Goal: Use online tool/utility: Utilize a website feature to perform a specific function

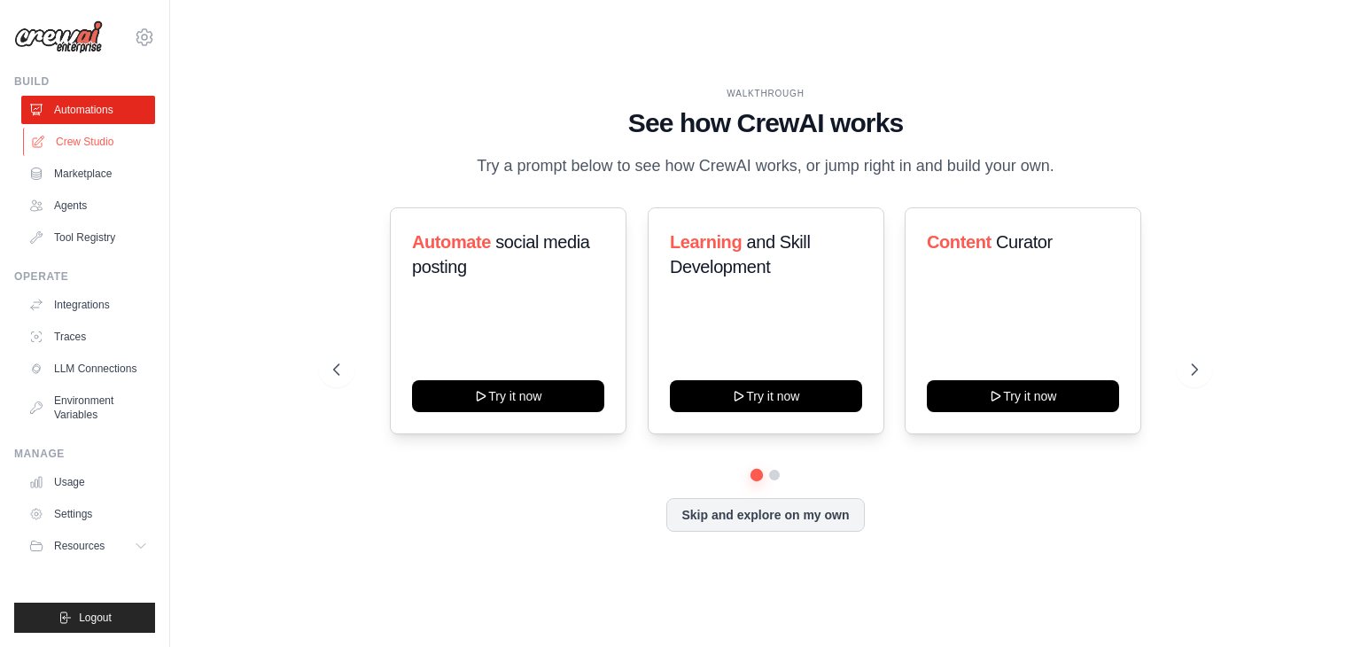
click at [99, 136] on link "Crew Studio" at bounding box center [90, 142] width 134 height 28
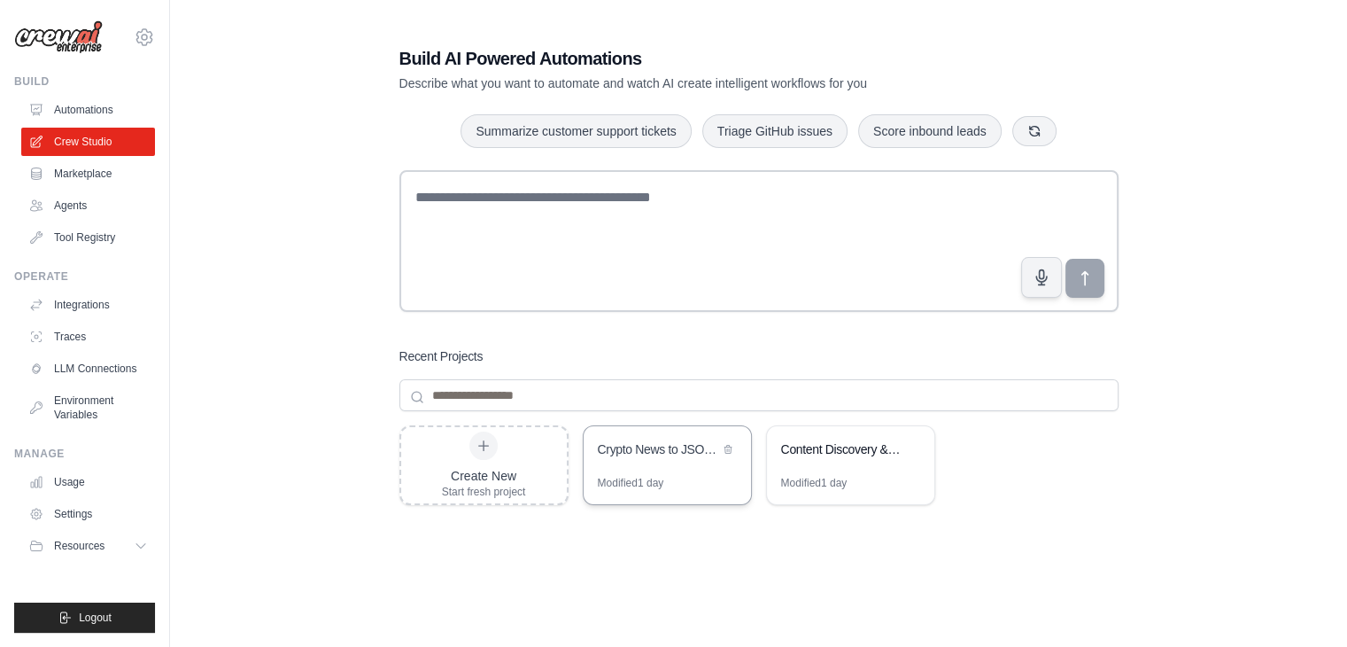
click at [674, 464] on div "Crypto News to JSON Converter" at bounding box center [667, 451] width 167 height 50
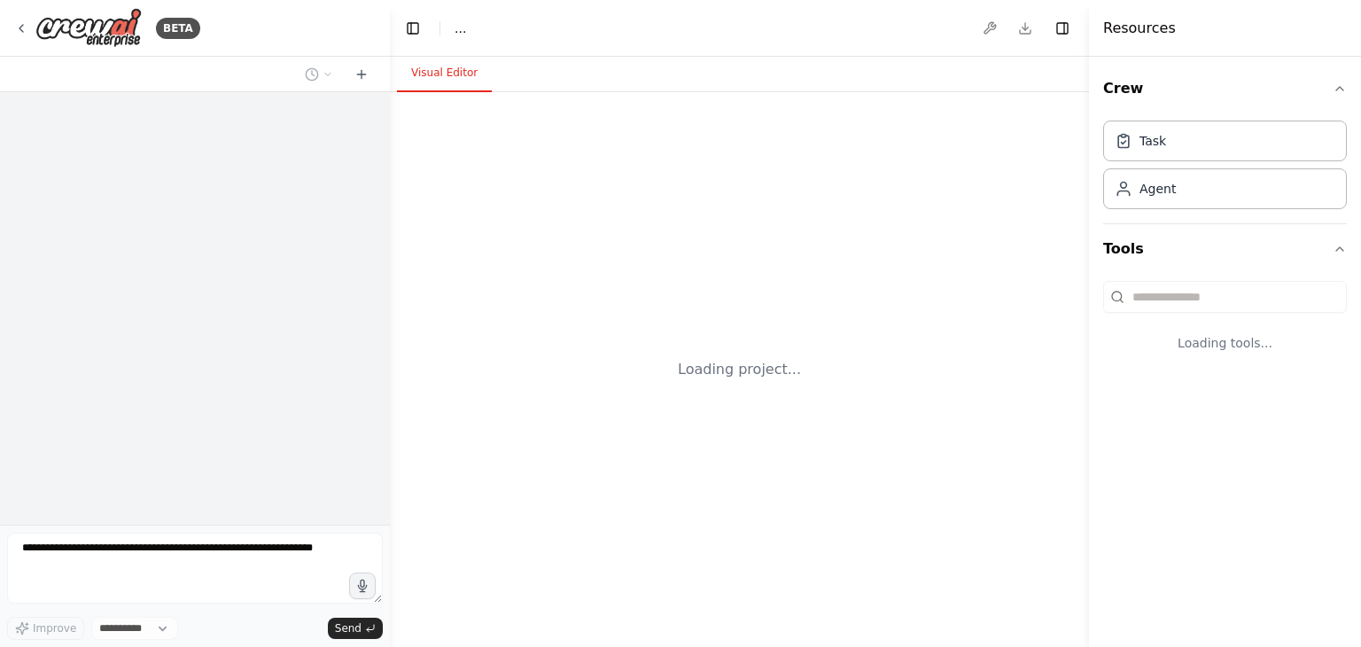
select select "****"
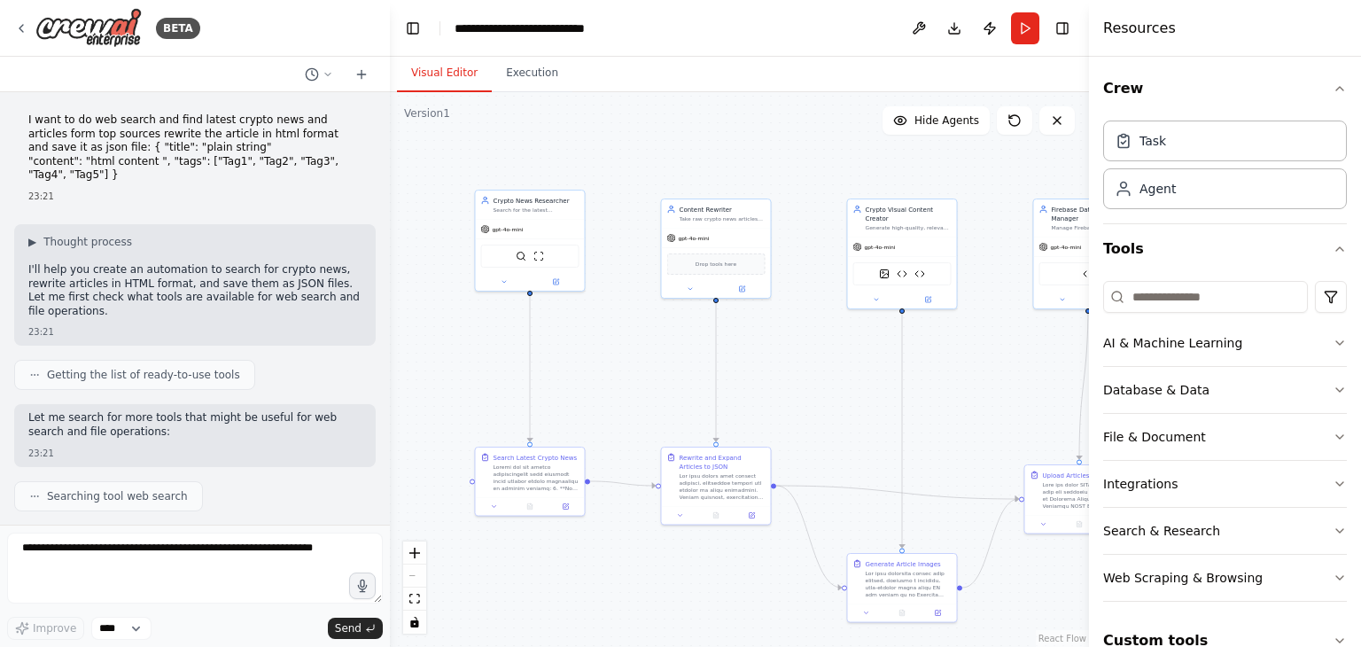
scroll to position [62927, 0]
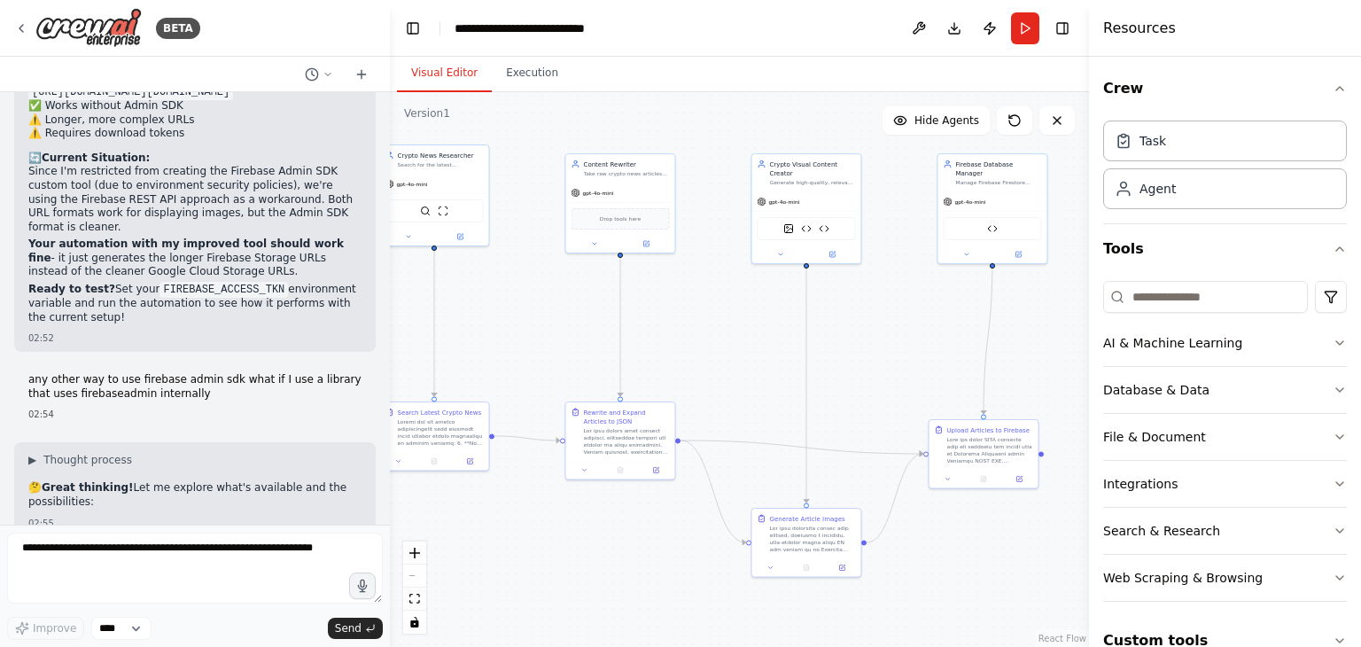
drag, startPoint x: 757, startPoint y: 505, endPoint x: 549, endPoint y: 330, distance: 271.7
click at [549, 330] on div ".deletable-edge-delete-btn { width: 20px; height: 20px; border: 0px solid #ffff…" at bounding box center [739, 369] width 699 height 555
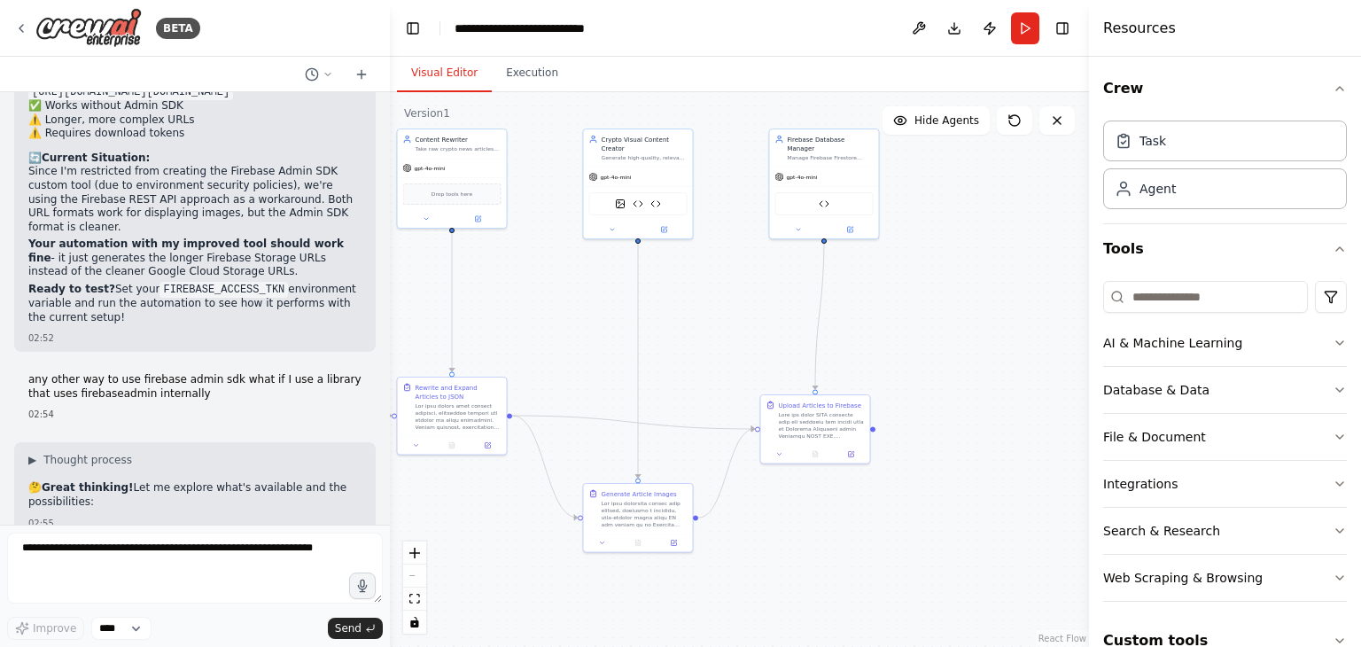
drag, startPoint x: 883, startPoint y: 356, endPoint x: 703, endPoint y: 324, distance: 182.6
click at [703, 324] on div ".deletable-edge-delete-btn { width: 20px; height: 20px; border: 0px solid #ffff…" at bounding box center [739, 369] width 699 height 555
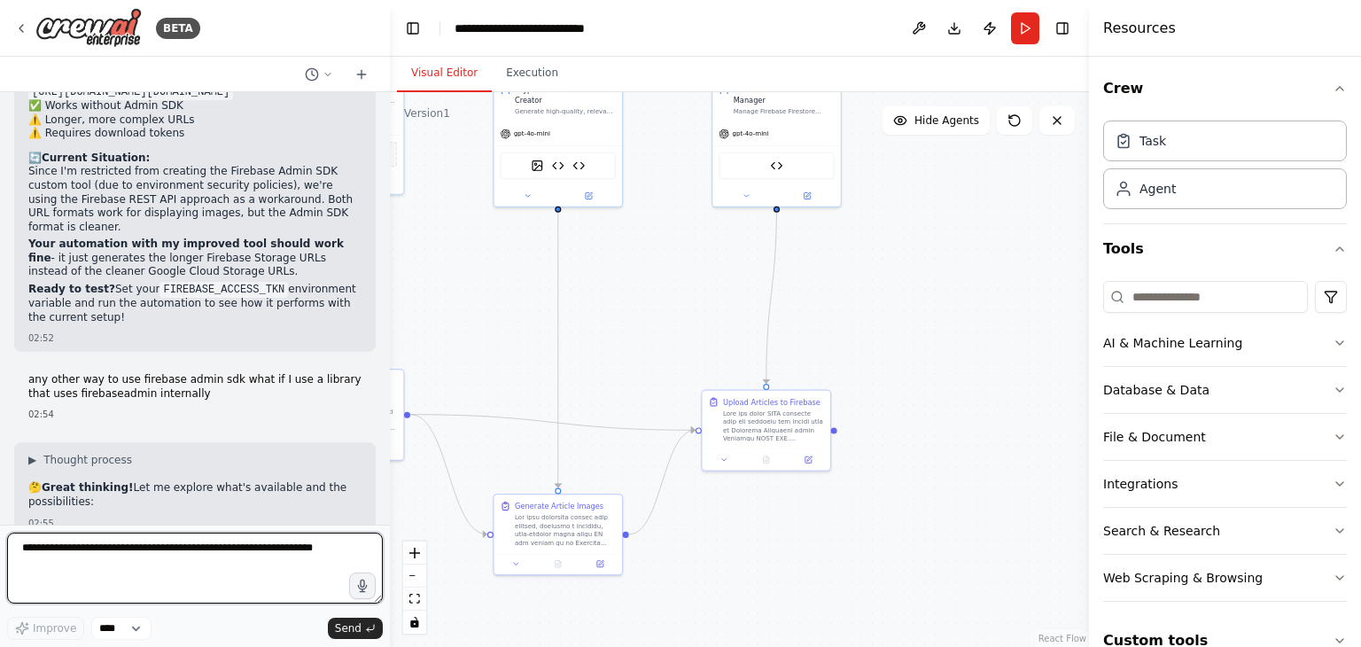
click at [113, 557] on textarea at bounding box center [195, 567] width 376 height 71
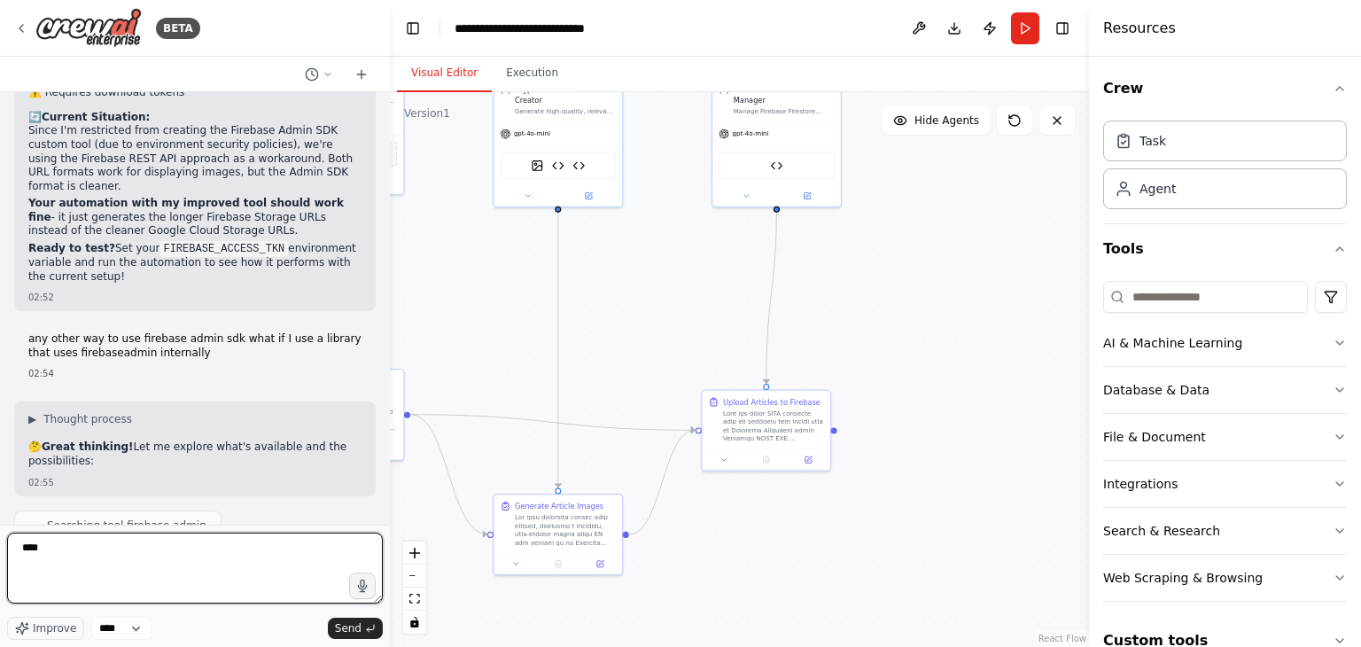
scroll to position [62968, 0]
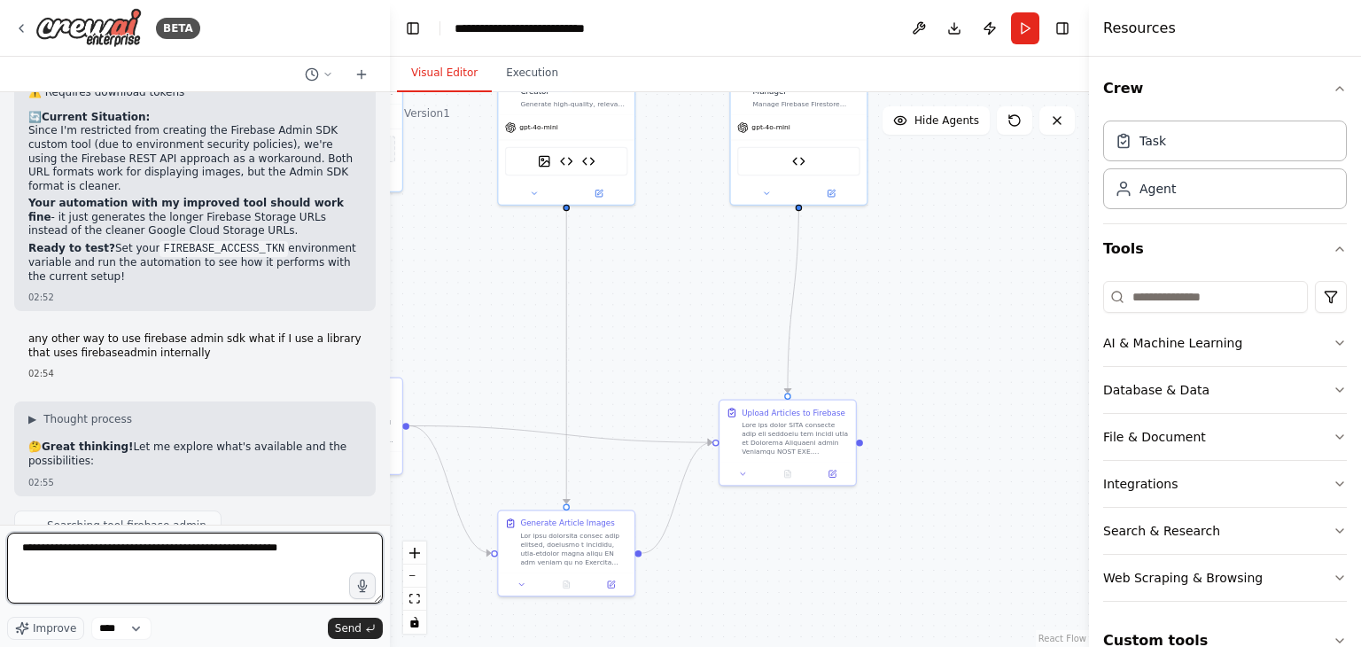
click at [308, 535] on textarea "**********" at bounding box center [195, 567] width 376 height 71
type textarea "**********"
click at [122, 544] on textarea "**********" at bounding box center [195, 567] width 376 height 71
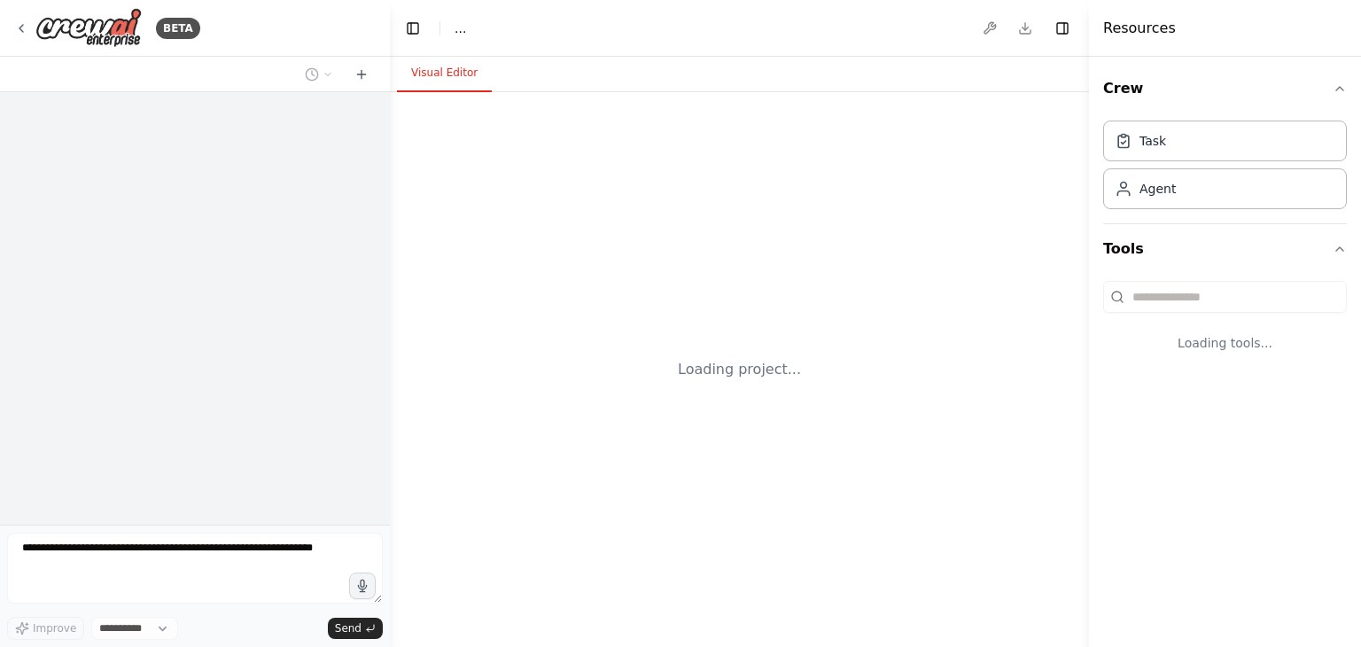
select select "****"
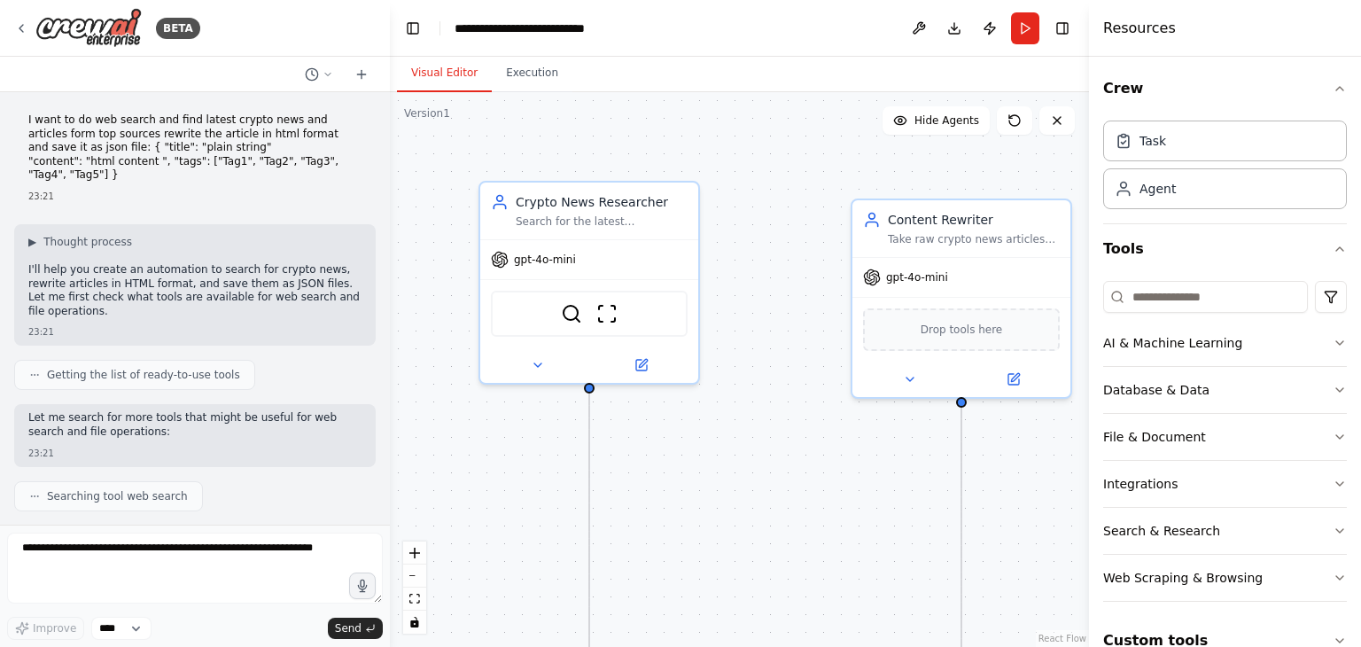
scroll to position [64810, 0]
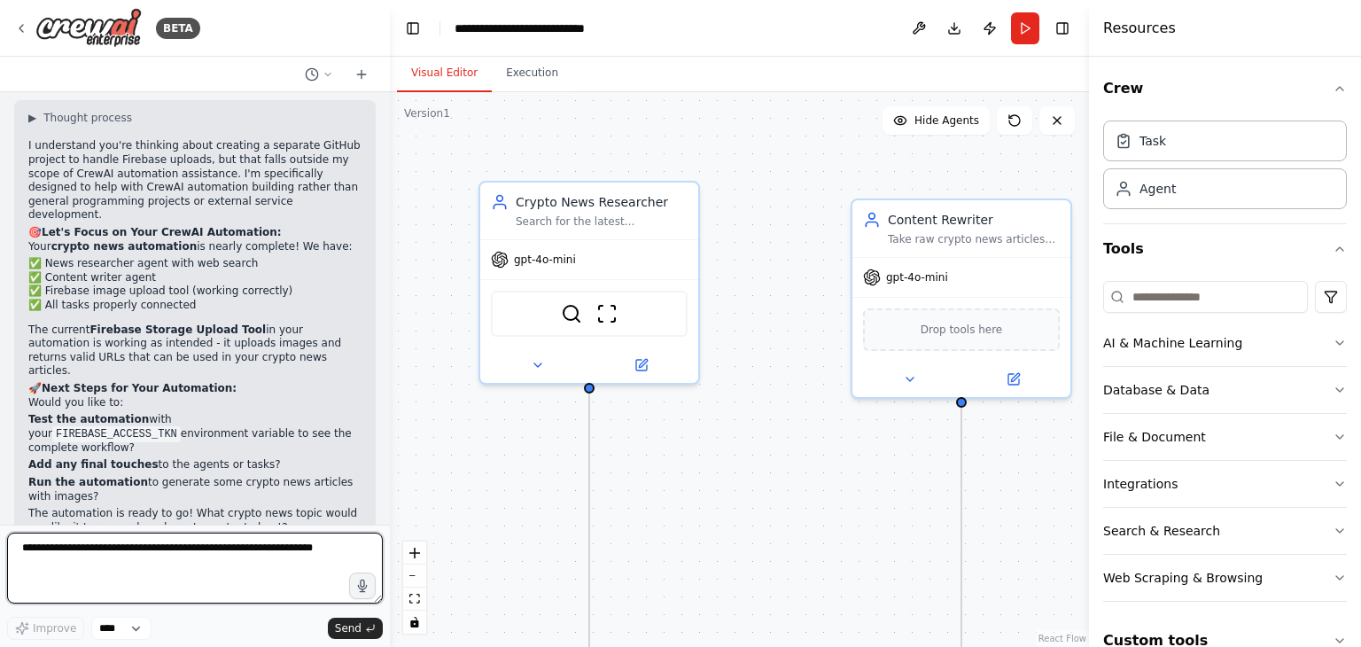
click at [230, 567] on textarea at bounding box center [195, 567] width 376 height 71
click at [268, 542] on textarea "**********" at bounding box center [195, 567] width 376 height 71
paste textarea "**********"
type textarea "**********"
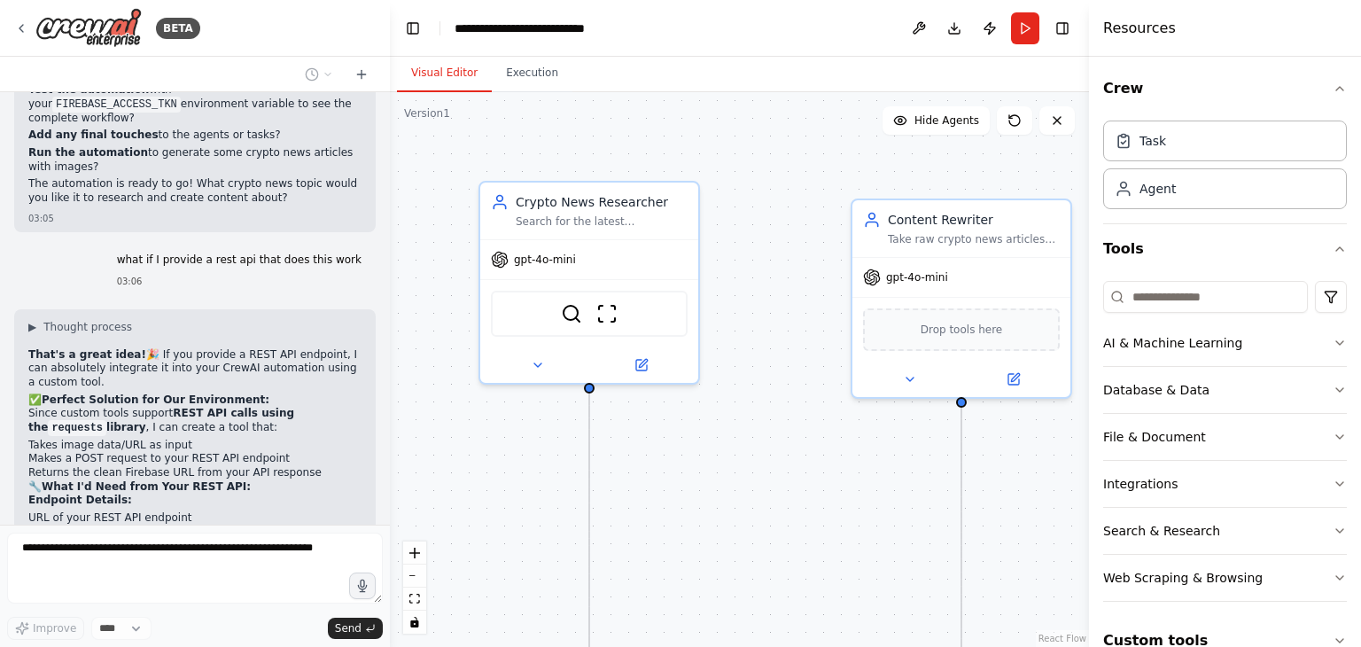
scroll to position [0, 0]
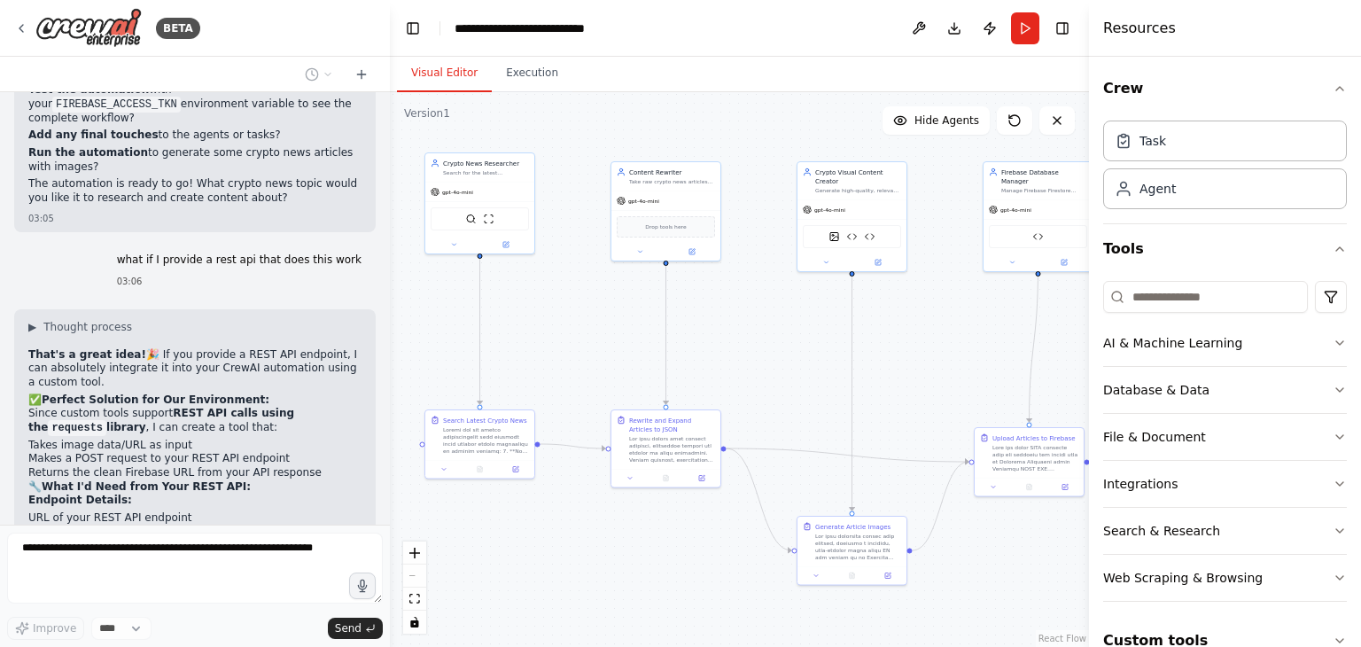
drag, startPoint x: 813, startPoint y: 549, endPoint x: 592, endPoint y: 337, distance: 307.0
click at [592, 337] on div ".deletable-edge-delete-btn { width: 20px; height: 20px; border: 0px solid #ffff…" at bounding box center [739, 369] width 699 height 555
click at [995, 487] on icon at bounding box center [993, 485] width 7 height 7
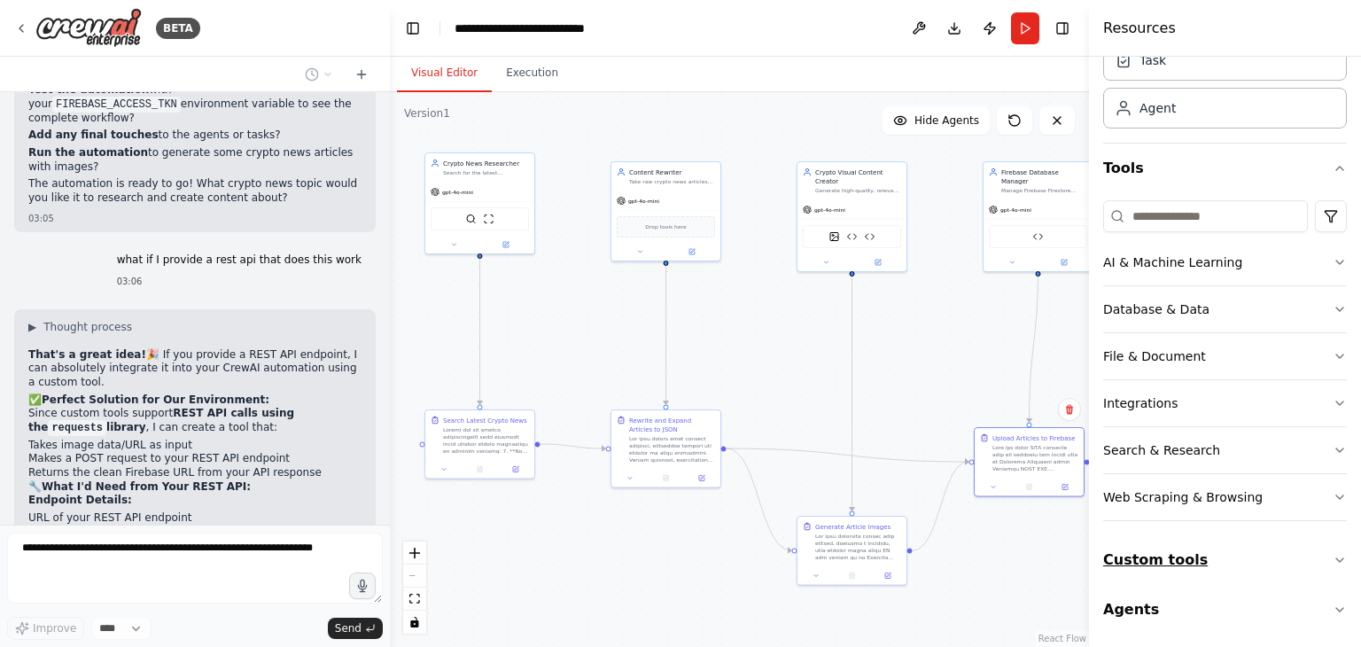
click at [1290, 554] on button "Custom tools" at bounding box center [1225, 560] width 244 height 50
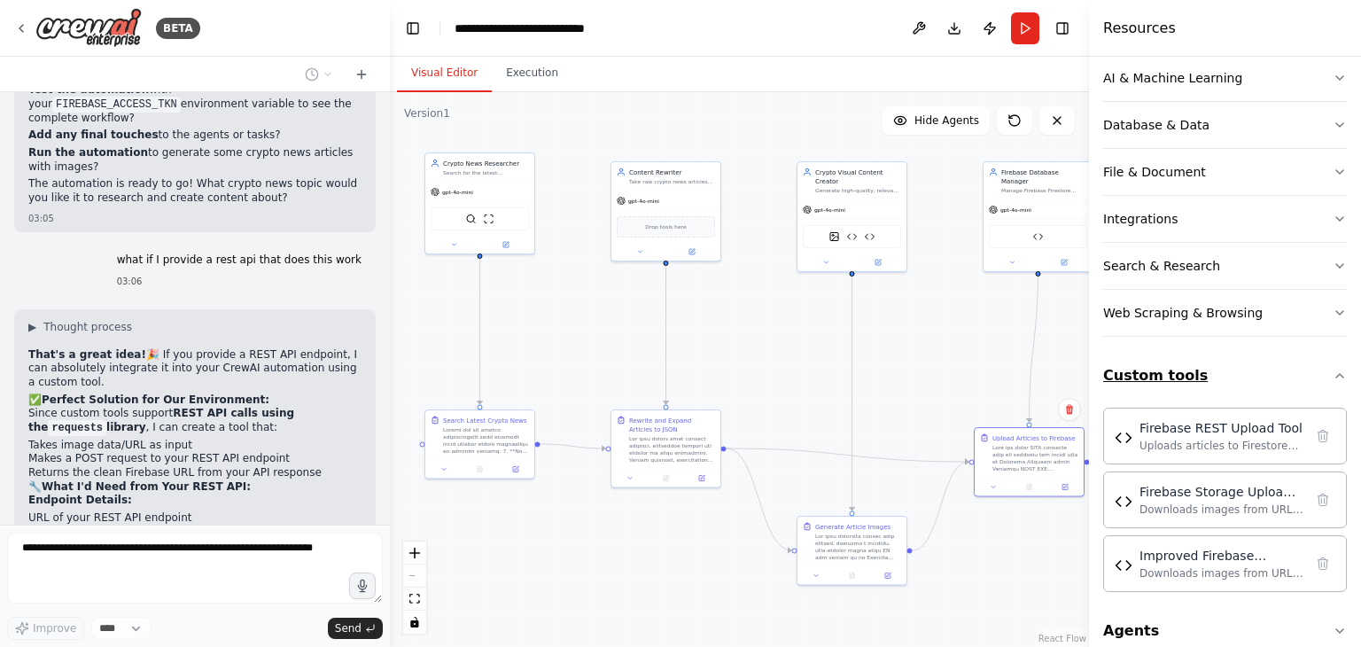
scroll to position [266, 0]
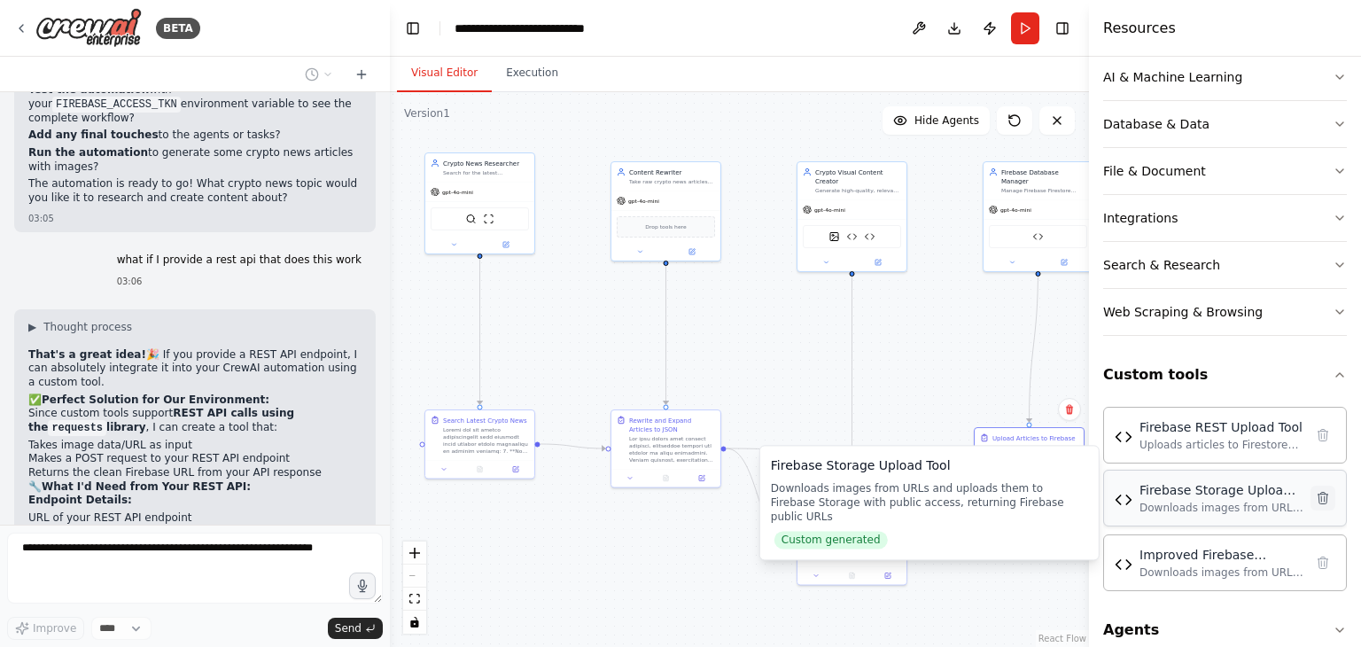
click at [1318, 495] on icon at bounding box center [1323, 498] width 10 height 12
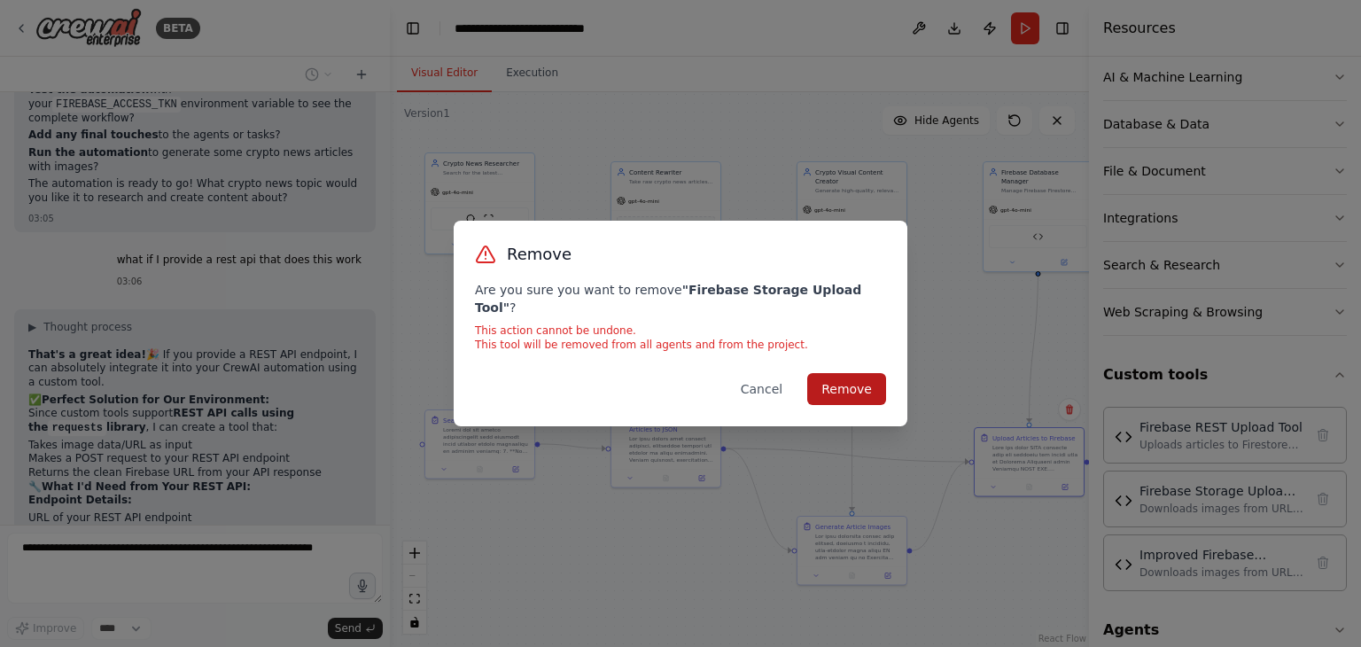
click at [866, 380] on button "Remove" at bounding box center [846, 389] width 79 height 32
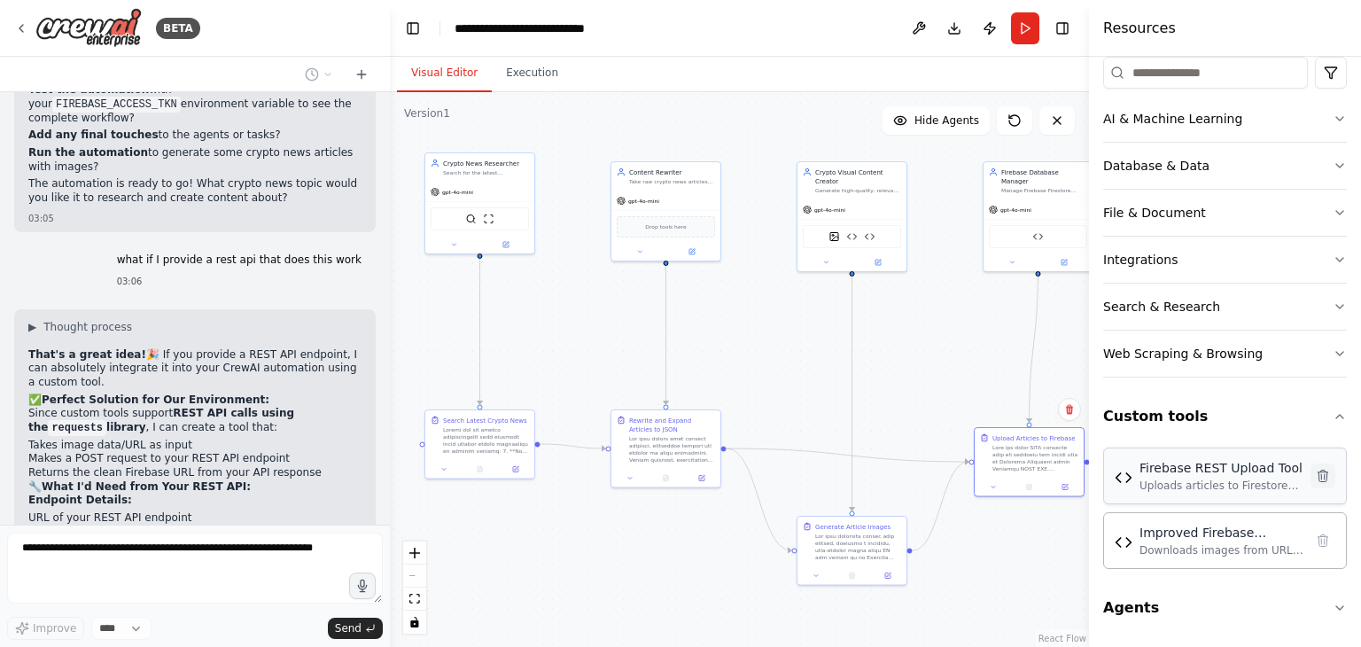
scroll to position [221, 0]
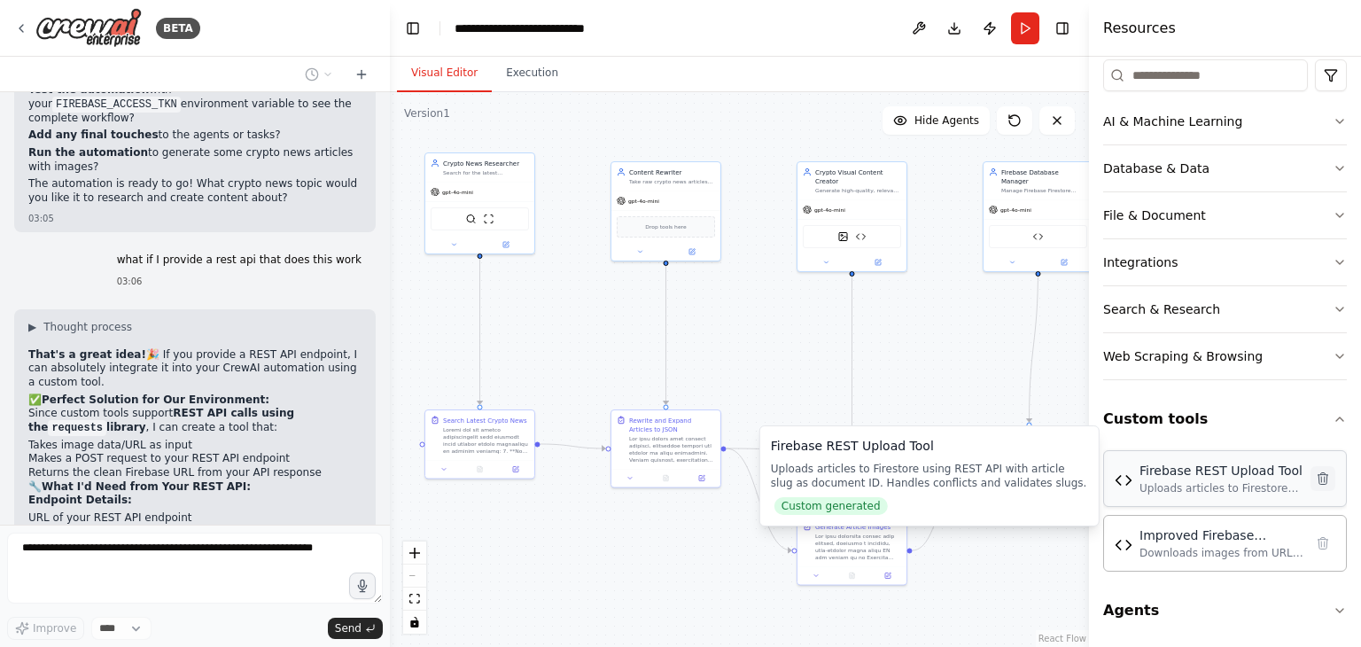
click at [1311, 485] on button at bounding box center [1322, 478] width 25 height 25
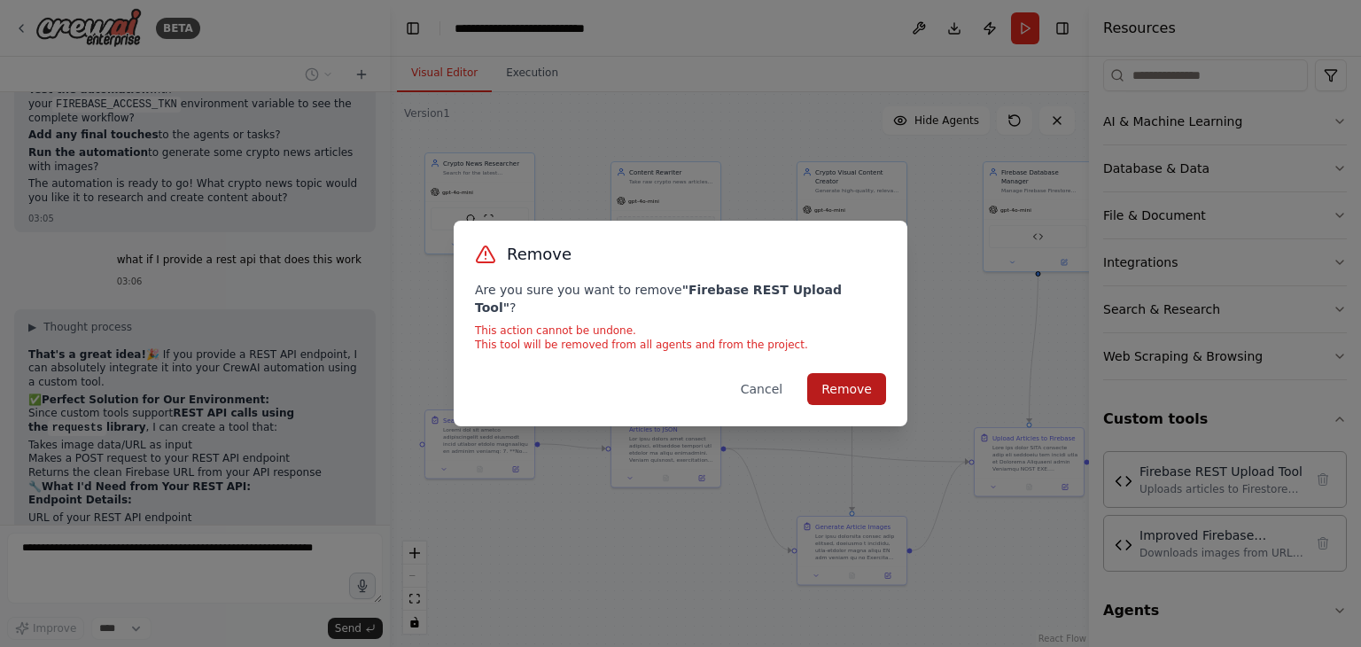
click at [862, 379] on button "Remove" at bounding box center [846, 389] width 79 height 32
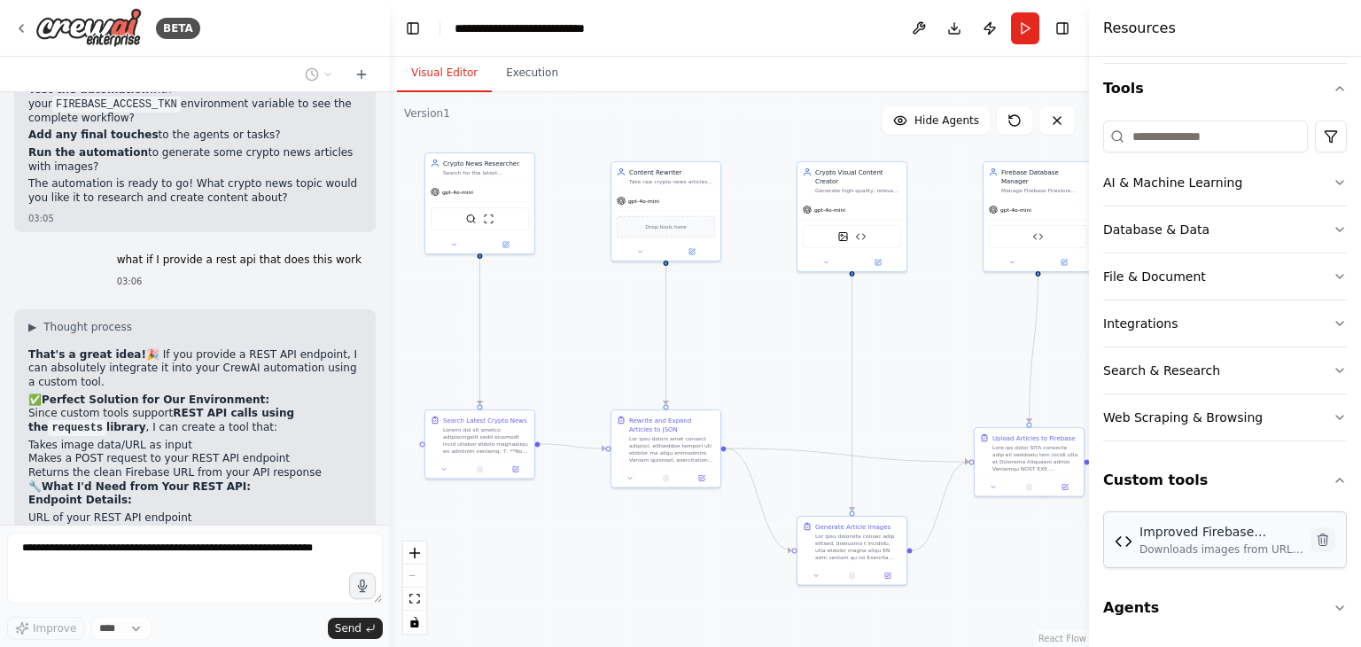
scroll to position [159, 0]
click at [1310, 537] on button at bounding box center [1322, 541] width 25 height 25
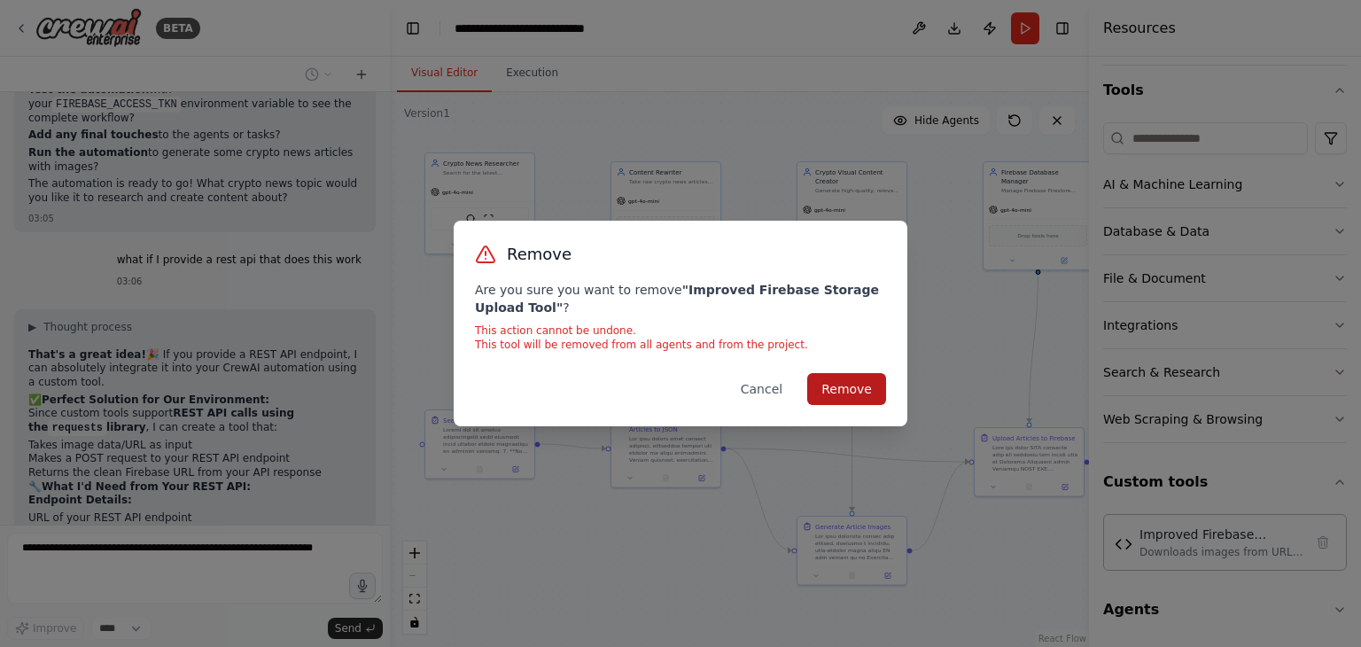
click at [850, 397] on button "Remove" at bounding box center [846, 389] width 79 height 32
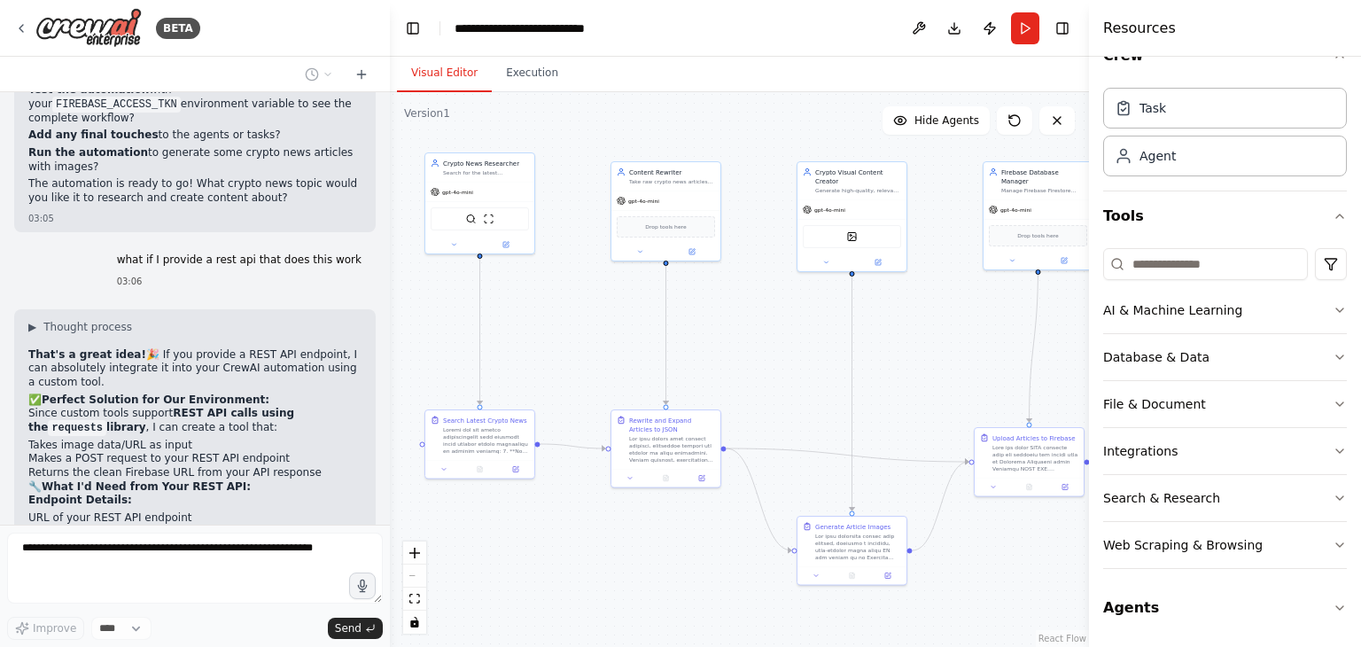
scroll to position [31, 0]
click at [662, 189] on div "gpt-4o-mini Drop tools here" at bounding box center [665, 224] width 109 height 70
click at [679, 445] on div at bounding box center [672, 447] width 86 height 28
click at [629, 474] on icon at bounding box center [629, 476] width 7 height 7
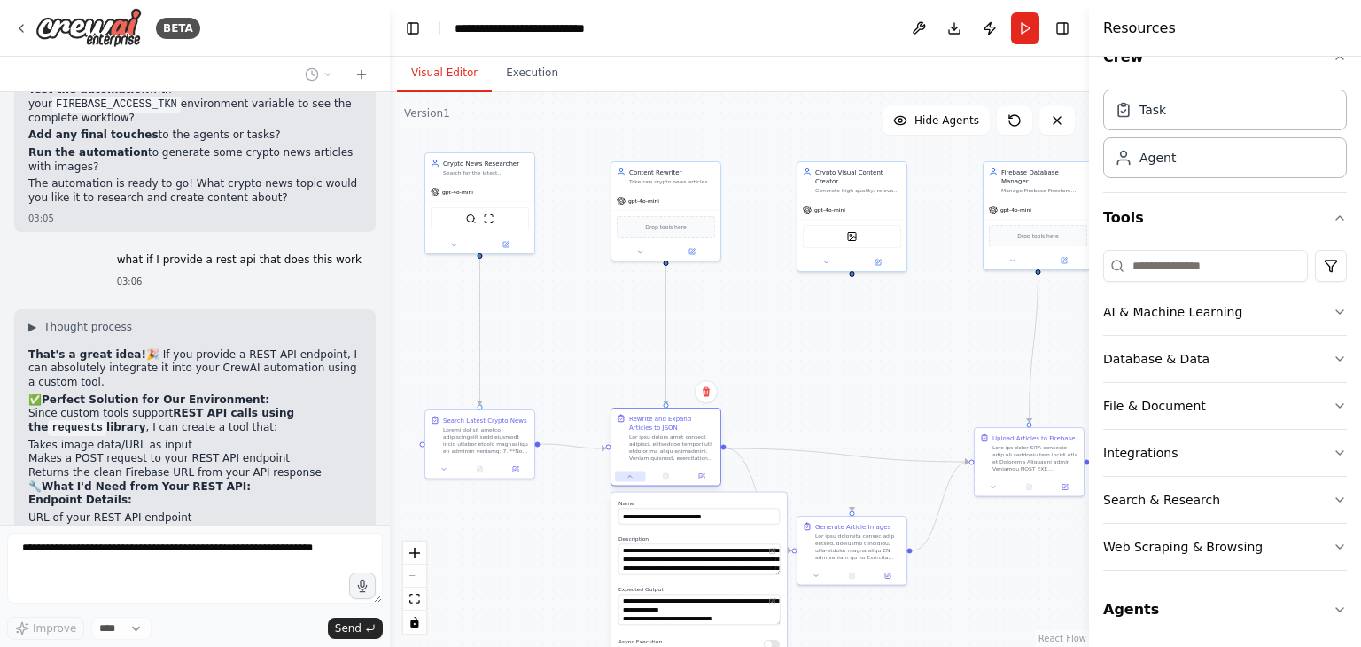
click at [629, 474] on icon at bounding box center [629, 476] width 7 height 7
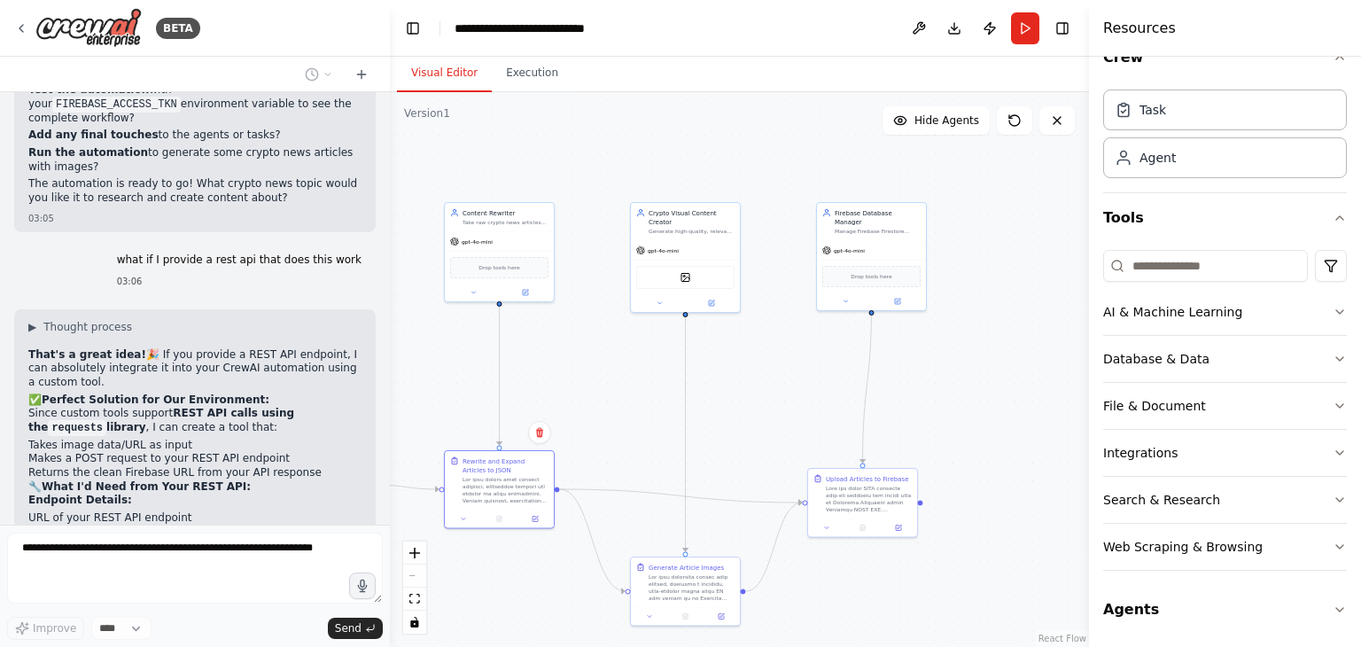
drag, startPoint x: 950, startPoint y: 299, endPoint x: 684, endPoint y: 376, distance: 277.0
click at [684, 376] on div ".deletable-edge-delete-btn { width: 20px; height: 20px; border: 0px solid #ffff…" at bounding box center [739, 369] width 699 height 555
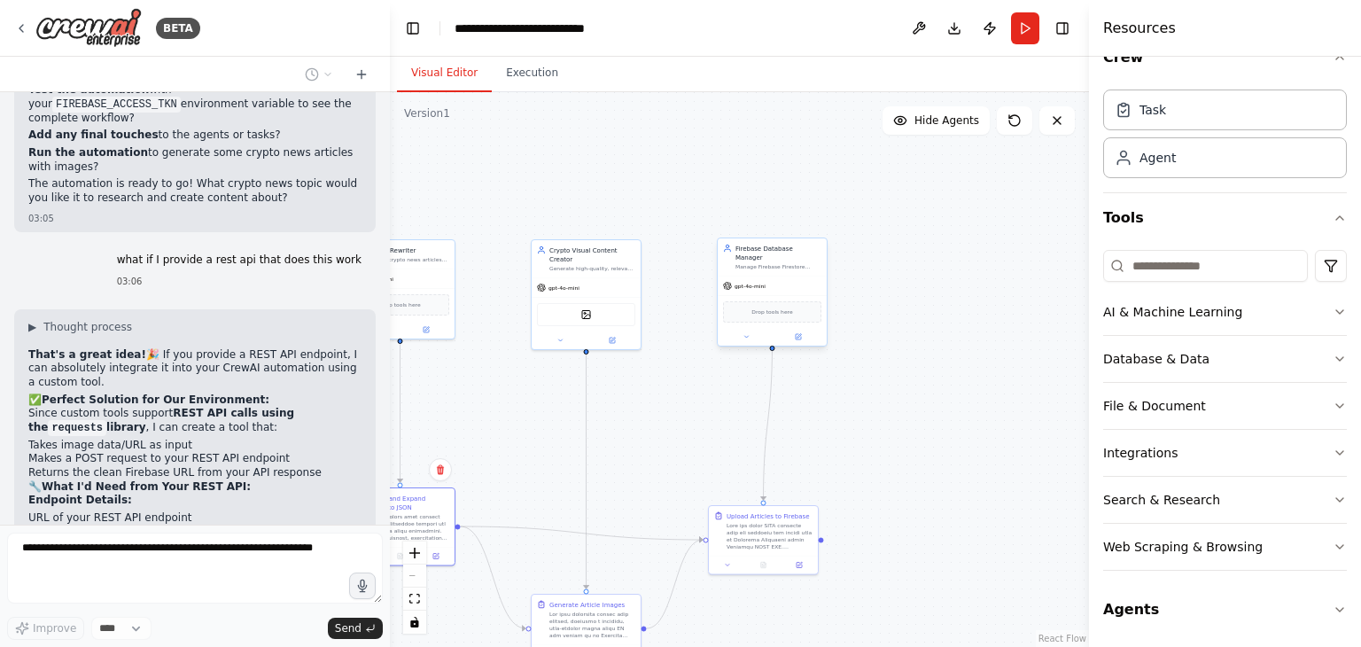
click at [768, 250] on div "Firebase Database Manager" at bounding box center [778, 253] width 86 height 18
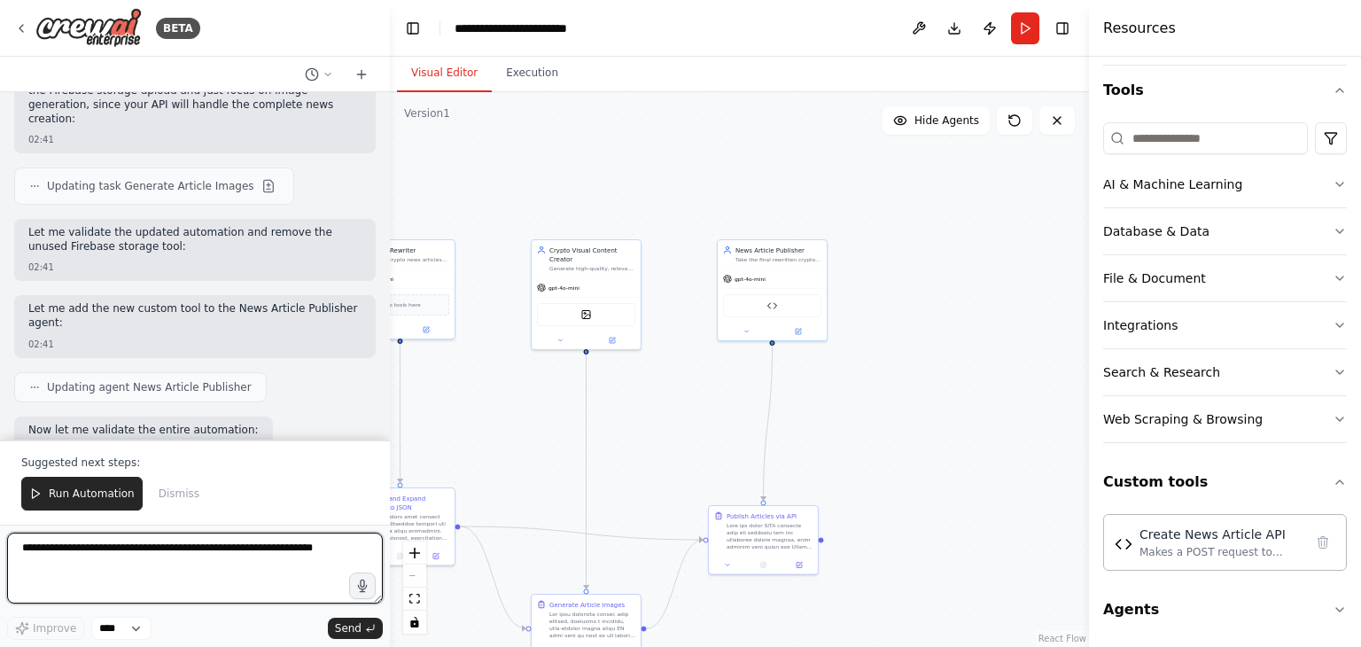
scroll to position [67342, 0]
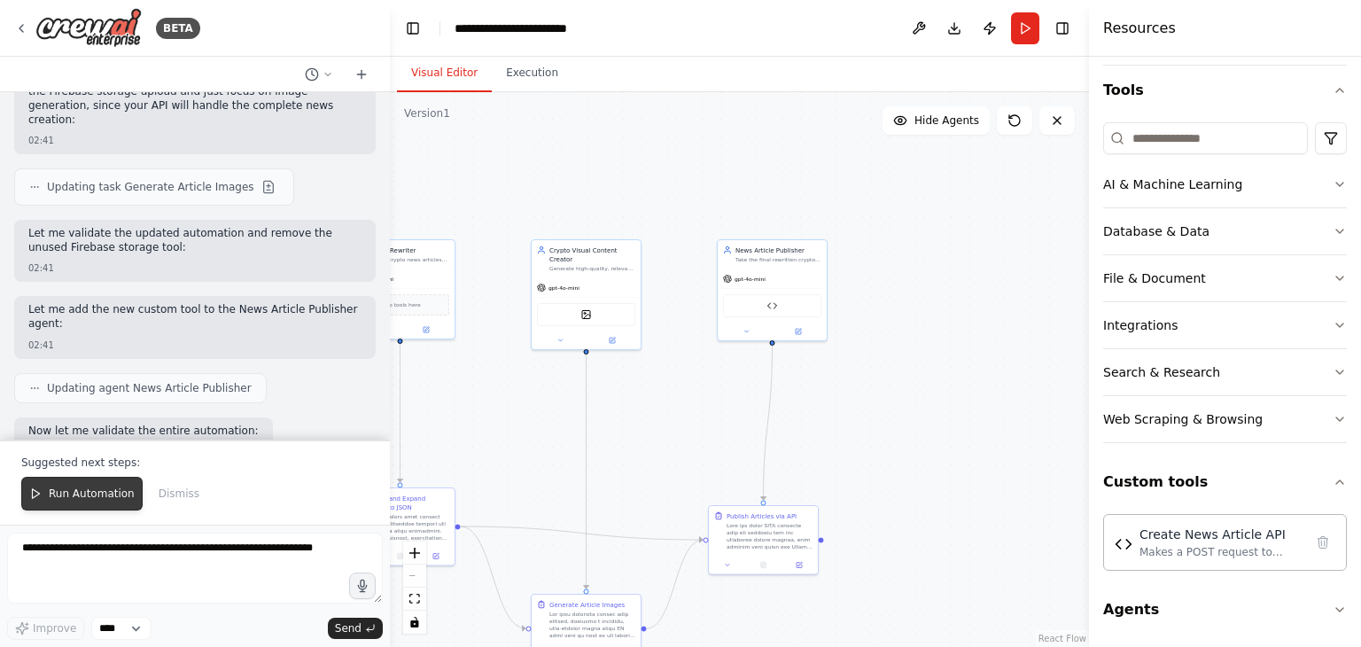
click at [84, 489] on span "Run Automation" at bounding box center [92, 493] width 86 height 14
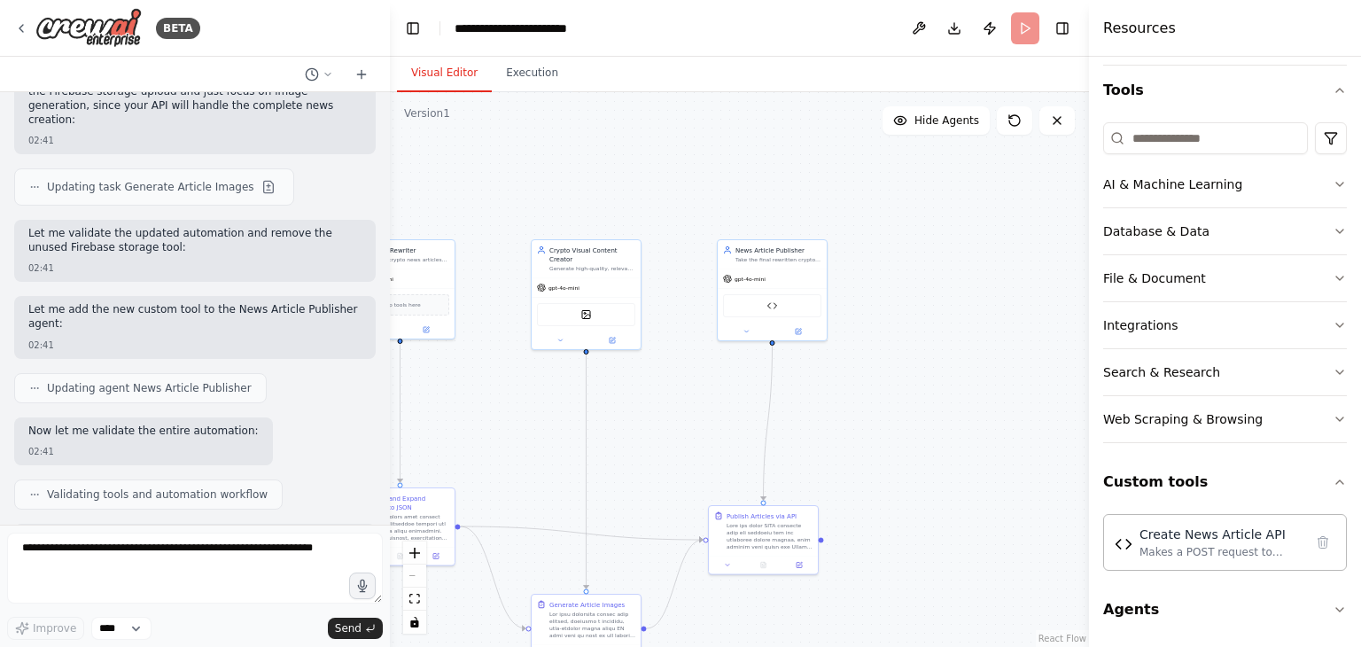
scroll to position [67259, 0]
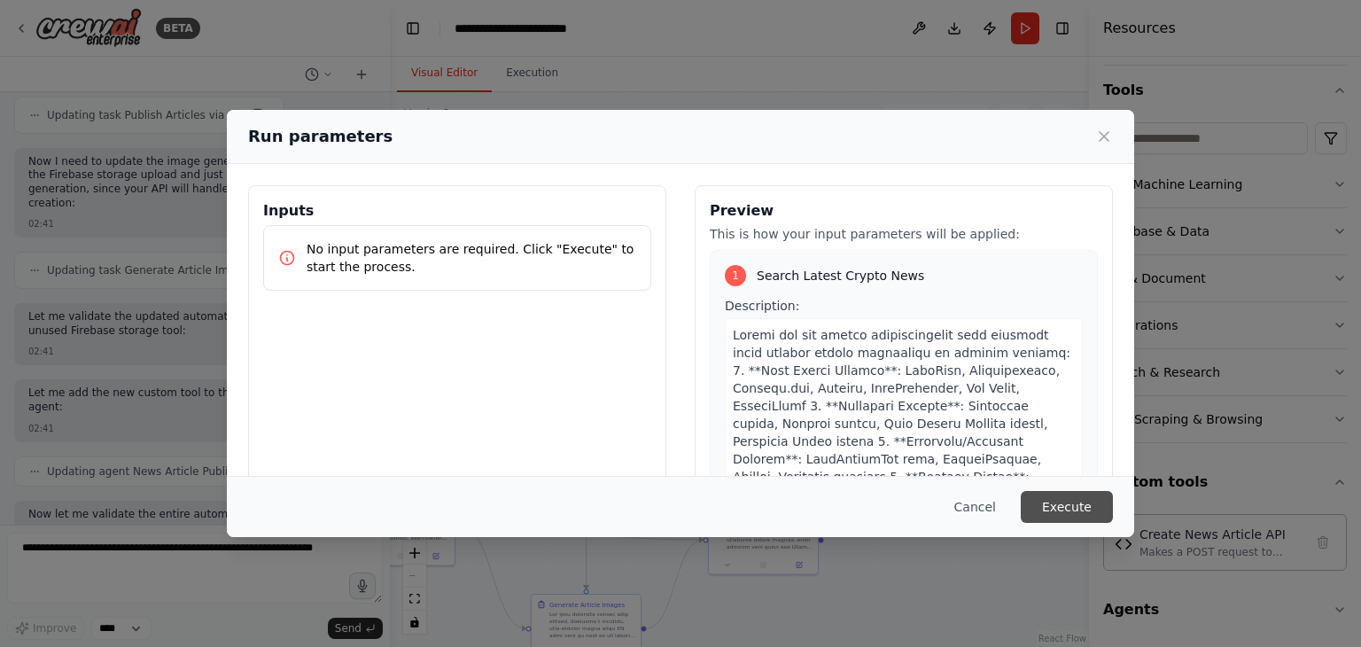
click at [1068, 501] on button "Execute" at bounding box center [1067, 507] width 92 height 32
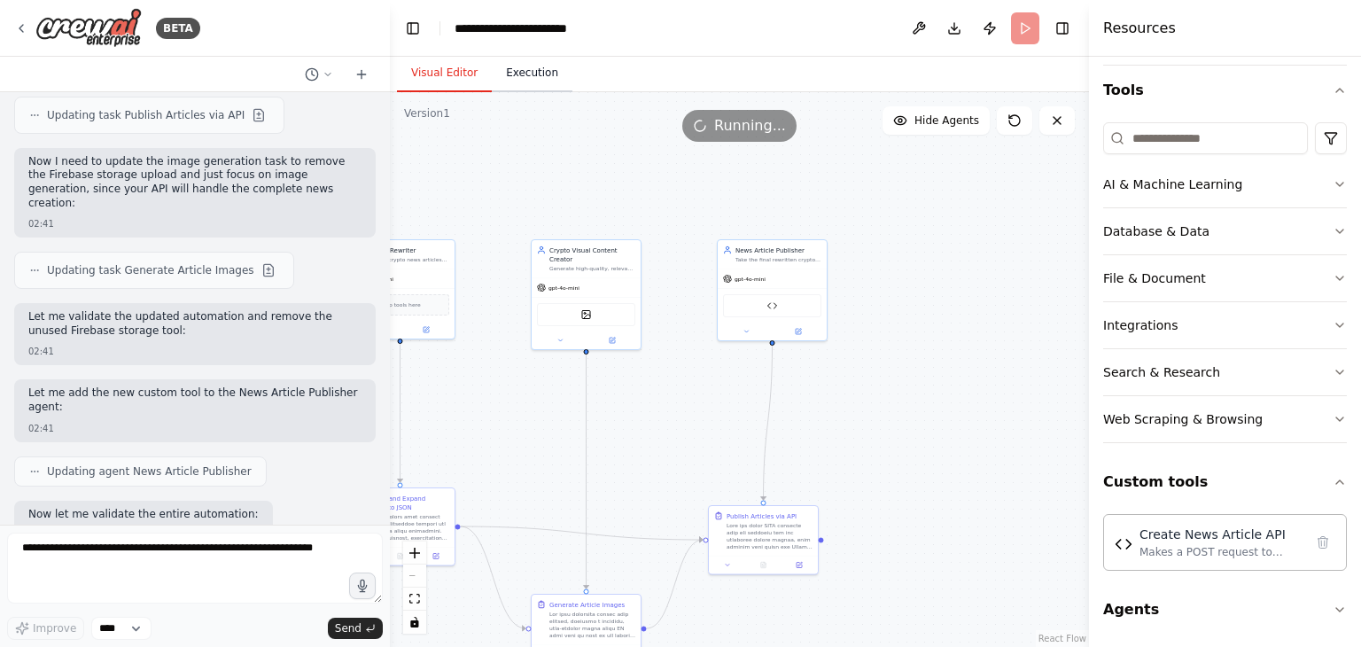
click at [516, 69] on button "Execution" at bounding box center [532, 73] width 81 height 37
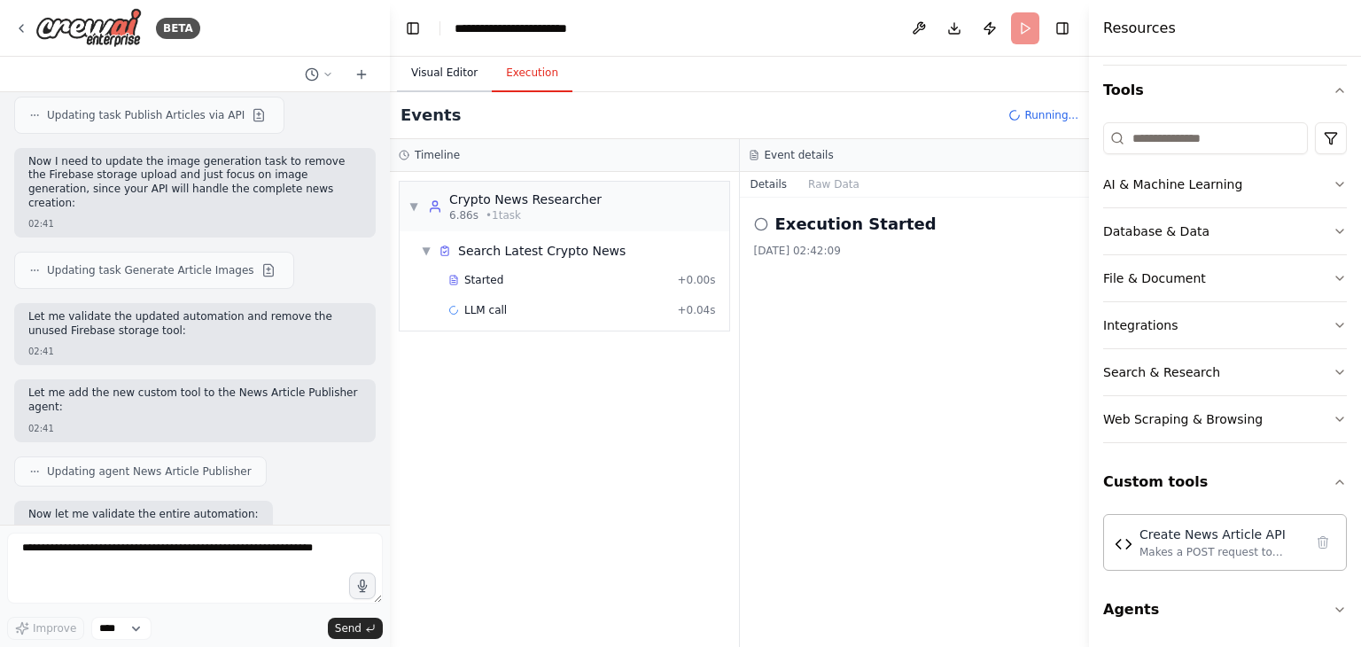
click at [454, 68] on button "Visual Editor" at bounding box center [444, 73] width 95 height 37
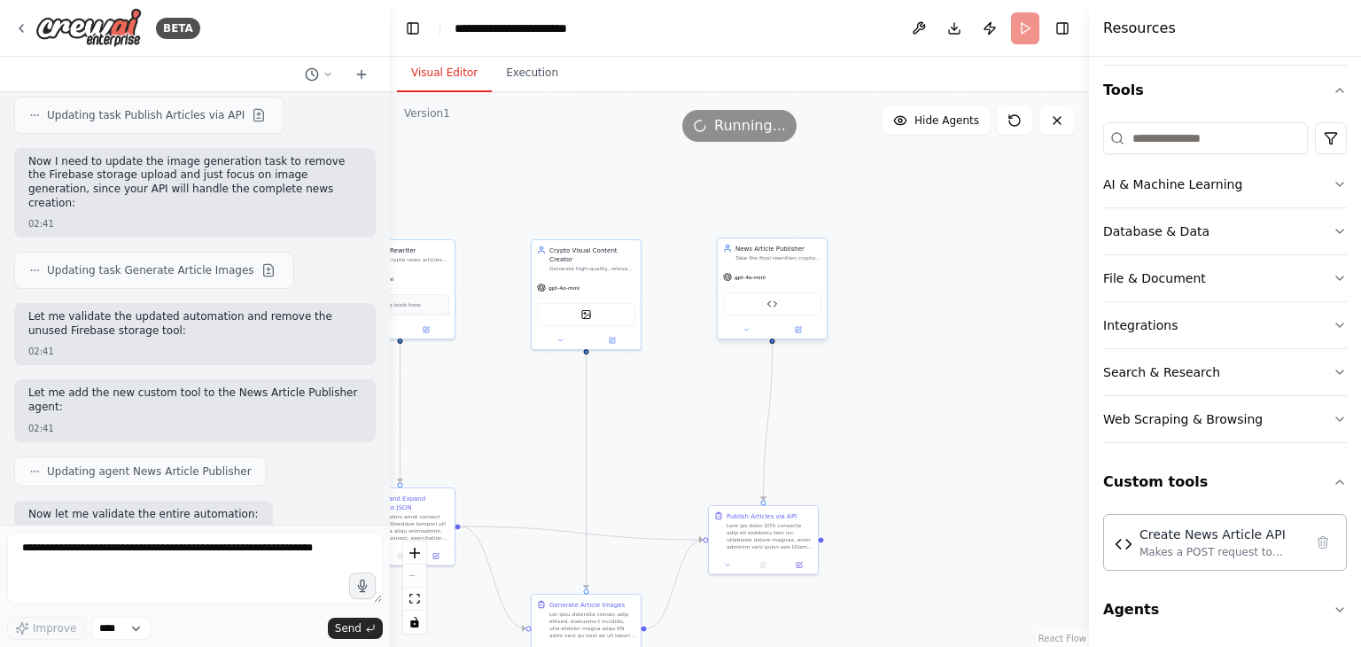
click at [771, 309] on div "Create News Article API" at bounding box center [772, 303] width 98 height 23
click at [794, 328] on button at bounding box center [798, 329] width 50 height 11
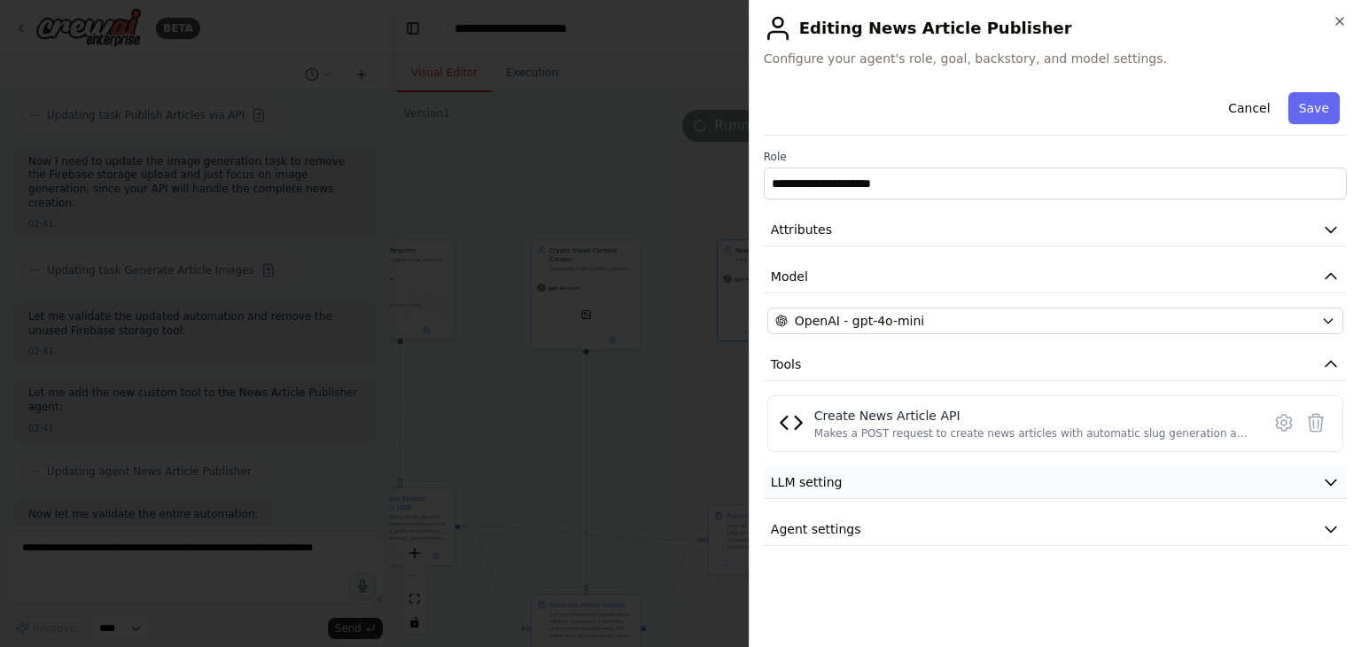
click at [852, 479] on button "LLM setting" at bounding box center [1055, 482] width 583 height 33
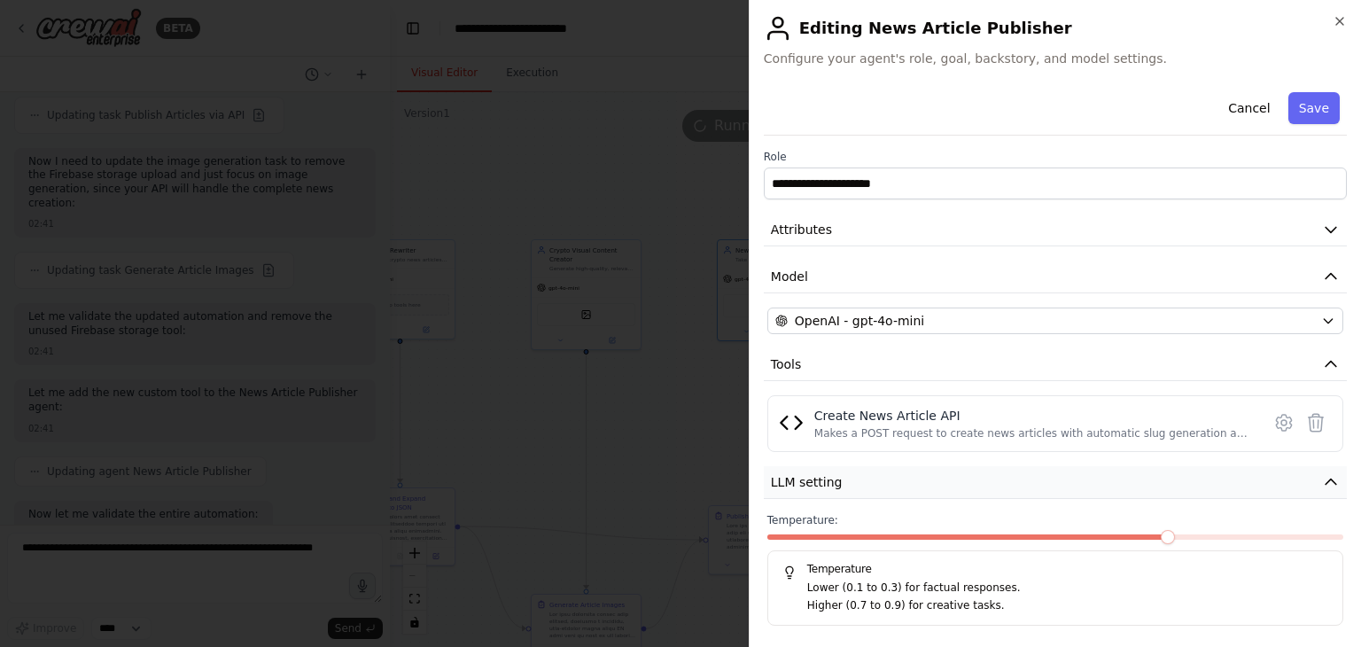
click at [852, 479] on button "LLM setting" at bounding box center [1055, 482] width 583 height 33
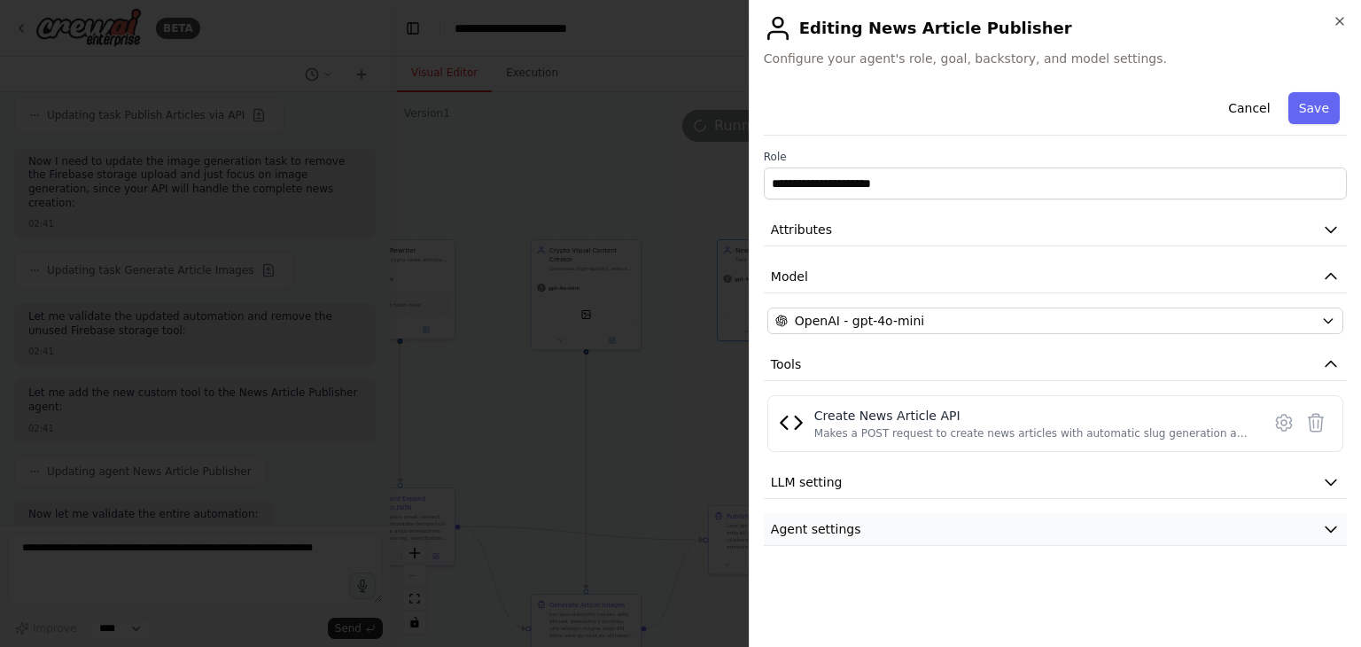
click at [827, 525] on span "Agent settings" at bounding box center [816, 529] width 90 height 18
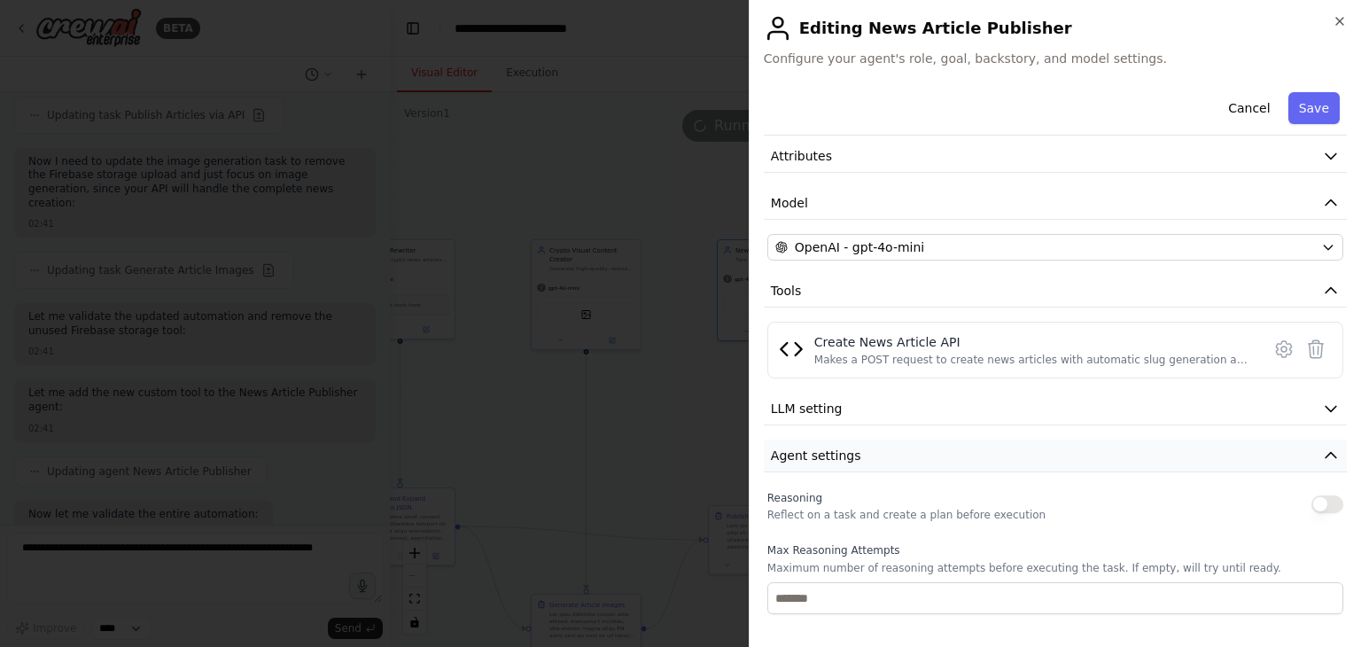
scroll to position [0, 0]
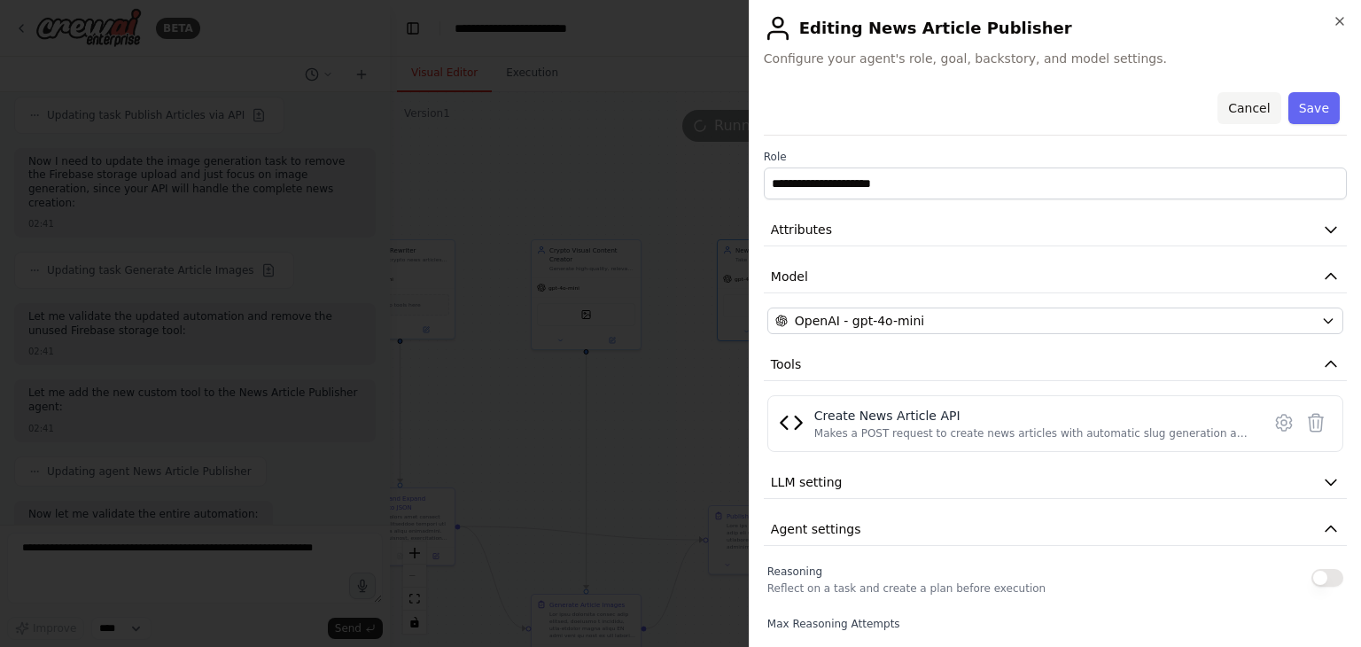
click at [1230, 111] on button "Cancel" at bounding box center [1248, 108] width 63 height 32
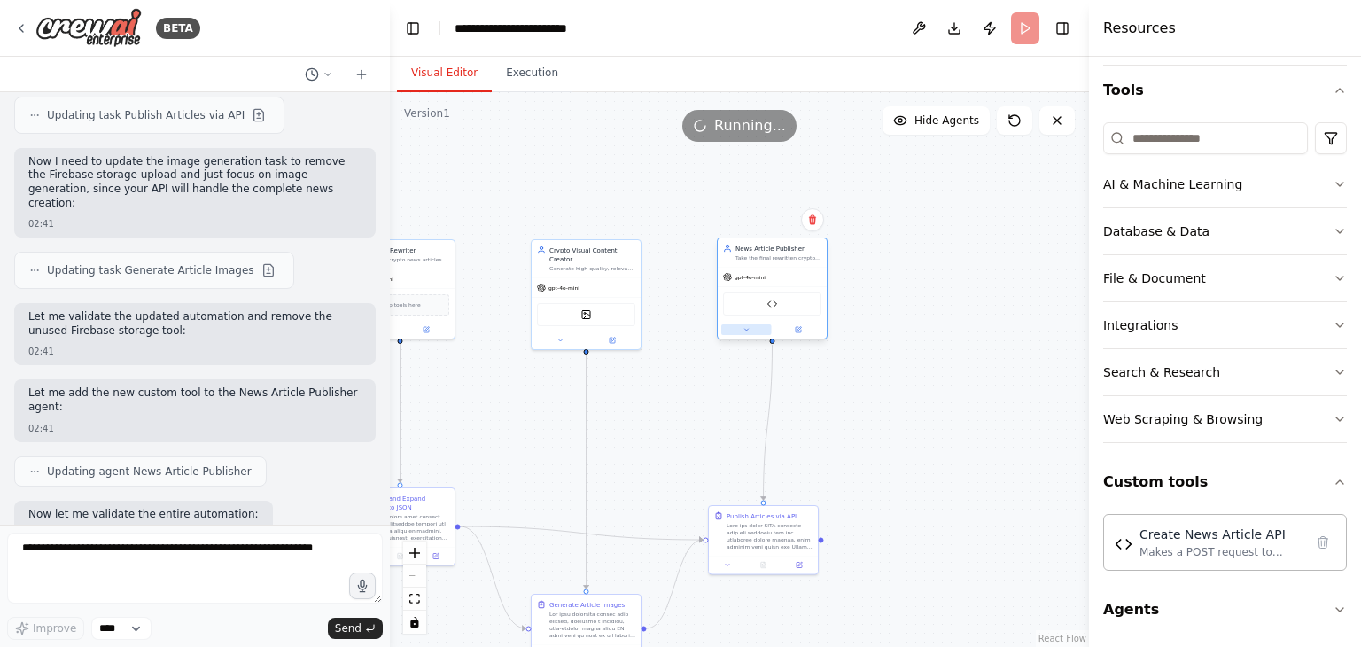
click at [744, 332] on button at bounding box center [746, 329] width 50 height 11
click at [778, 281] on div "gpt-4o-mini" at bounding box center [772, 277] width 109 height 19
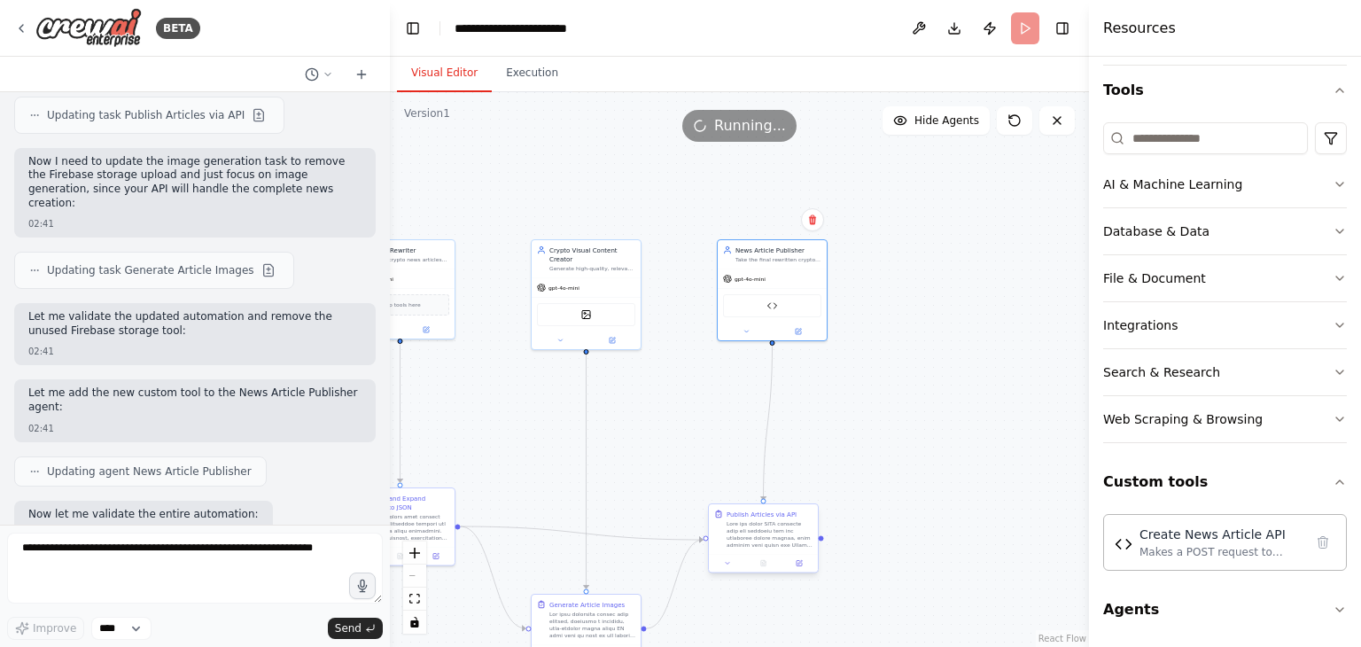
click at [749, 523] on div at bounding box center [769, 534] width 86 height 28
click at [729, 564] on icon at bounding box center [727, 563] width 7 height 7
click at [790, 563] on button at bounding box center [799, 563] width 30 height 11
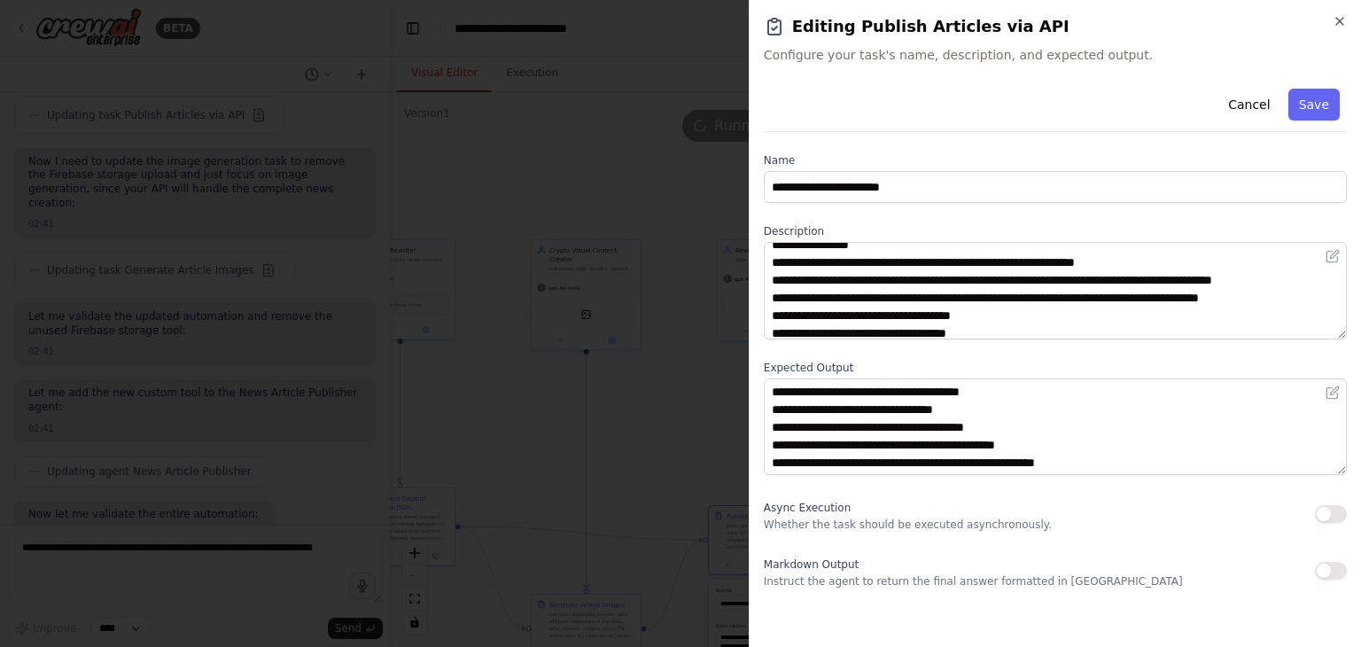
scroll to position [70, 0]
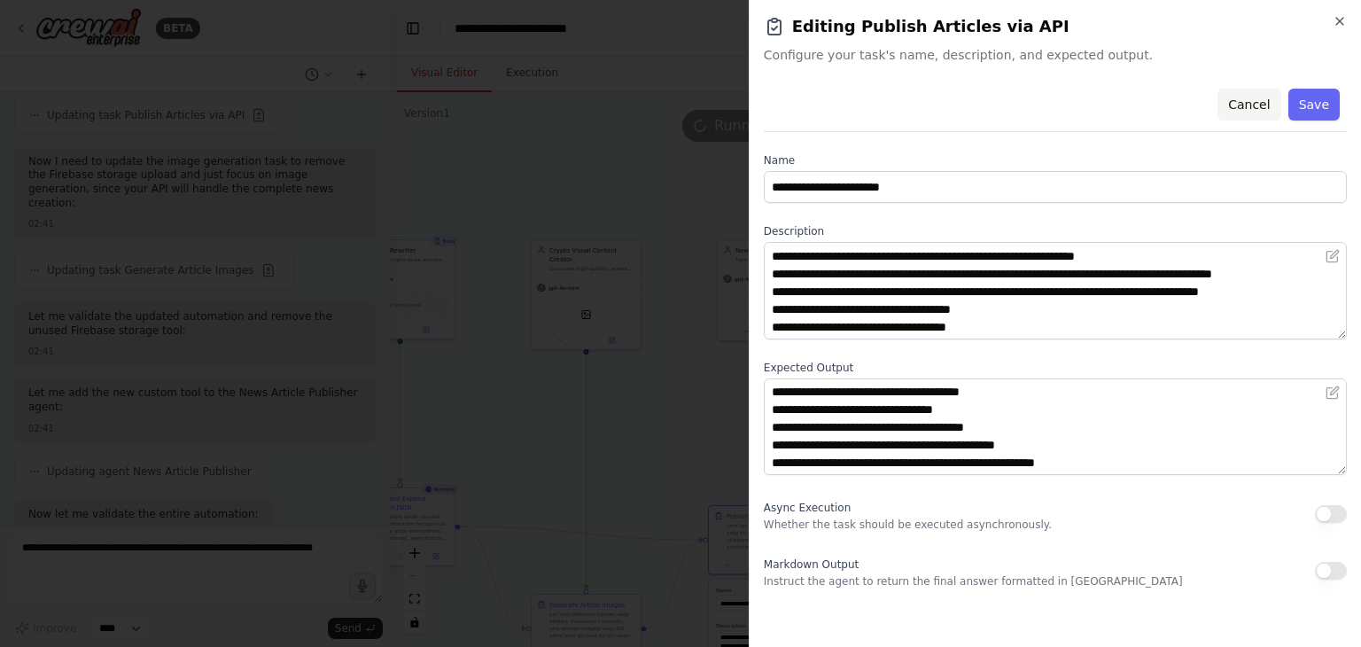
click at [1235, 107] on button "Cancel" at bounding box center [1248, 105] width 63 height 32
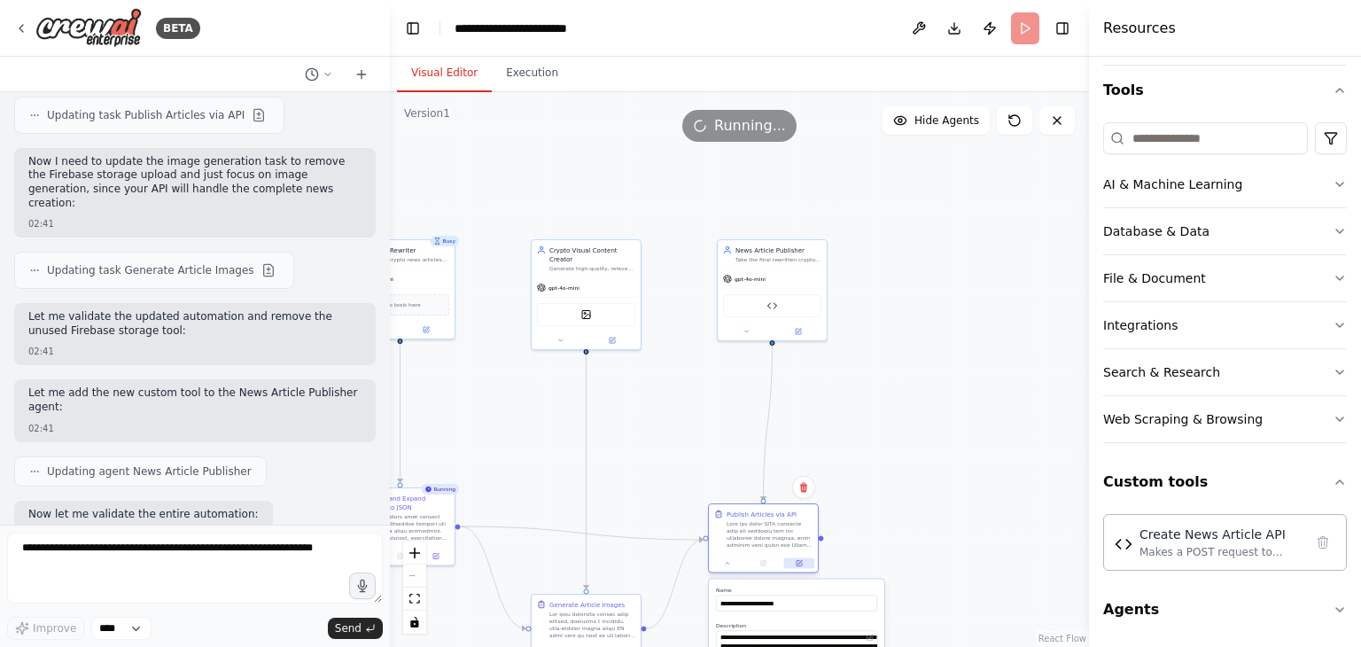
click at [807, 561] on button at bounding box center [799, 563] width 30 height 11
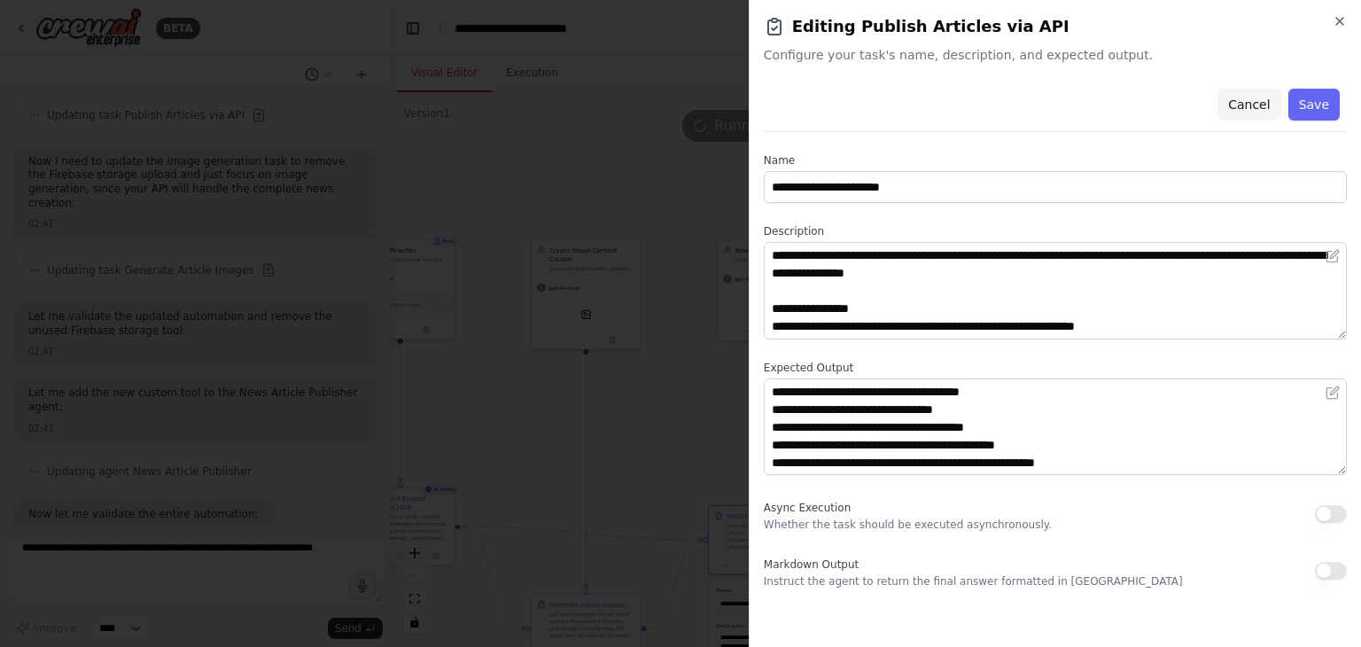
click at [1255, 93] on button "Cancel" at bounding box center [1248, 105] width 63 height 32
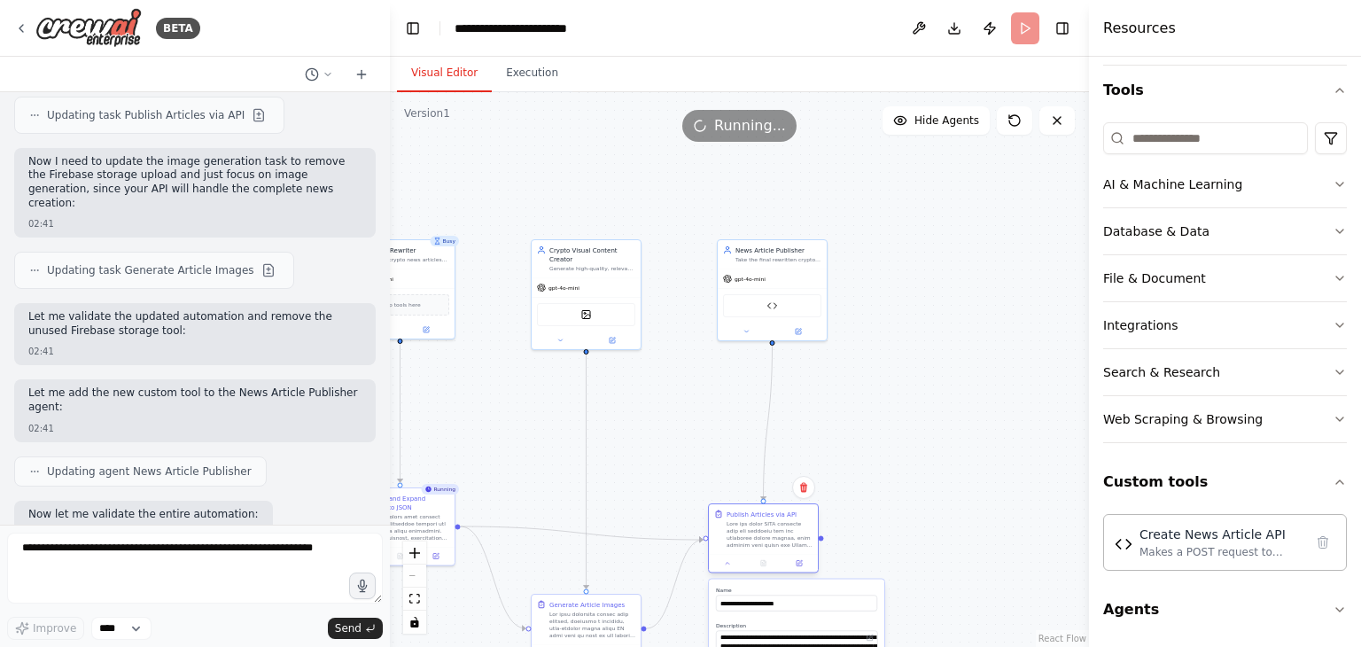
click at [763, 516] on div "Publish Articles via API" at bounding box center [761, 513] width 70 height 9
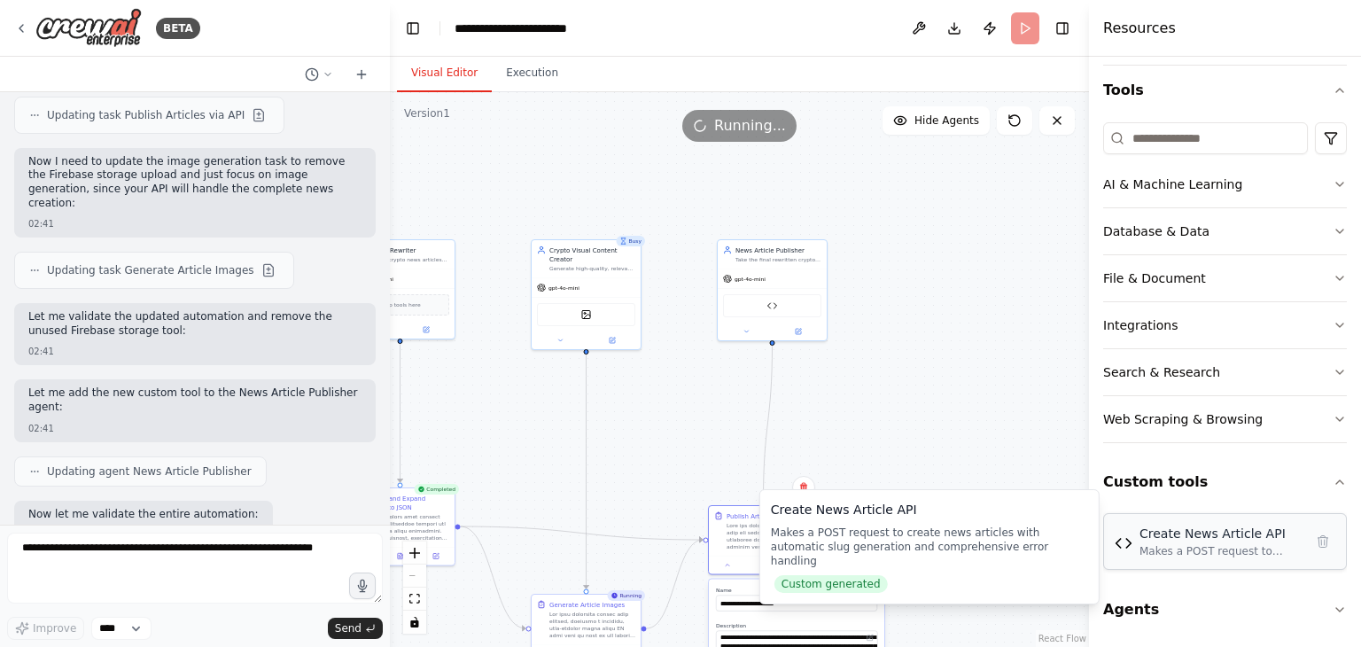
click at [1126, 547] on img at bounding box center [1123, 543] width 18 height 18
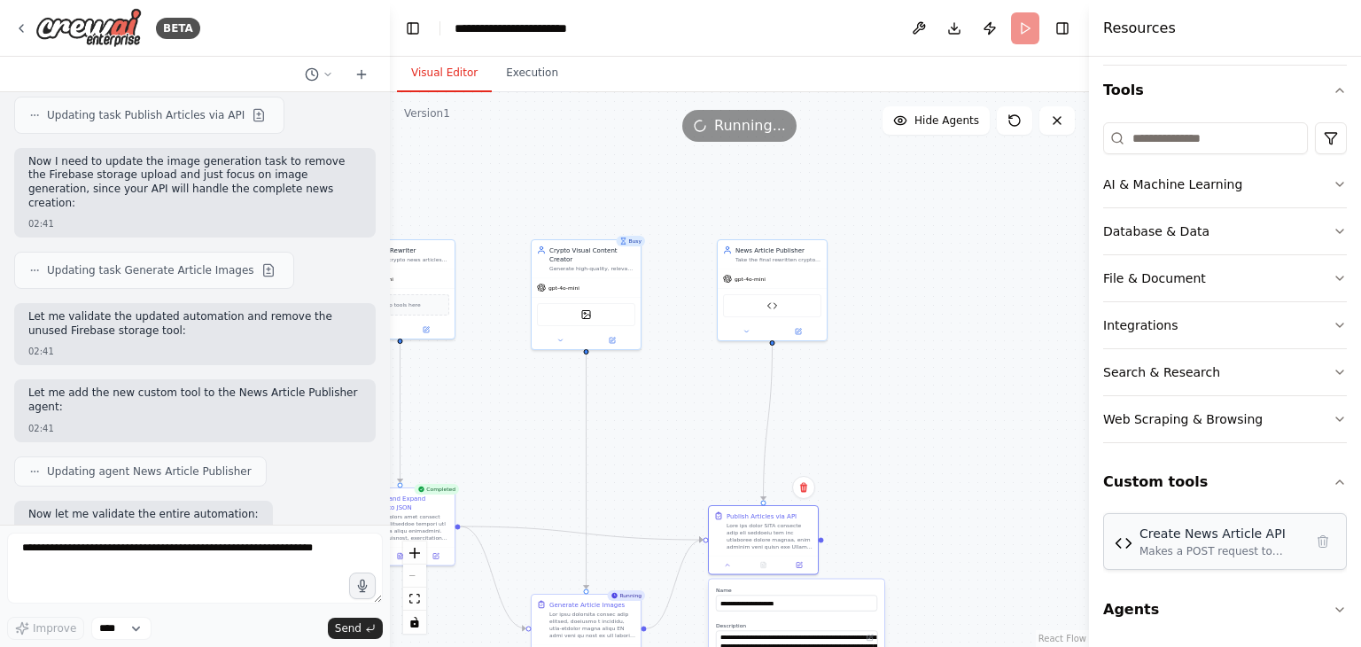
click at [1126, 547] on img at bounding box center [1123, 543] width 18 height 18
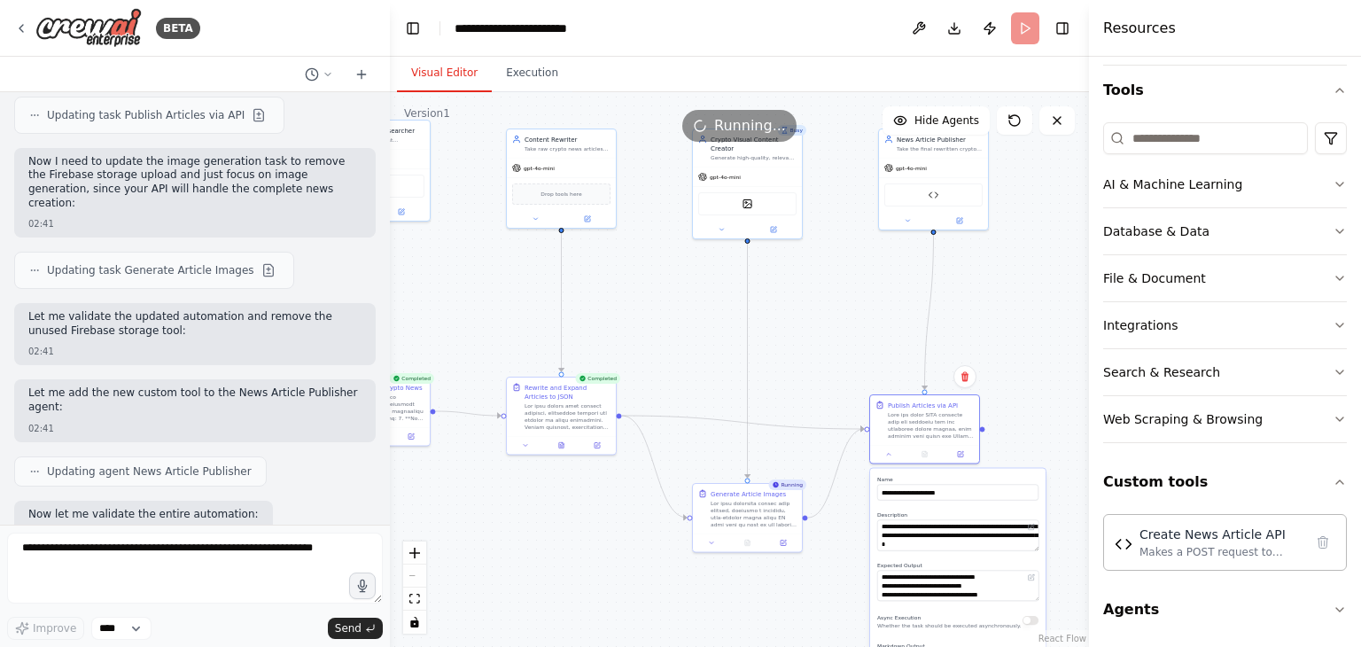
drag, startPoint x: 873, startPoint y: 327, endPoint x: 1034, endPoint y: 216, distance: 194.9
click at [1034, 216] on div ".deletable-edge-delete-btn { width: 20px; height: 20px; border: 0px solid #ffff…" at bounding box center [739, 369] width 699 height 555
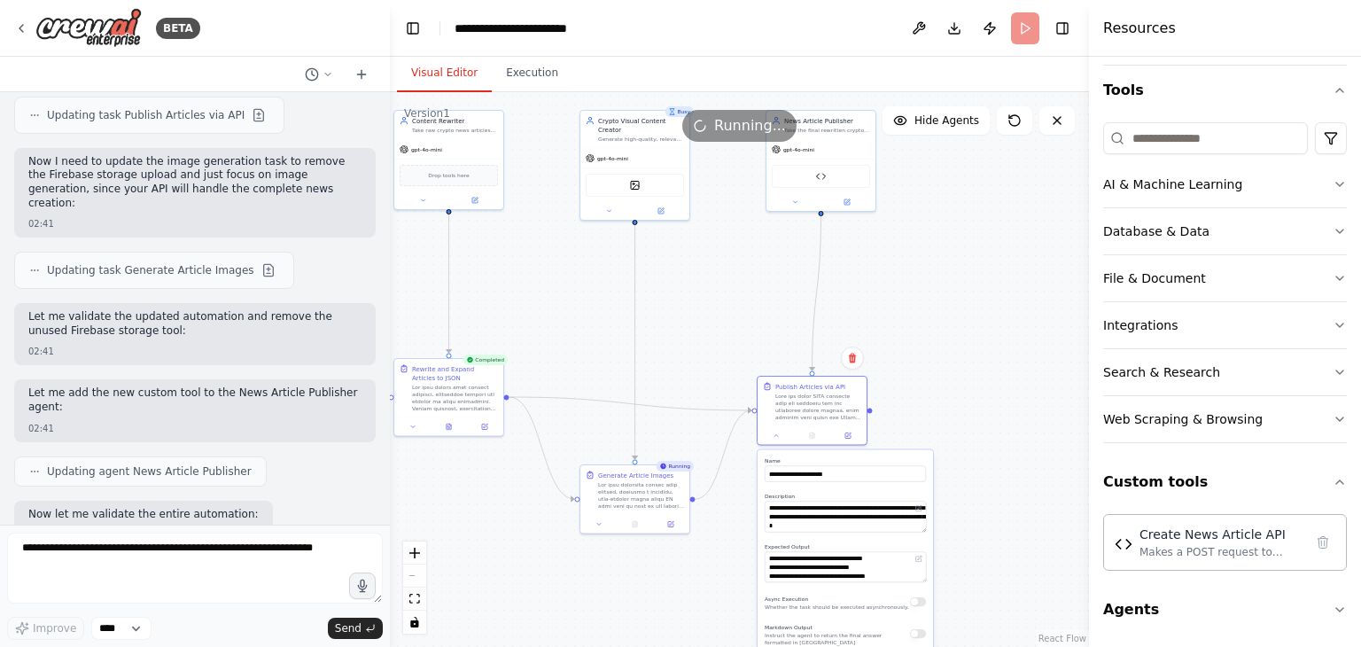
drag, startPoint x: 714, startPoint y: 321, endPoint x: 602, endPoint y: 302, distance: 113.2
click at [602, 302] on div ".deletable-edge-delete-btn { width: 20px; height: 20px; border: 0px solid #ffff…" at bounding box center [739, 369] width 699 height 555
click at [452, 86] on button "Visual Editor" at bounding box center [444, 73] width 95 height 37
click at [503, 85] on button "Execution" at bounding box center [532, 73] width 81 height 37
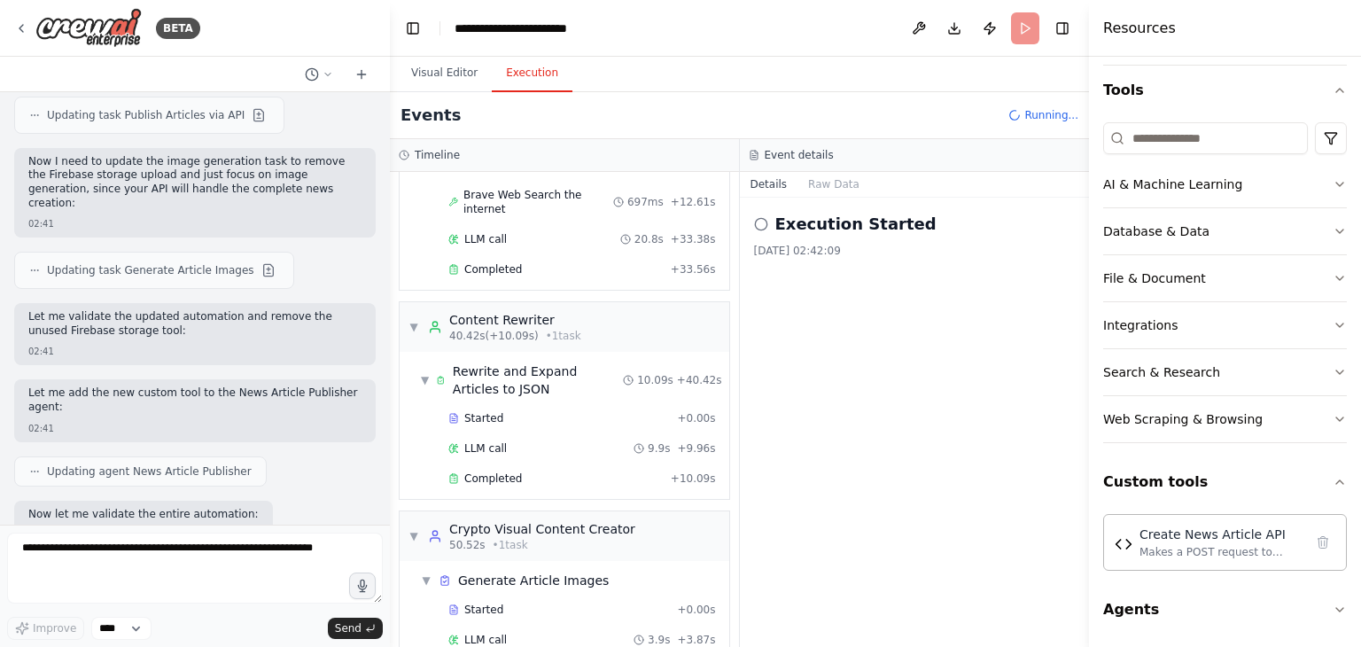
scroll to position [369, 0]
click at [555, 471] on div "Completed" at bounding box center [555, 478] width 215 height 14
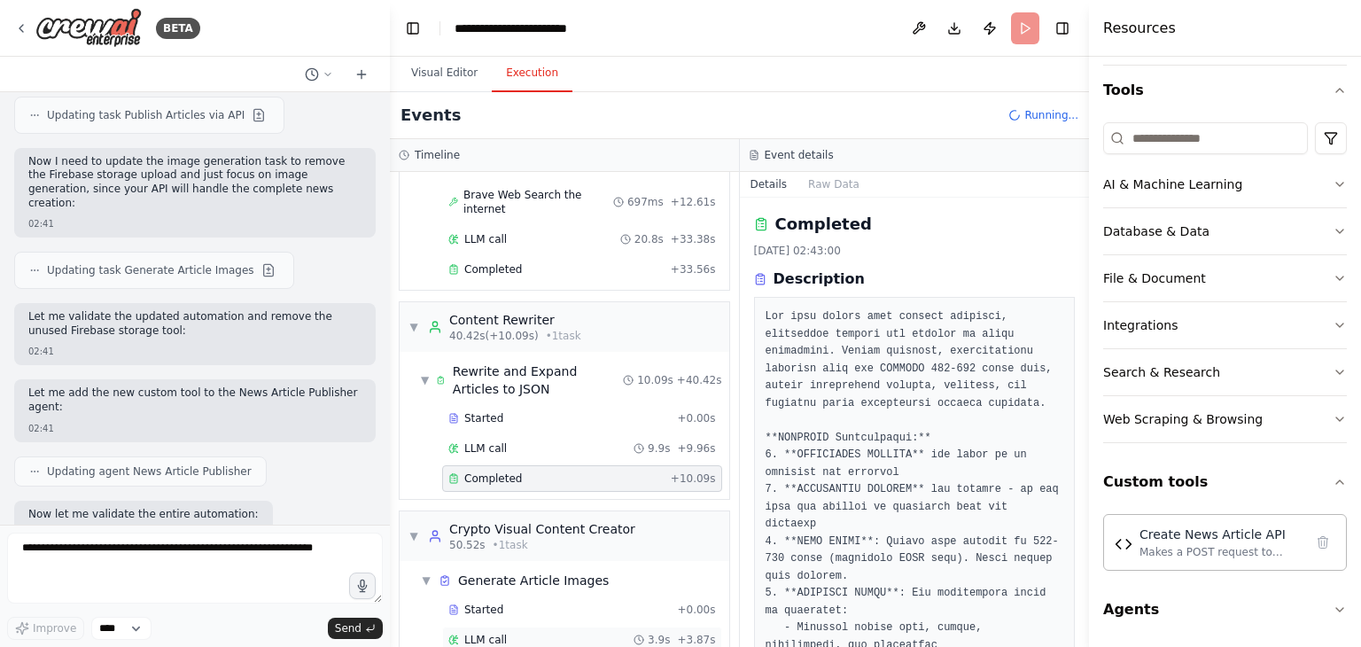
click at [566, 633] on div "LLM call 3.9s + 3.87s" at bounding box center [582, 640] width 268 height 14
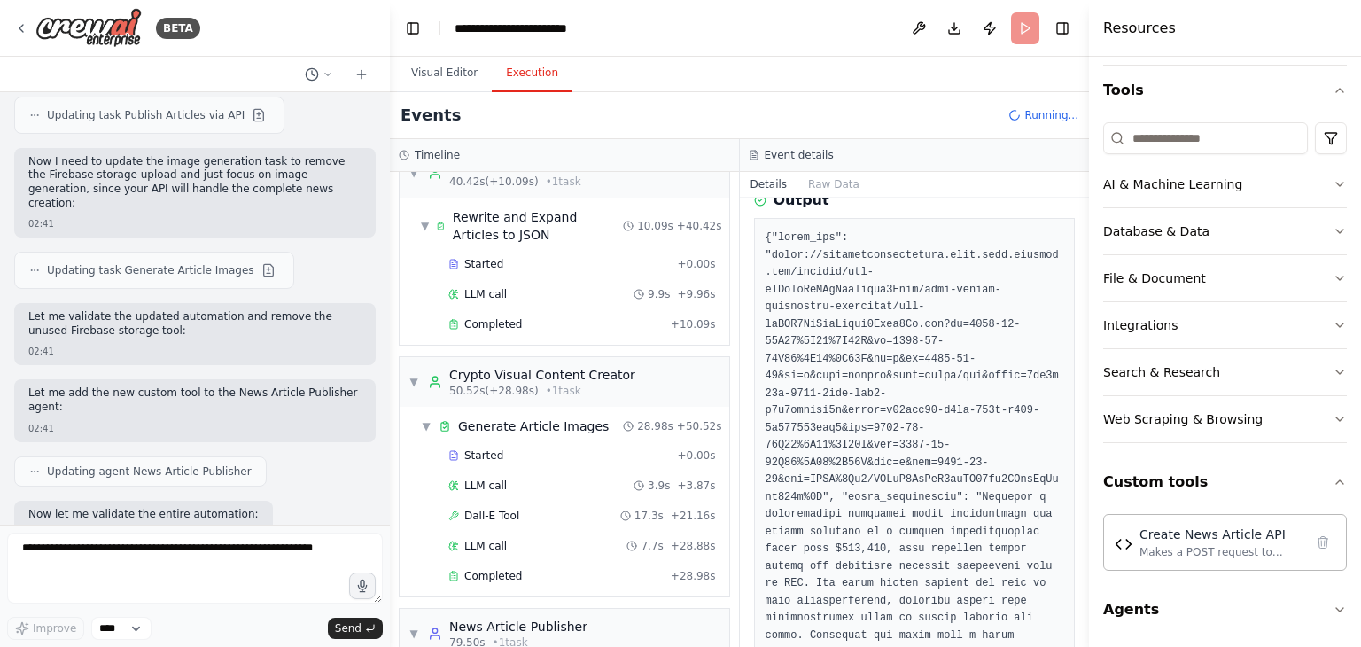
scroll to position [588, 0]
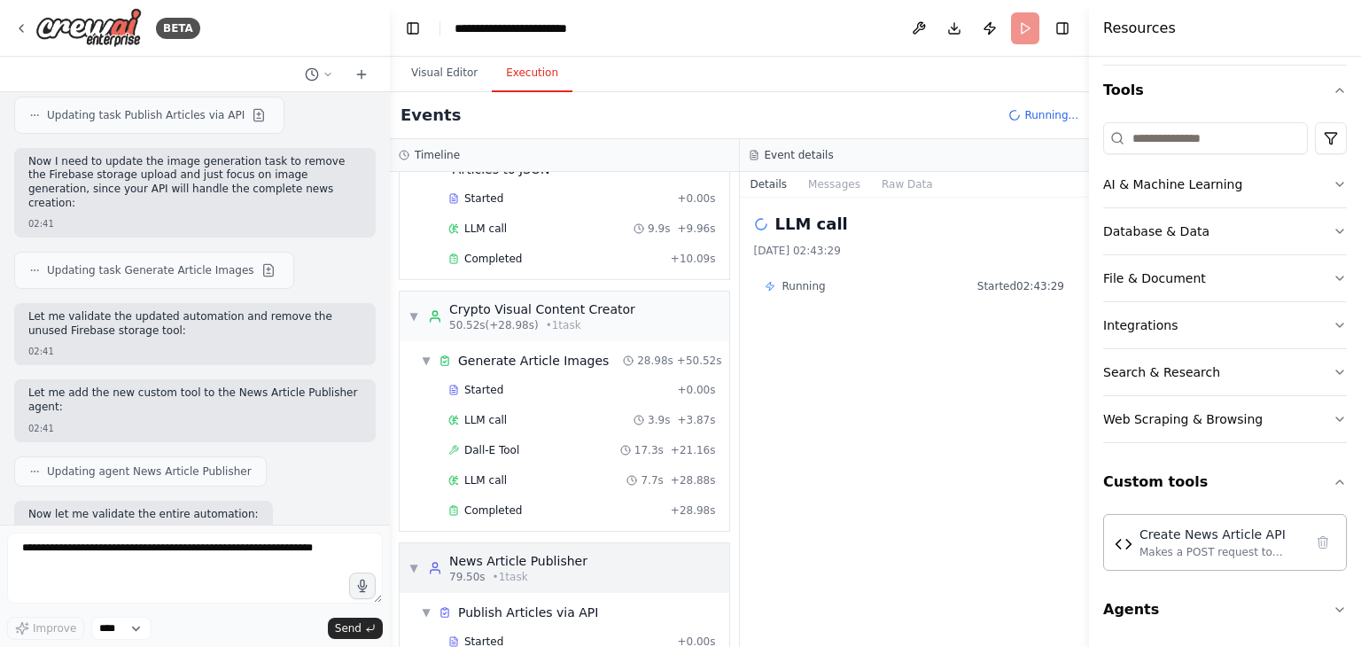
scroll to position [617, 0]
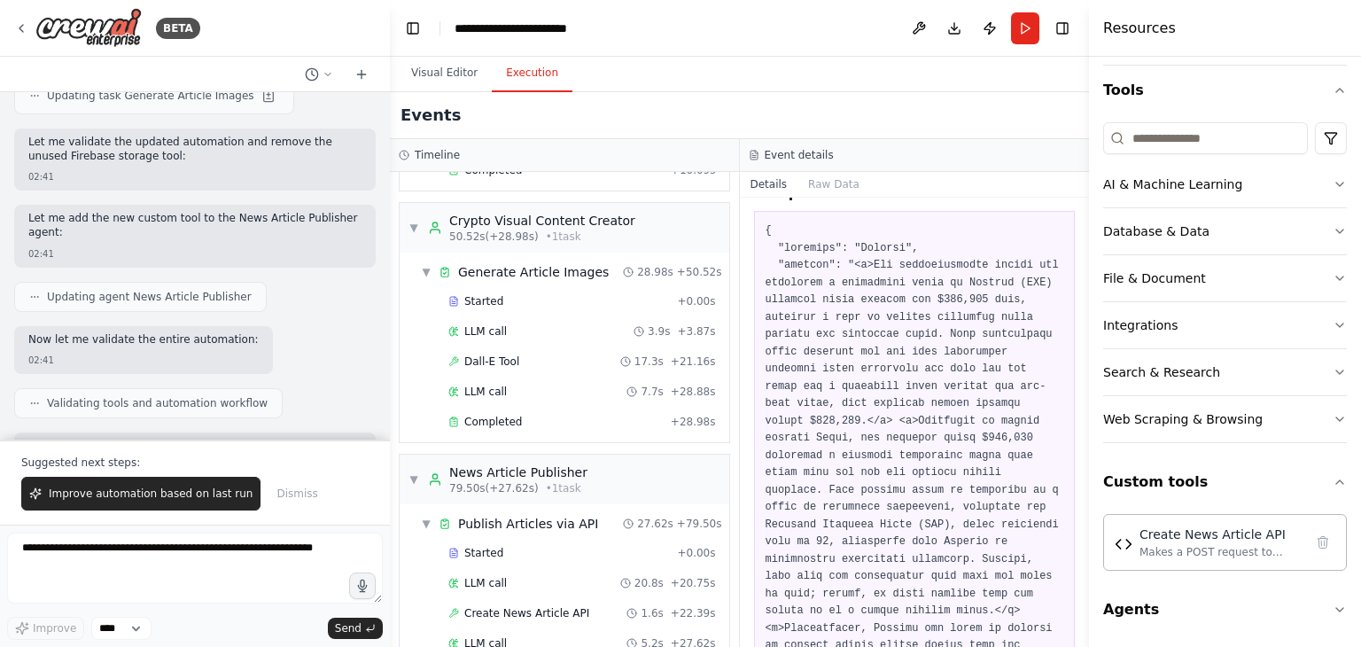
scroll to position [67447, 0]
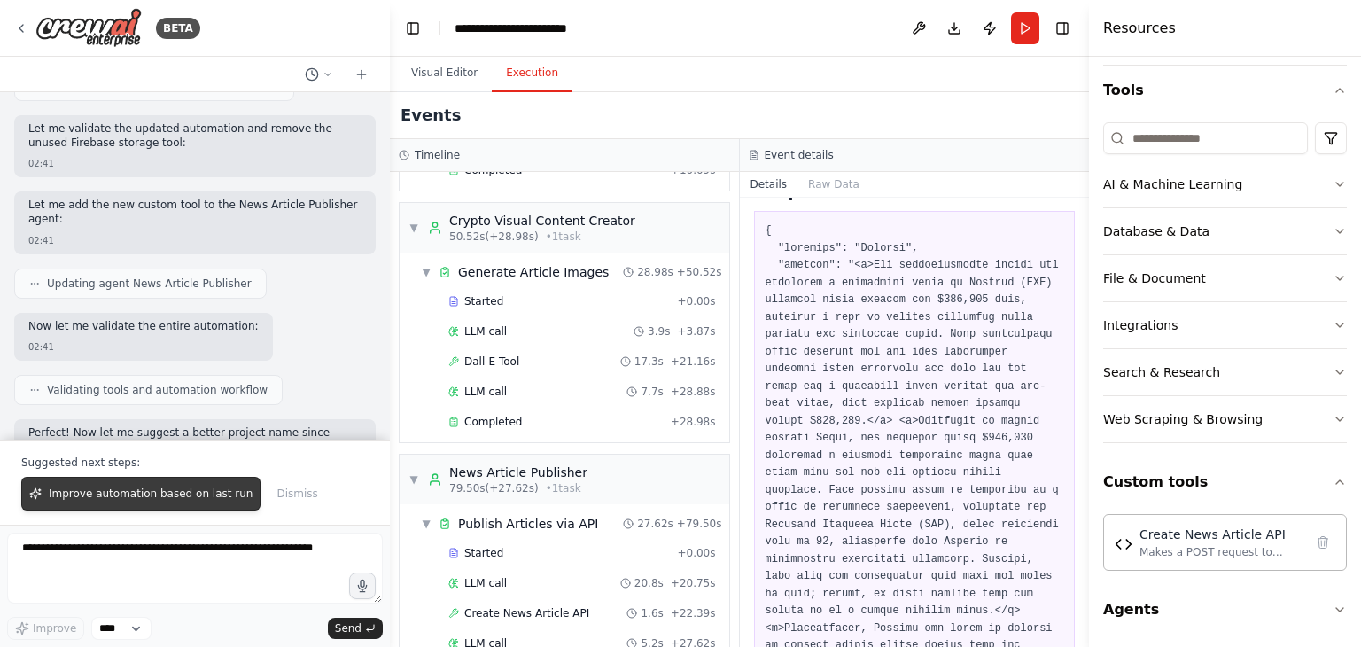
click at [128, 494] on span "Improve automation based on last run" at bounding box center [151, 493] width 204 height 14
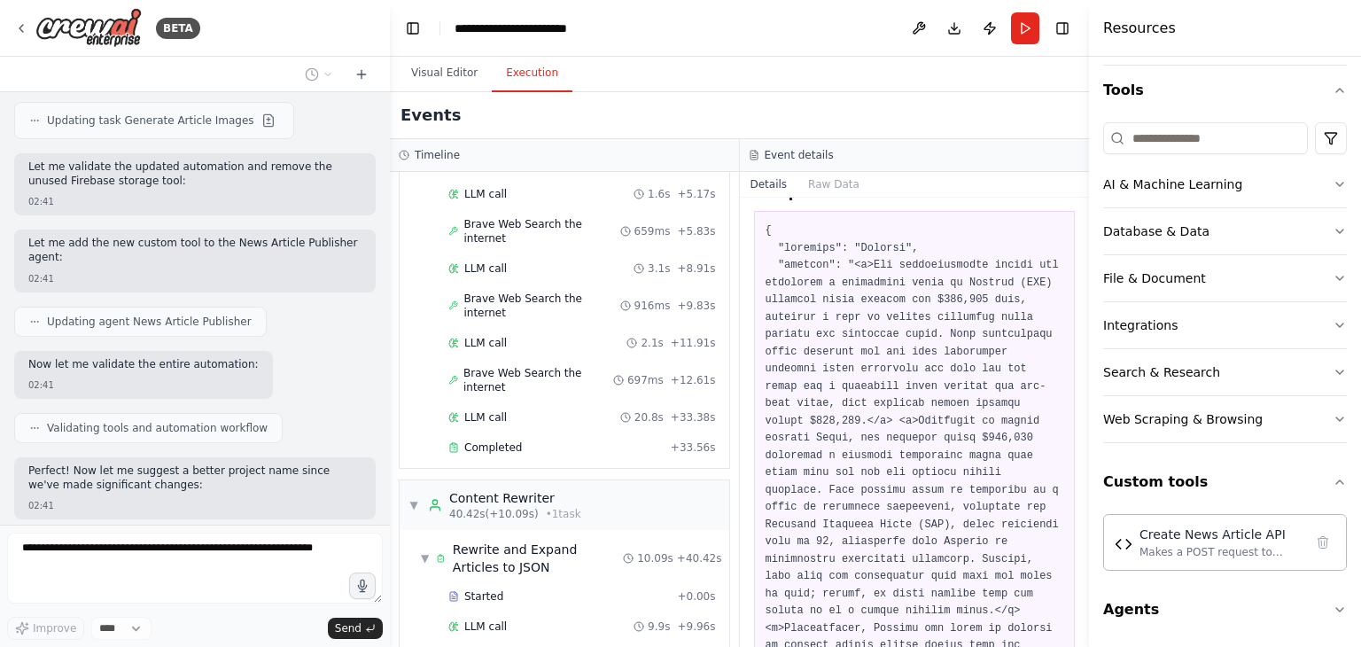
scroll to position [0, 0]
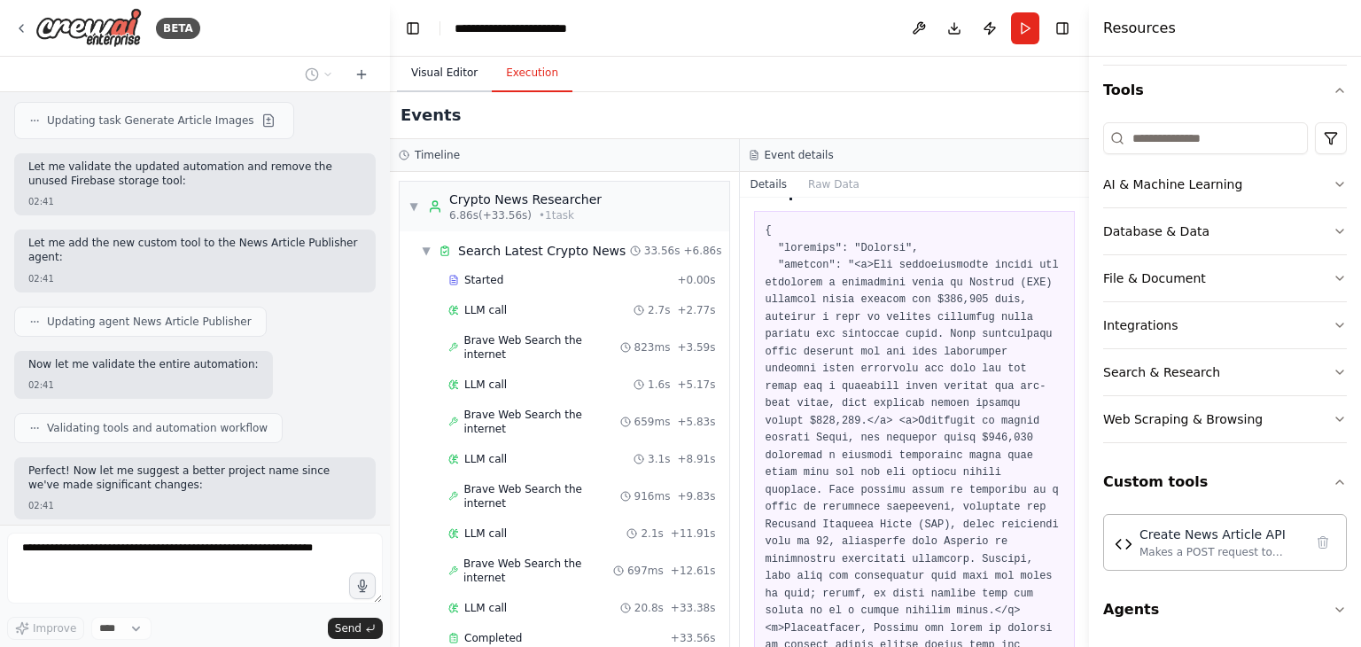
click at [432, 72] on button "Visual Editor" at bounding box center [444, 73] width 95 height 37
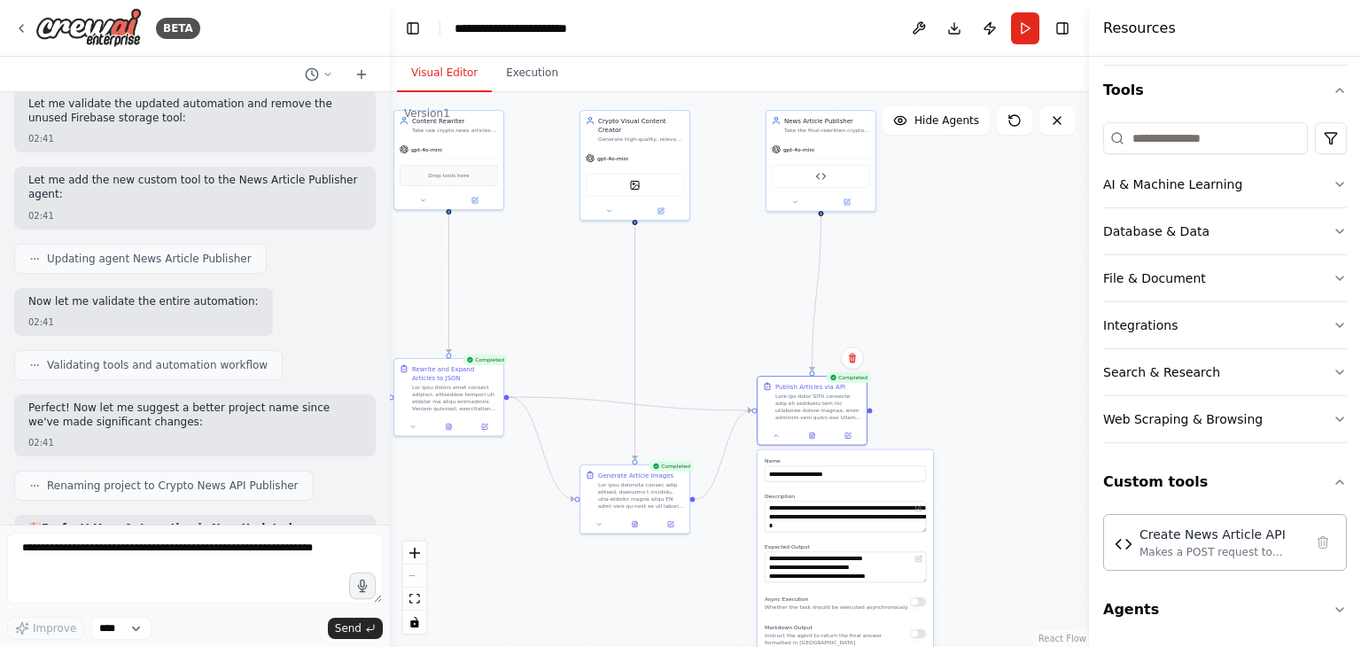
click at [432, 72] on button "Visual Editor" at bounding box center [444, 73] width 95 height 37
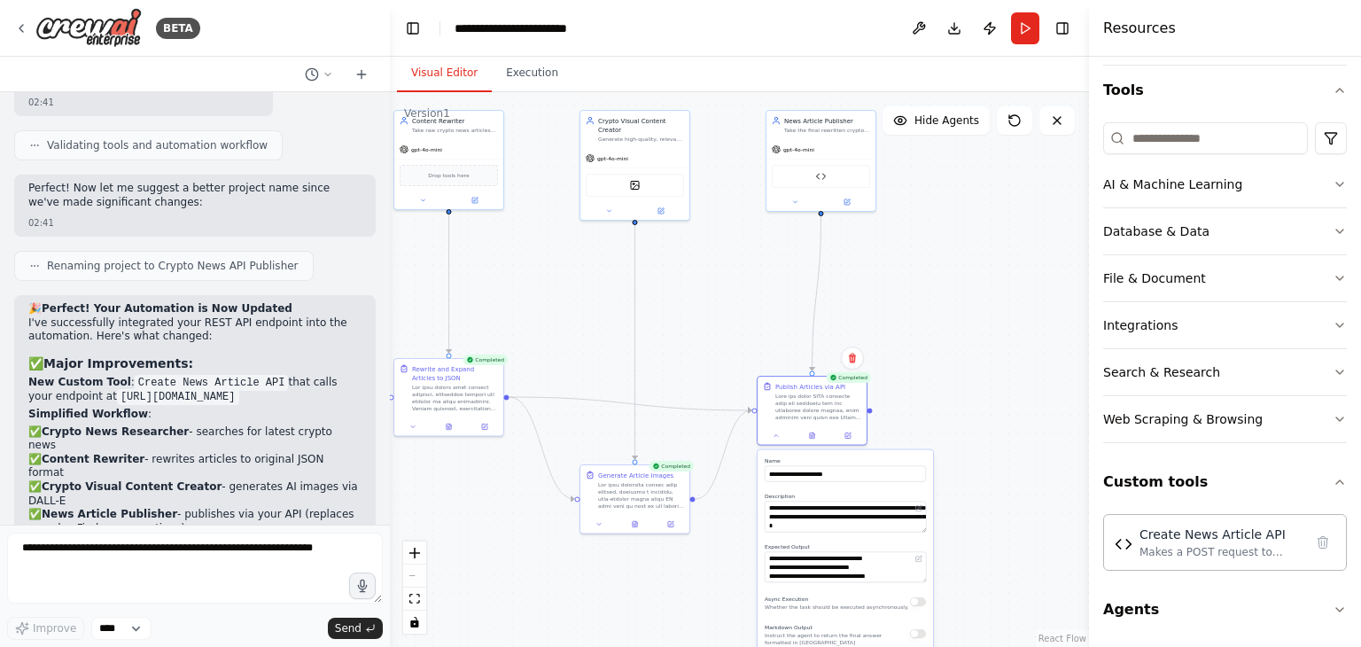
click at [921, 423] on div ".deletable-edge-delete-btn { width: 20px; height: 20px; border: 0px solid #ffff…" at bounding box center [739, 369] width 699 height 555
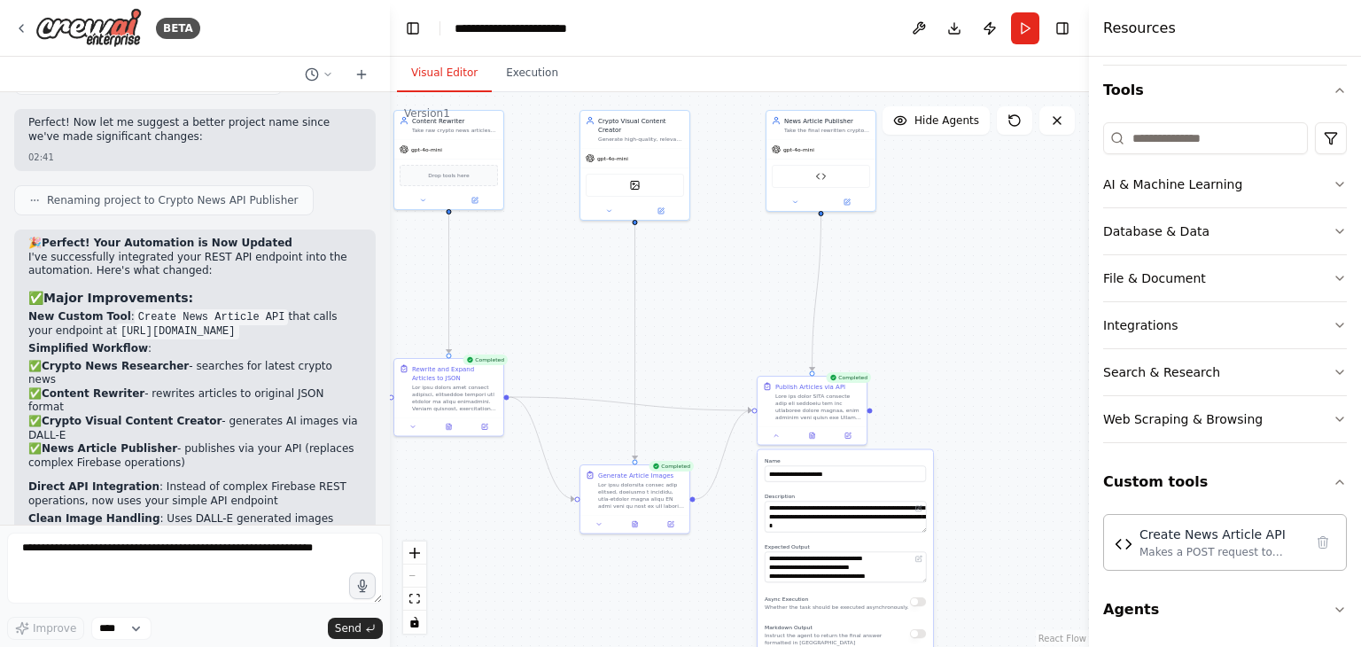
click at [921, 423] on div ".deletable-edge-delete-btn { width: 20px; height: 20px; border: 0px solid #ffff…" at bounding box center [739, 369] width 699 height 555
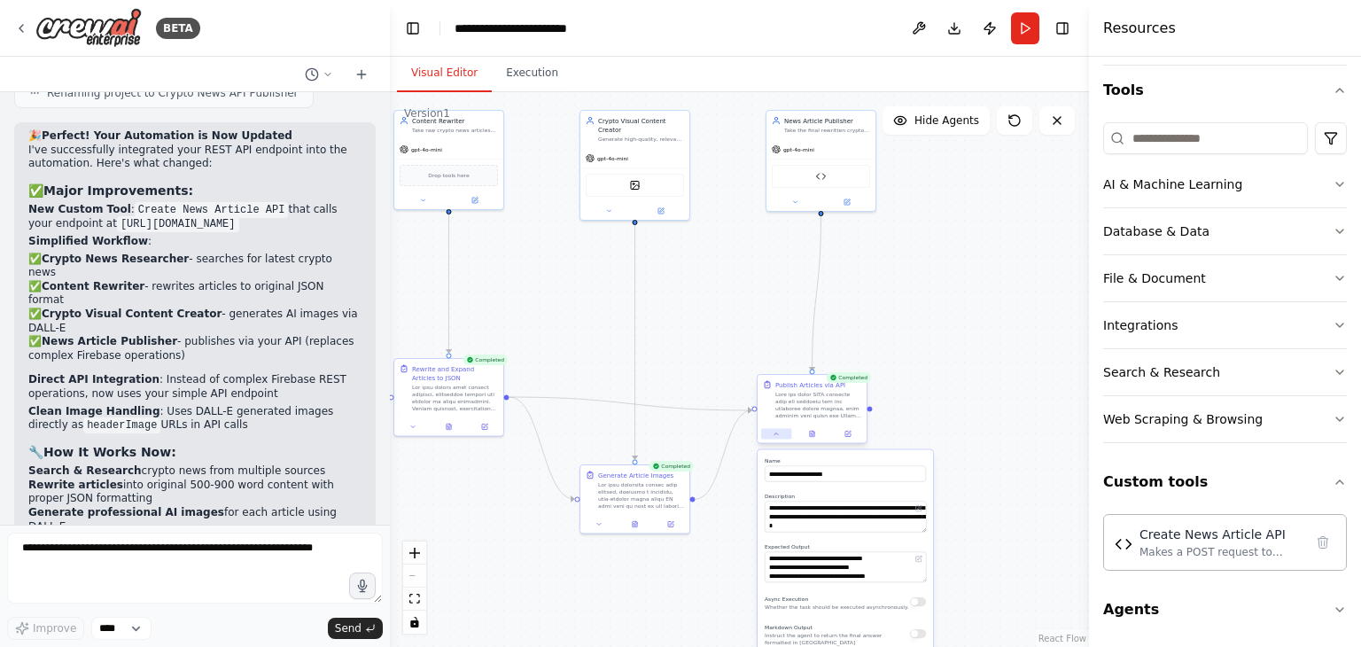
click at [780, 434] on button at bounding box center [776, 434] width 30 height 11
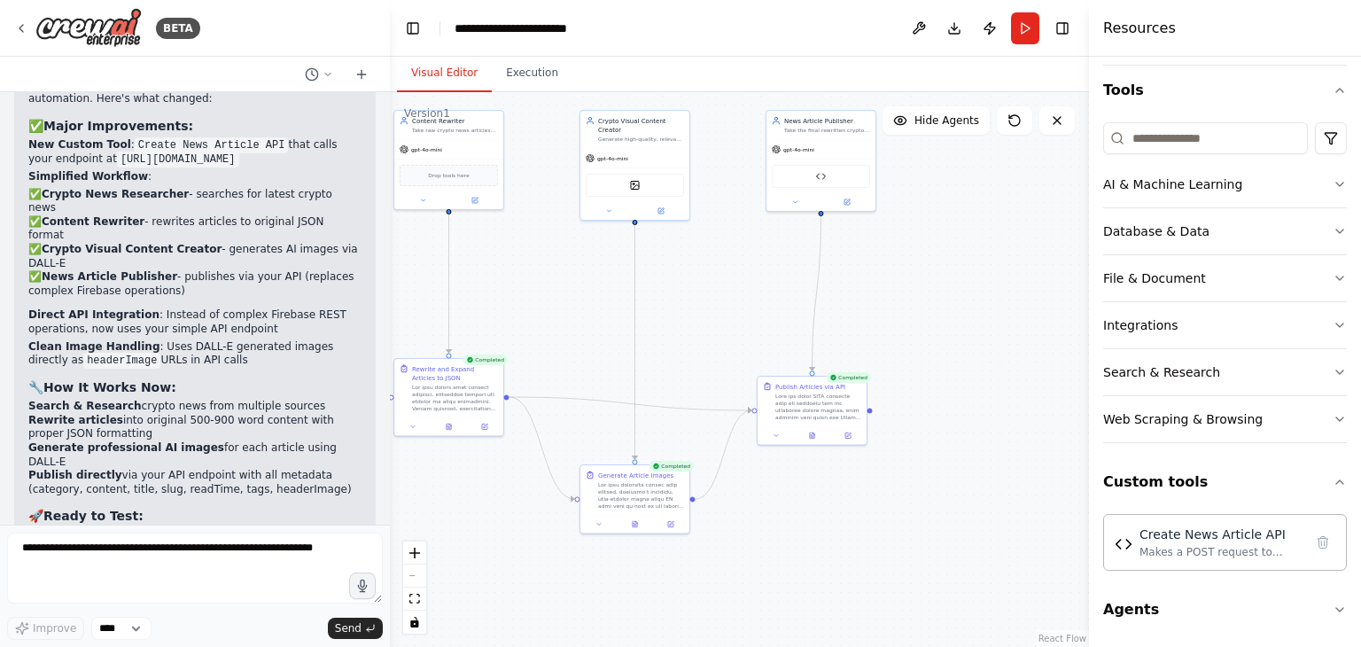
scroll to position [67929, 0]
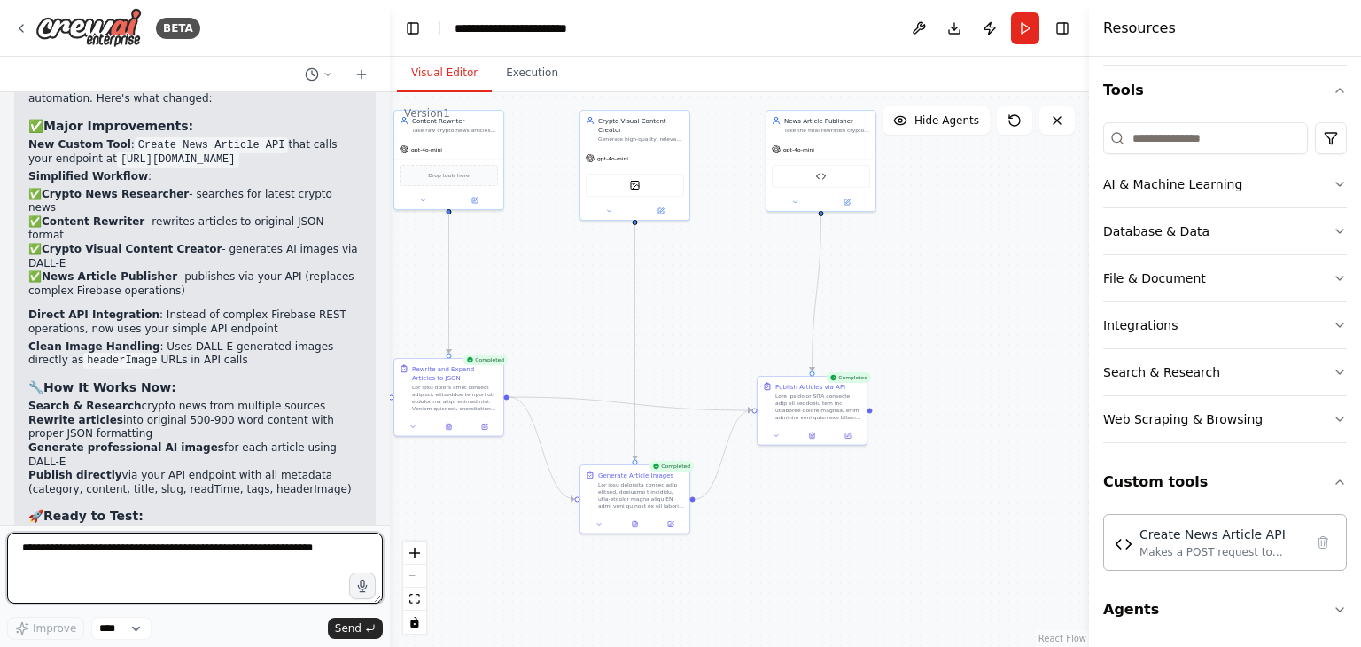
click at [151, 544] on textarea at bounding box center [195, 567] width 376 height 71
type textarea "**********"
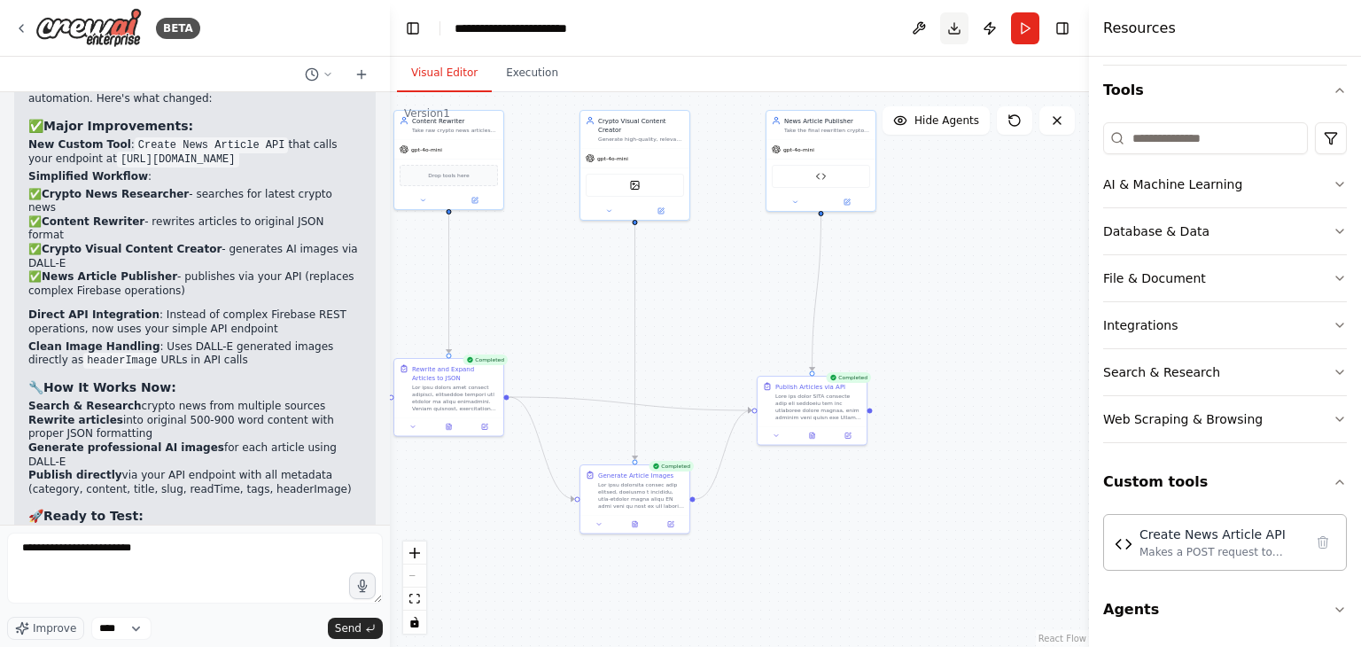
click at [959, 40] on button "Download" at bounding box center [954, 28] width 28 height 32
click at [840, 30] on header "**********" at bounding box center [739, 28] width 699 height 57
click at [989, 27] on button "Publish" at bounding box center [989, 28] width 28 height 32
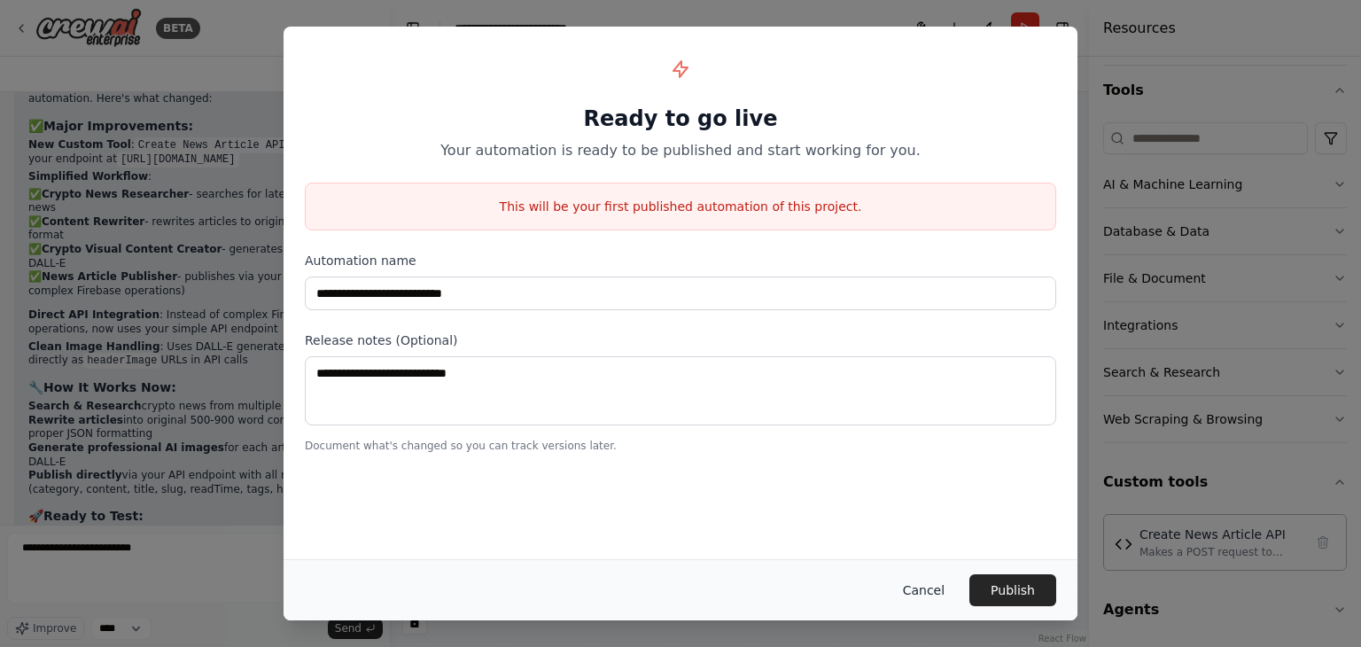
click at [911, 586] on button "Cancel" at bounding box center [924, 590] width 70 height 32
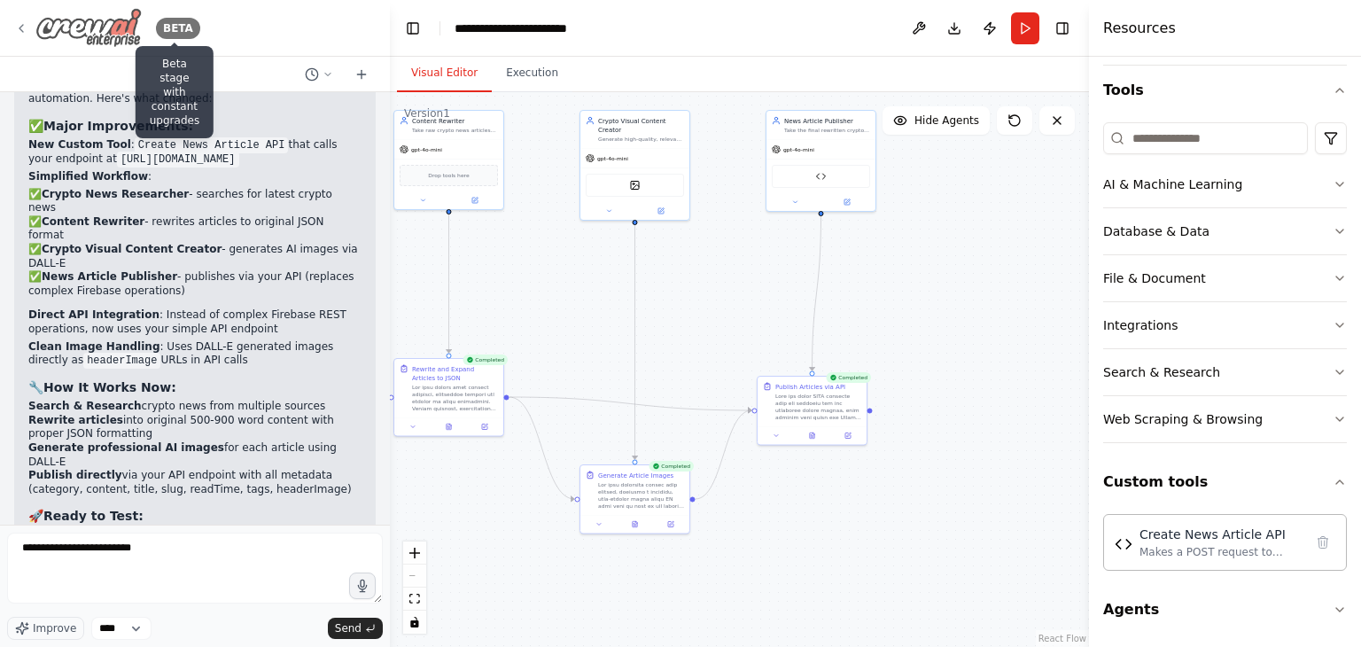
click at [31, 18] on div "BETA Beta stage with constant upgrades" at bounding box center [107, 28] width 186 height 40
click at [51, 27] on img at bounding box center [88, 28] width 106 height 40
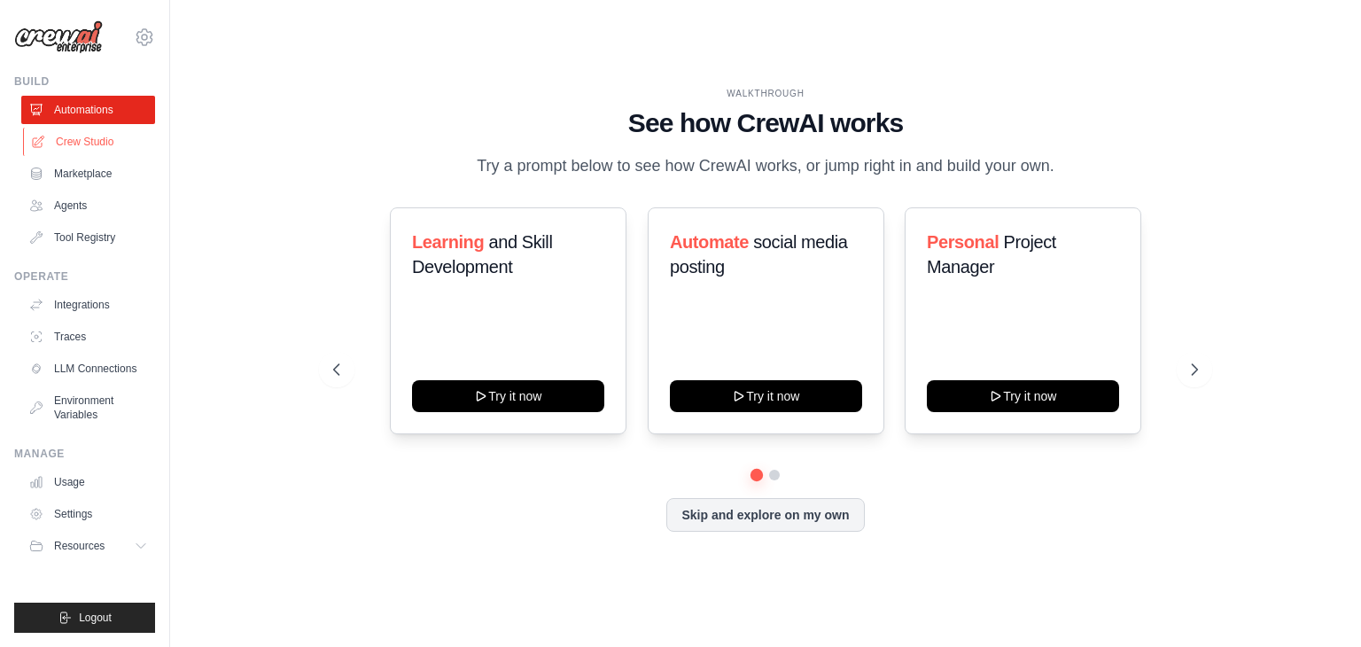
click at [58, 144] on link "Crew Studio" at bounding box center [90, 142] width 134 height 28
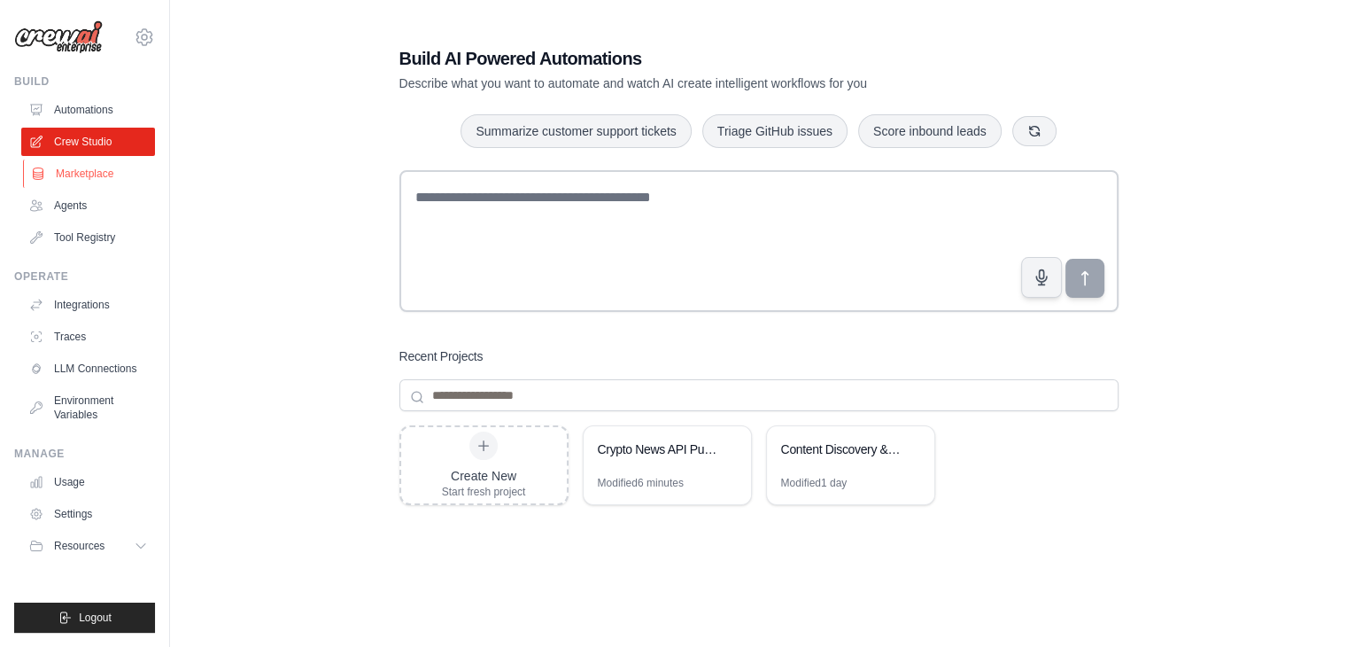
click at [105, 182] on link "Marketplace" at bounding box center [90, 173] width 134 height 28
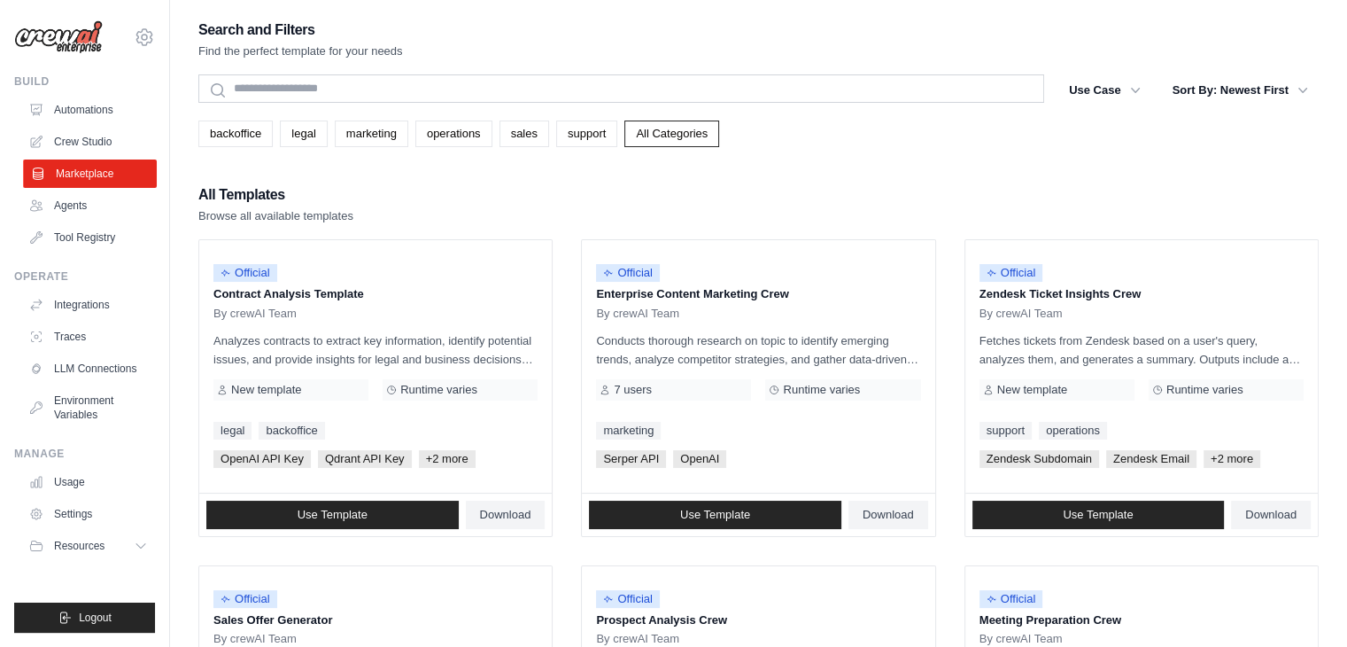
click at [105, 184] on link "Marketplace" at bounding box center [90, 173] width 134 height 28
click at [112, 210] on link "Agents" at bounding box center [88, 205] width 134 height 28
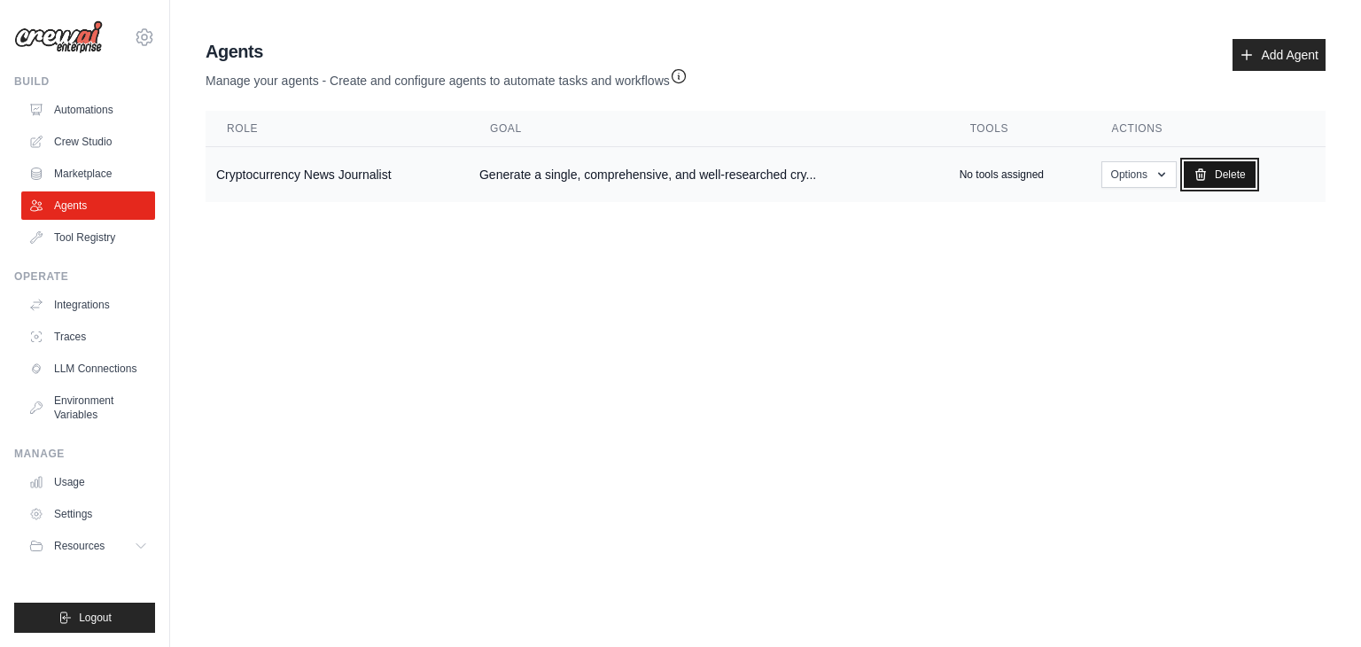
click at [1209, 167] on link "Delete" at bounding box center [1220, 174] width 72 height 27
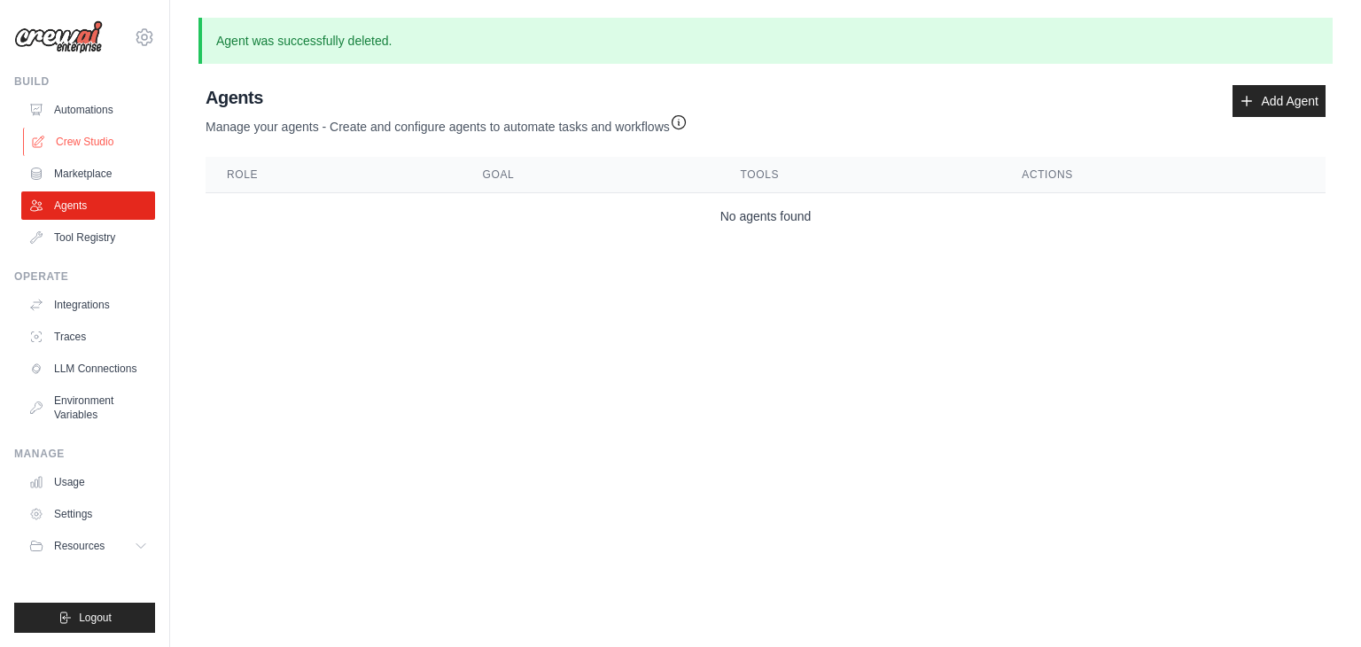
click at [104, 139] on link "Crew Studio" at bounding box center [90, 142] width 134 height 28
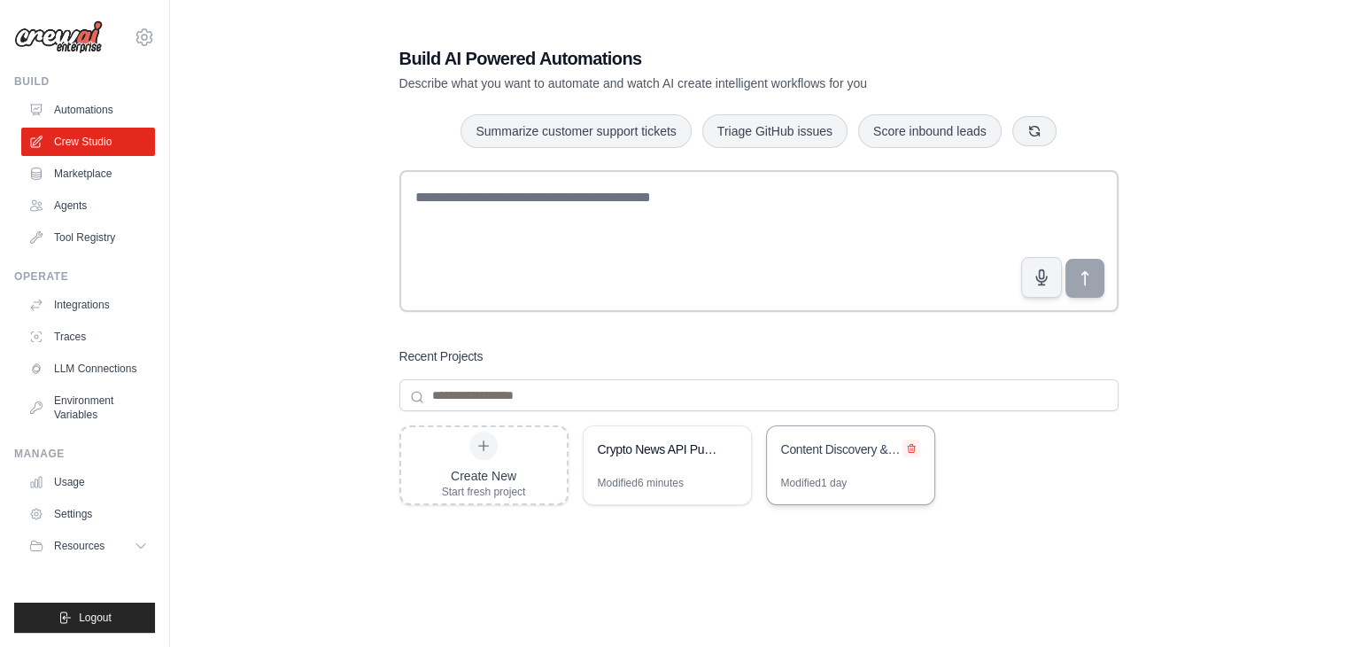
click at [916, 449] on icon at bounding box center [911, 448] width 11 height 11
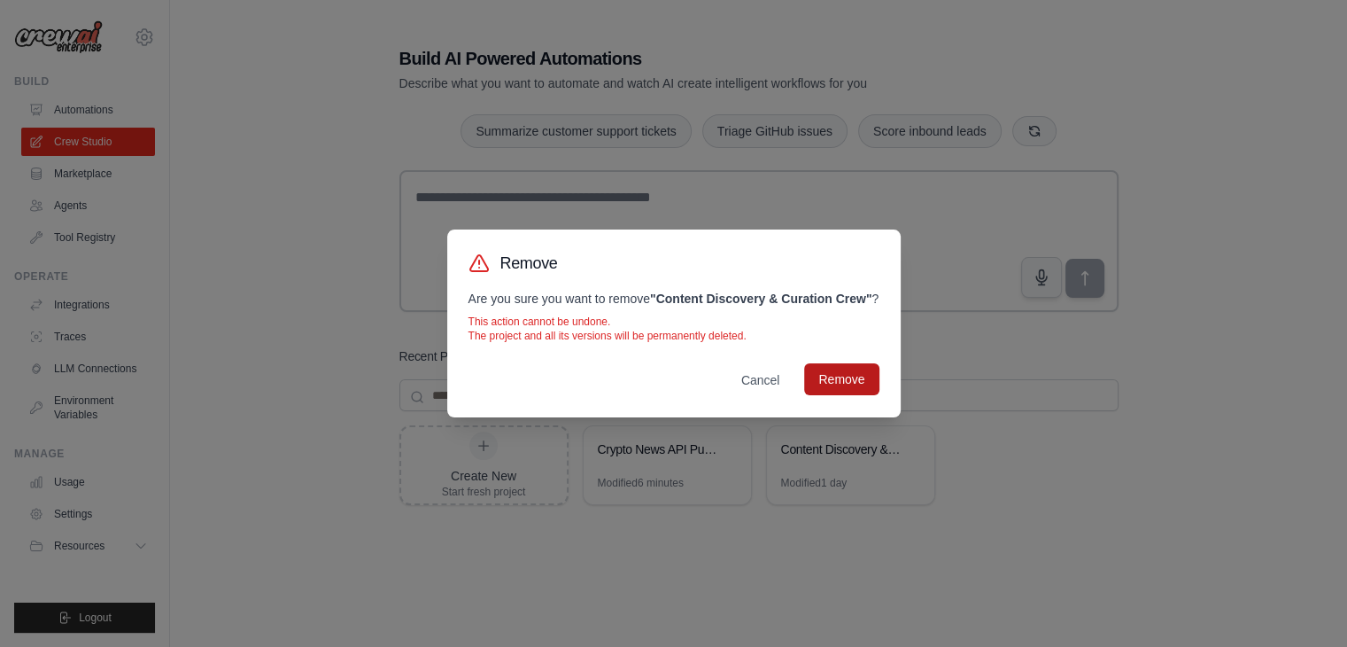
click at [858, 392] on button "Remove" at bounding box center [841, 379] width 74 height 32
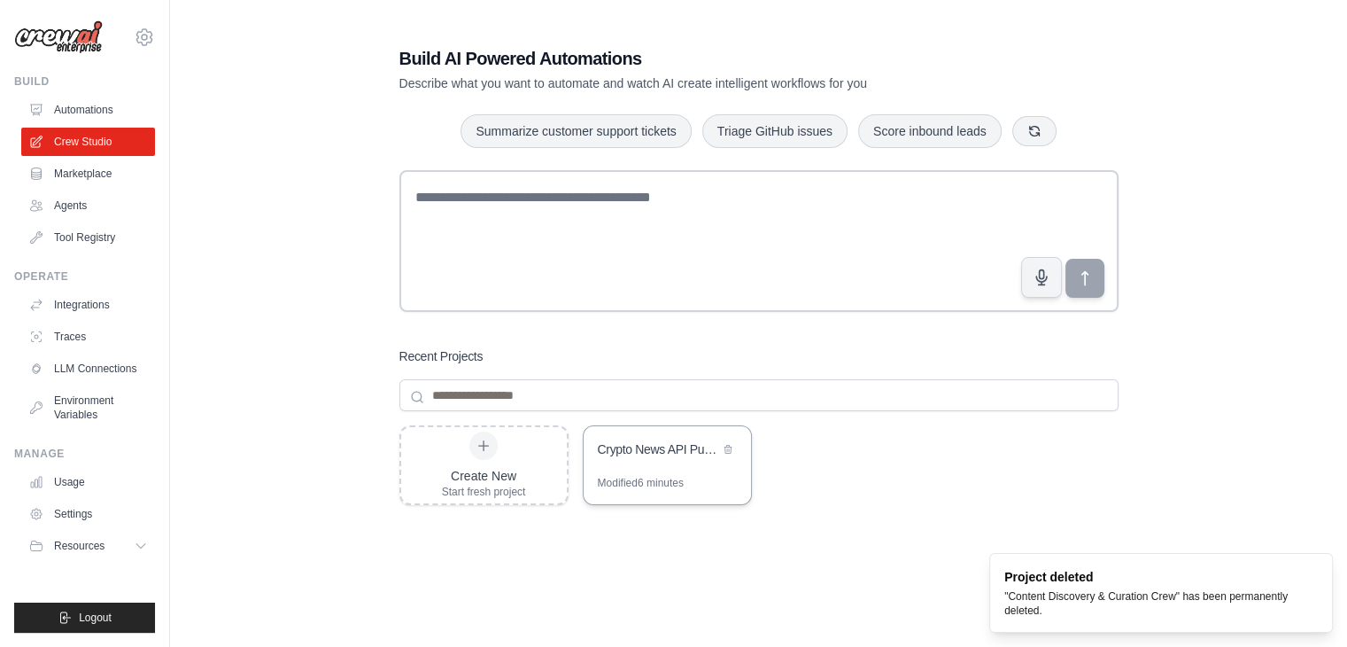
click at [659, 444] on div "Crypto News API Publisher" at bounding box center [658, 449] width 121 height 18
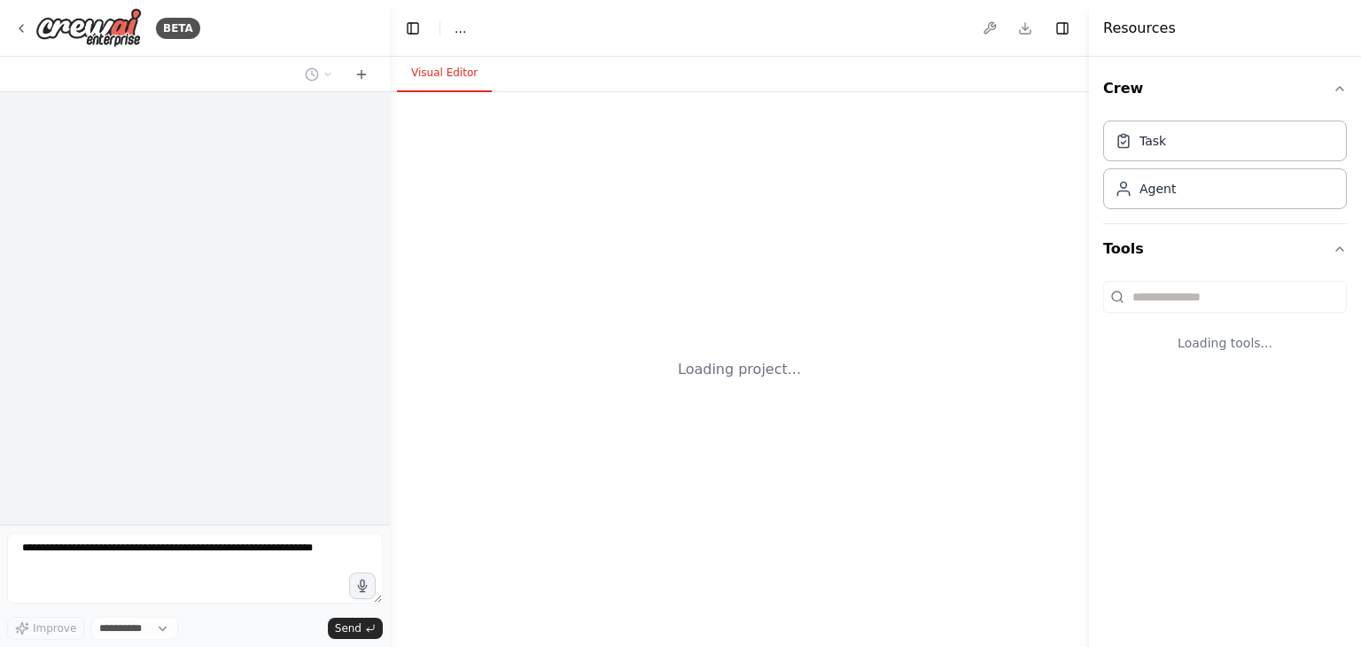
select select "****"
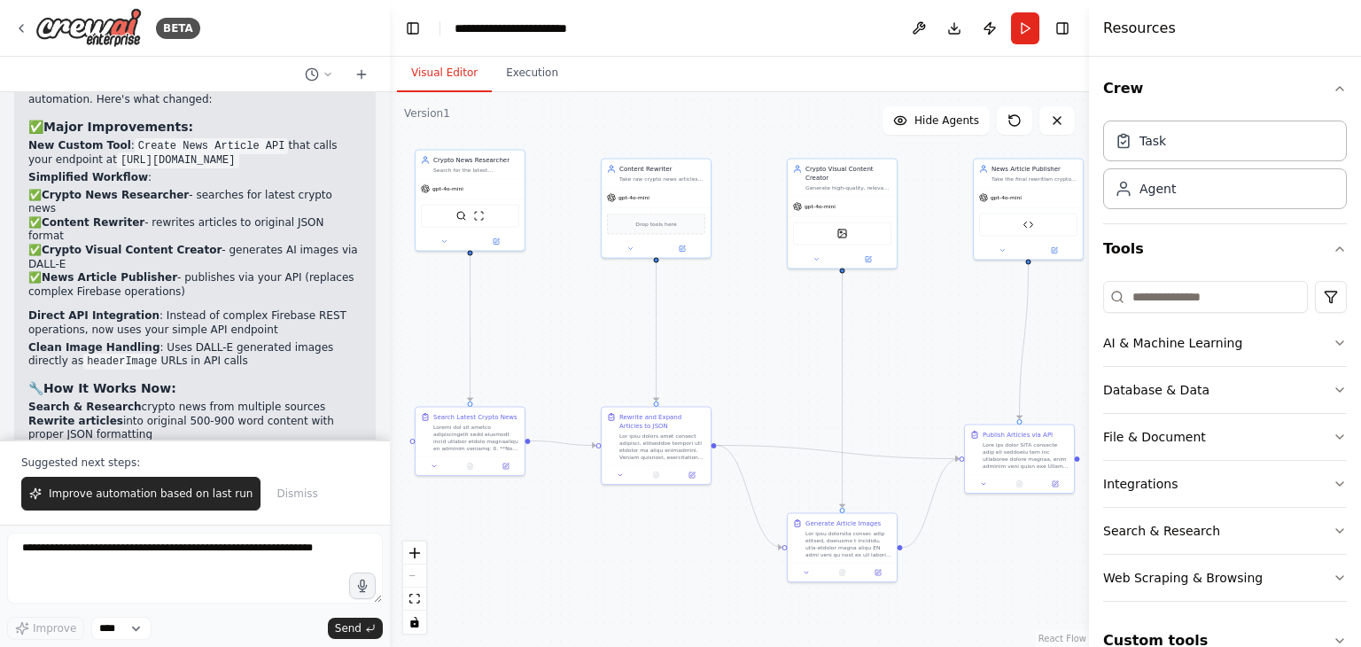
drag, startPoint x: 751, startPoint y: 445, endPoint x: 596, endPoint y: 282, distance: 225.0
click at [596, 282] on div ".deletable-edge-delete-btn { width: 20px; height: 20px; border: 0px solid #ffff…" at bounding box center [739, 369] width 699 height 555
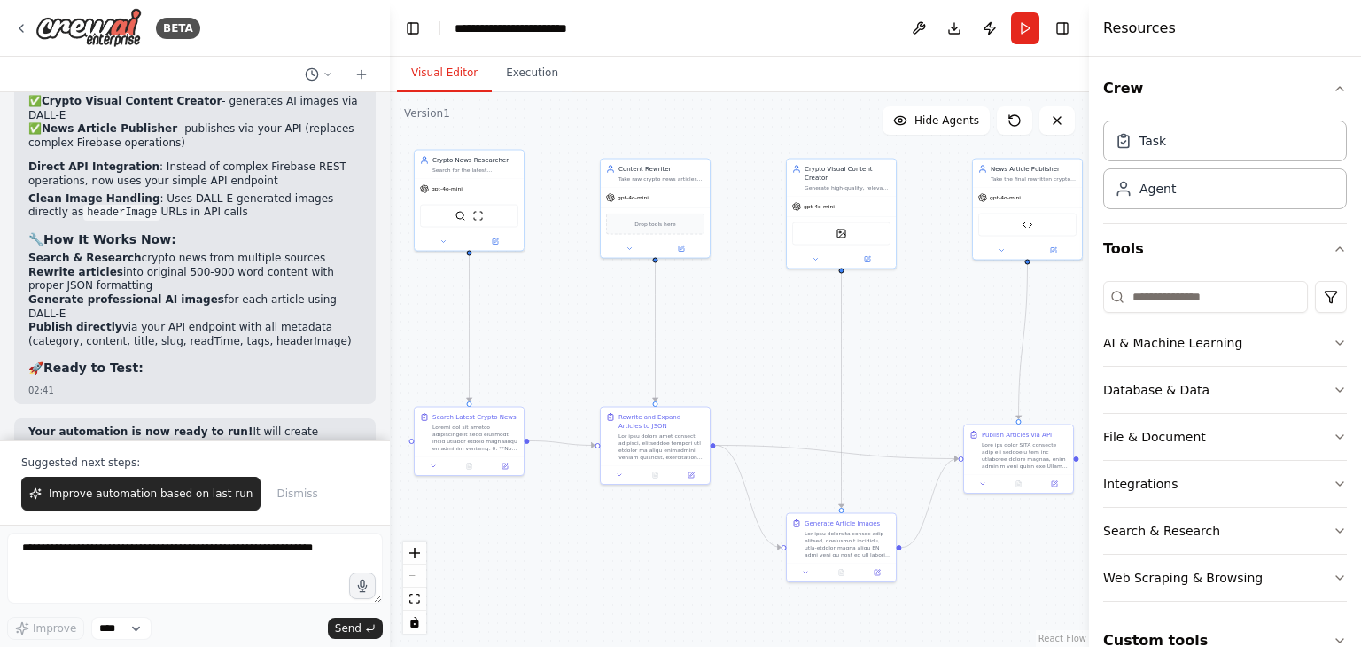
scroll to position [68091, 0]
